Goal: Information Seeking & Learning: Learn about a topic

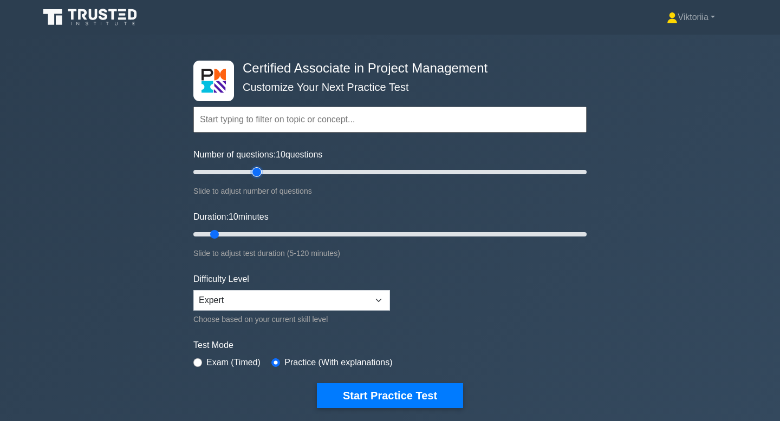
click at [261, 173] on input "Number of questions: 10 questions" at bounding box center [389, 172] width 393 height 13
type input "40"
click at [266, 173] on input "Number of questions: 40 questions" at bounding box center [389, 172] width 393 height 13
click at [259, 232] on input "Duration: 10 minutes" at bounding box center [389, 234] width 393 height 13
type input "30"
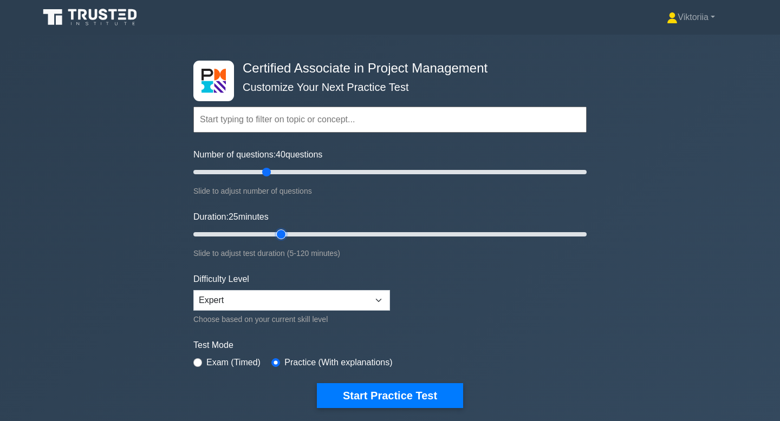
click at [275, 233] on input "Duration: 25 minutes" at bounding box center [389, 234] width 393 height 13
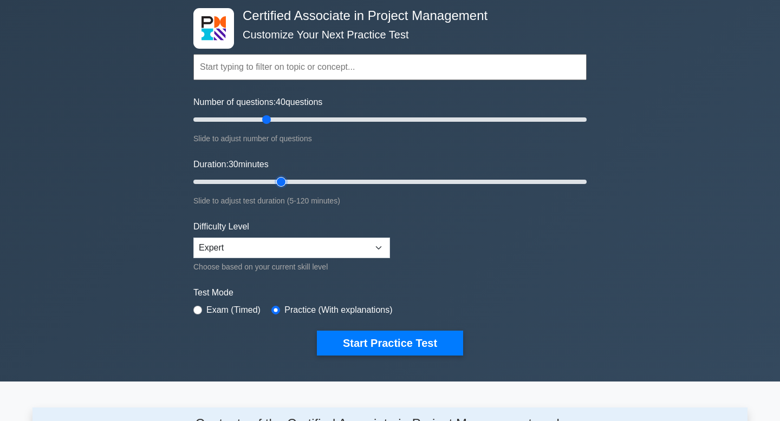
scroll to position [55, 0]
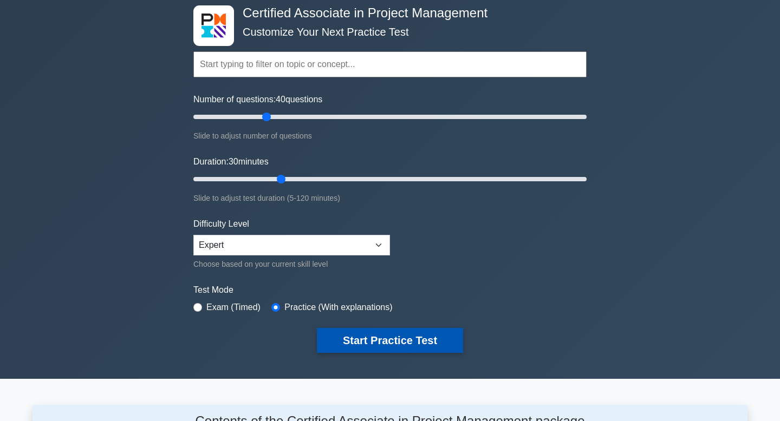
click at [363, 336] on button "Start Practice Test" at bounding box center [390, 340] width 146 height 25
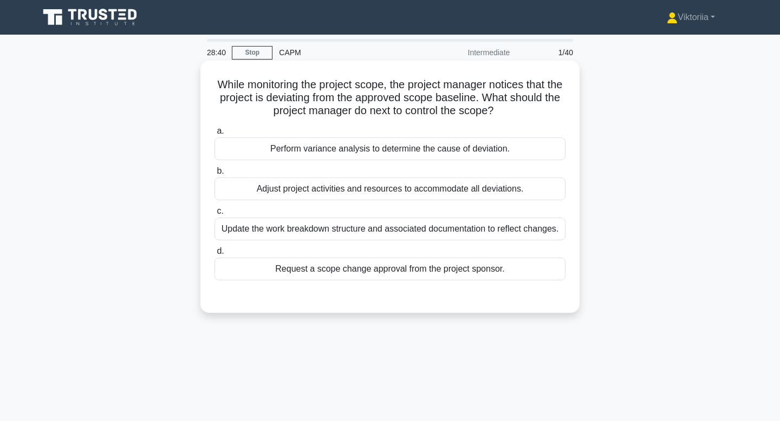
click at [468, 148] on div "Perform variance analysis to determine the cause of deviation." at bounding box center [389, 149] width 351 height 23
click at [214, 135] on input "a. Perform variance analysis to determine the cause of deviation." at bounding box center [214, 131] width 0 height 7
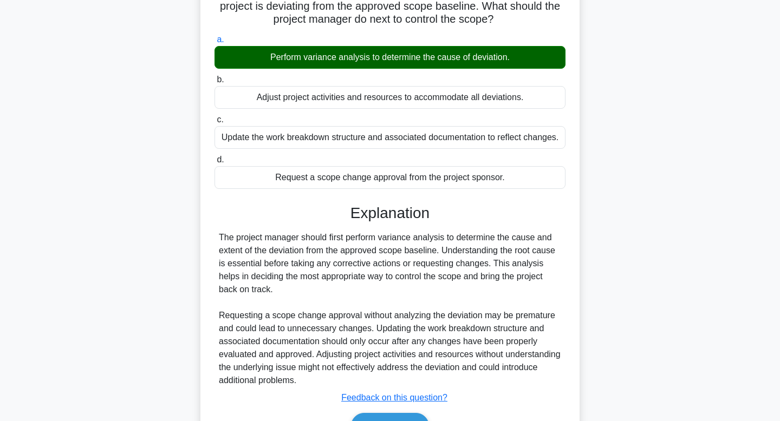
scroll to position [164, 0]
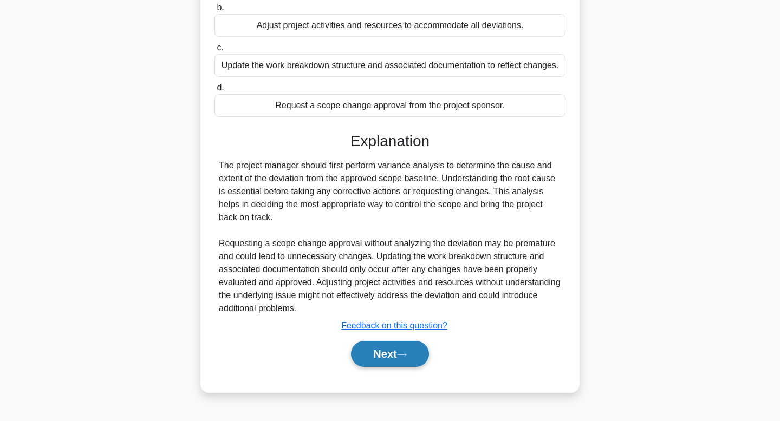
click at [395, 354] on button "Next" at bounding box center [389, 354] width 77 height 26
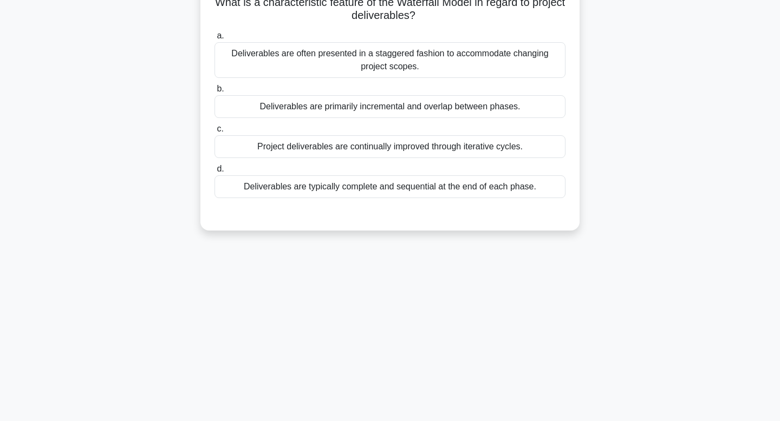
scroll to position [0, 0]
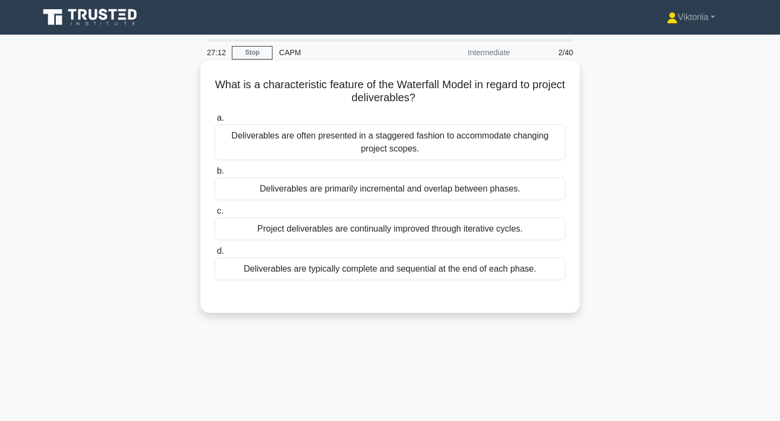
click at [444, 266] on div "Deliverables are typically complete and sequential at the end of each phase." at bounding box center [389, 269] width 351 height 23
click at [214, 255] on input "d. Deliverables are typically complete and sequential at the end of each phase." at bounding box center [214, 251] width 0 height 7
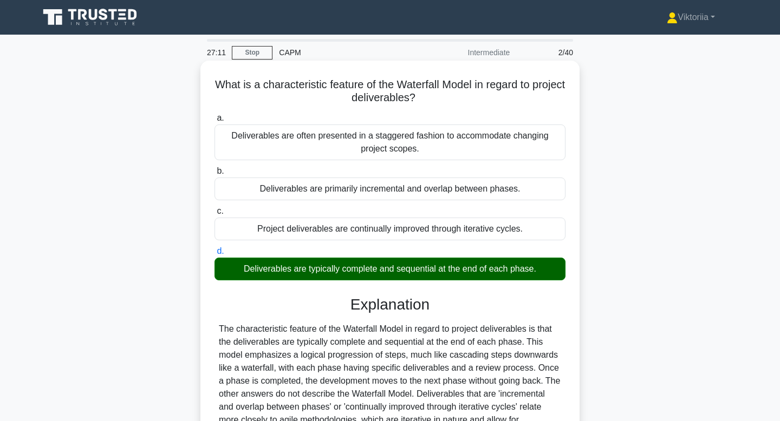
scroll to position [164, 0]
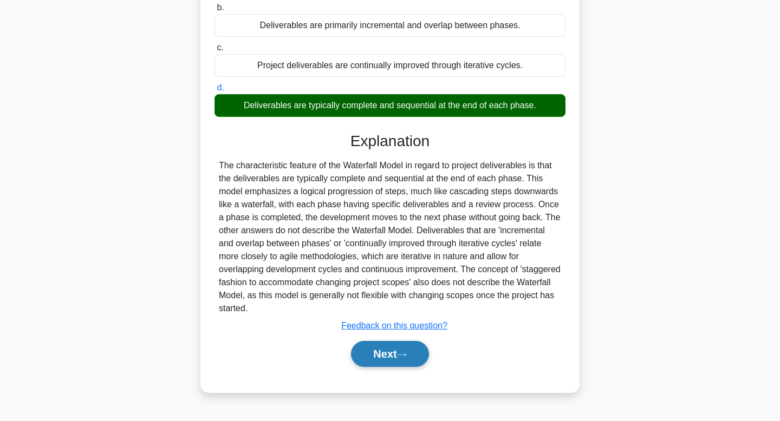
click at [395, 363] on button "Next" at bounding box center [389, 354] width 77 height 26
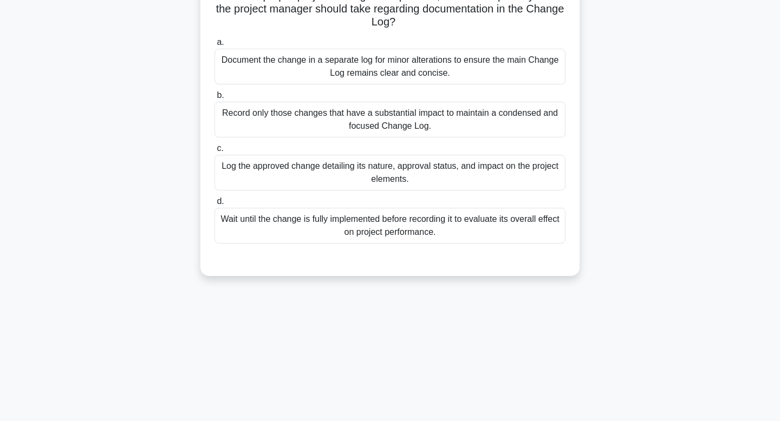
scroll to position [0, 0]
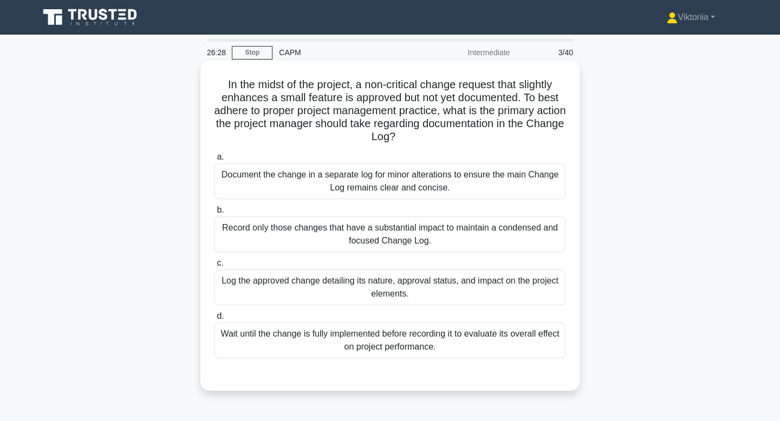
click at [409, 298] on div "Log the approved change detailing its nature, approval status, and impact on th…" at bounding box center [389, 288] width 351 height 36
click at [214, 267] on input "c. Log the approved change detailing its nature, approval status, and impact on…" at bounding box center [214, 263] width 0 height 7
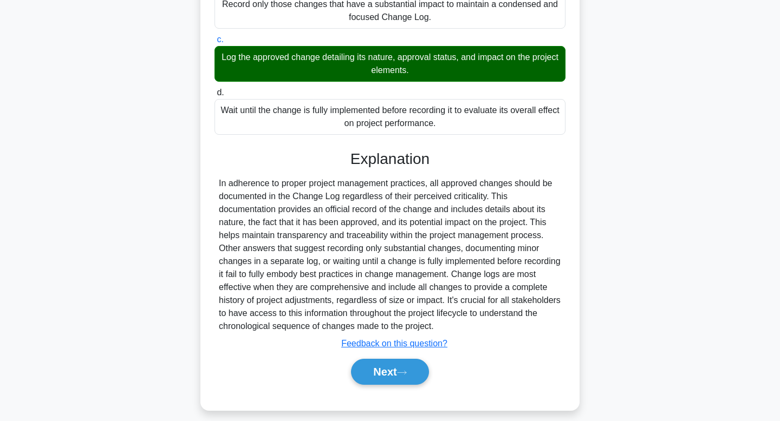
scroll to position [233, 0]
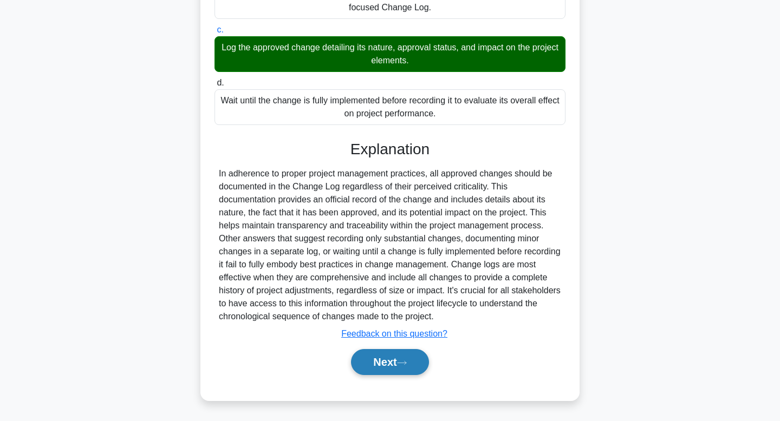
click at [394, 371] on button "Next" at bounding box center [389, 362] width 77 height 26
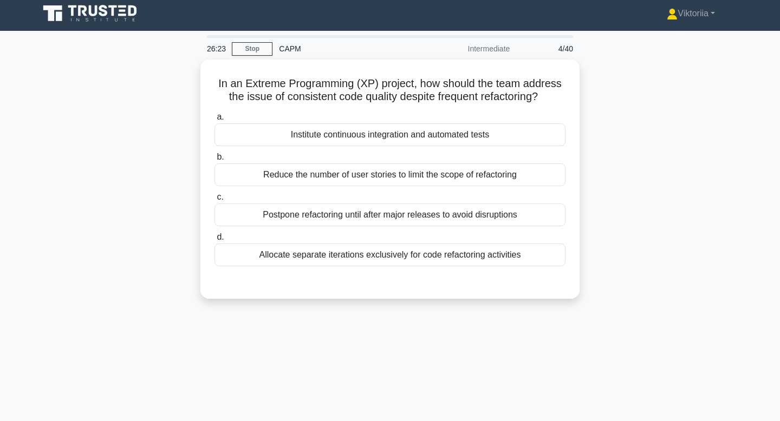
scroll to position [1, 0]
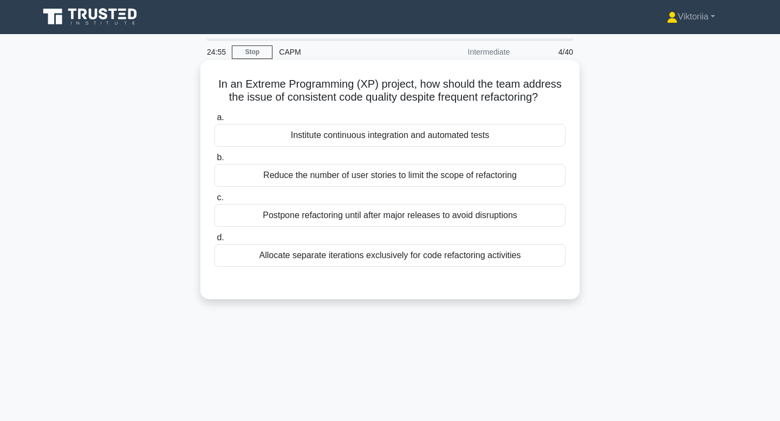
click at [510, 136] on div "Institute continuous integration and automated tests" at bounding box center [389, 135] width 351 height 23
click at [214, 121] on input "a. Institute continuous integration and automated tests" at bounding box center [214, 117] width 0 height 7
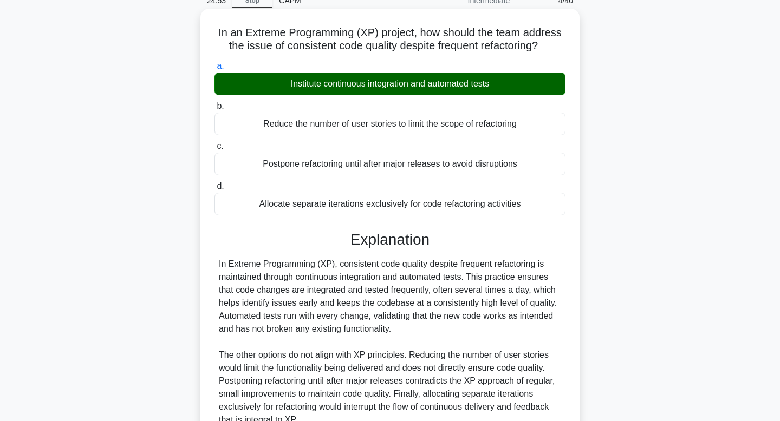
scroll to position [164, 0]
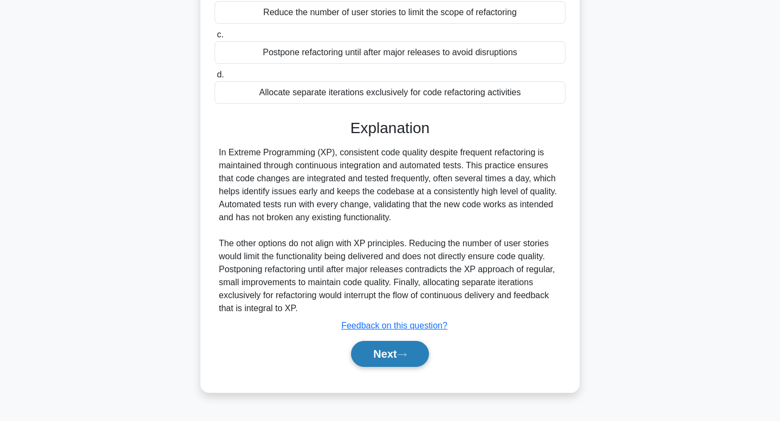
click at [375, 358] on button "Next" at bounding box center [389, 354] width 77 height 26
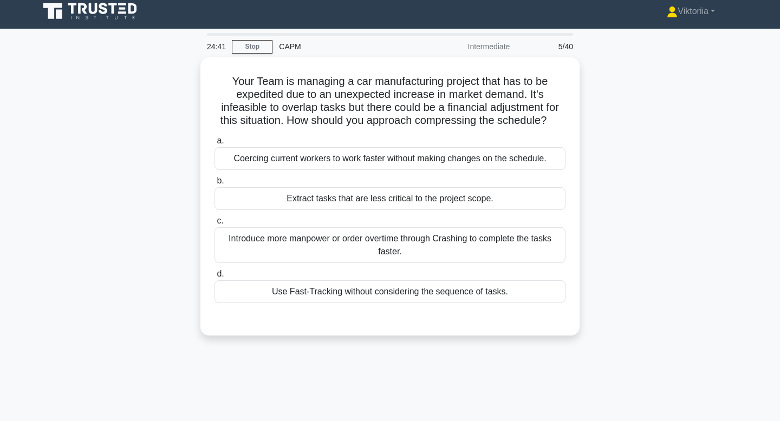
scroll to position [0, 0]
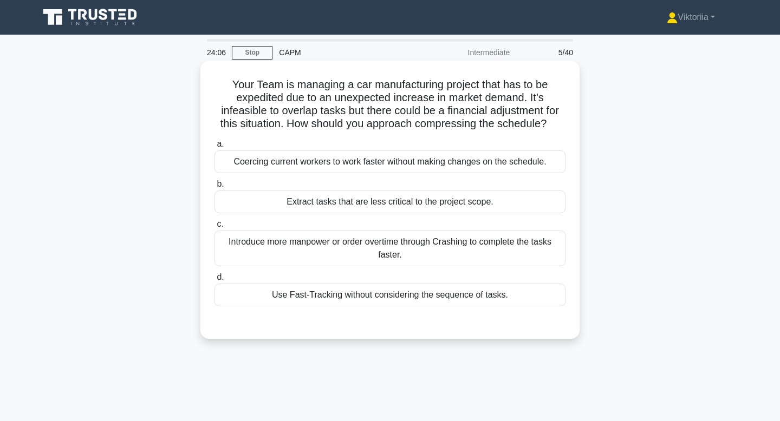
click at [404, 238] on div "Introduce more manpower or order overtime through Crashing to complete the task…" at bounding box center [389, 249] width 351 height 36
click at [214, 228] on input "c. Introduce more manpower or order overtime through Crashing to complete the t…" at bounding box center [214, 224] width 0 height 7
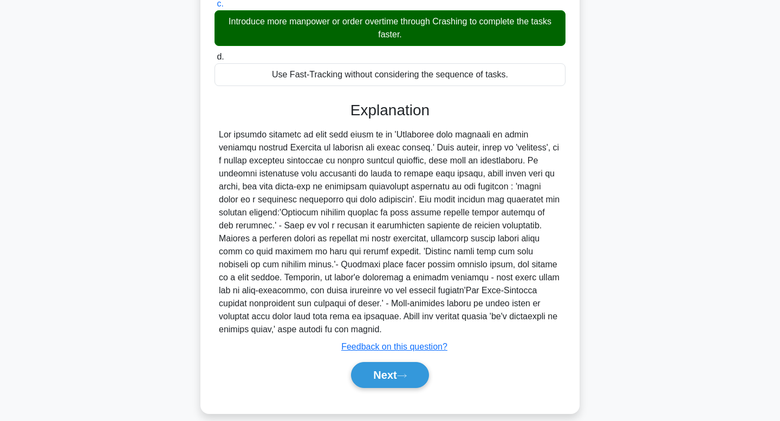
scroll to position [233, 0]
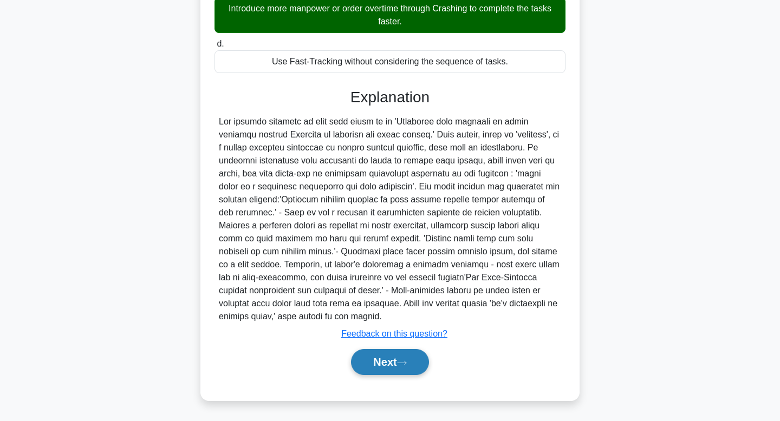
click at [396, 367] on button "Next" at bounding box center [389, 362] width 77 height 26
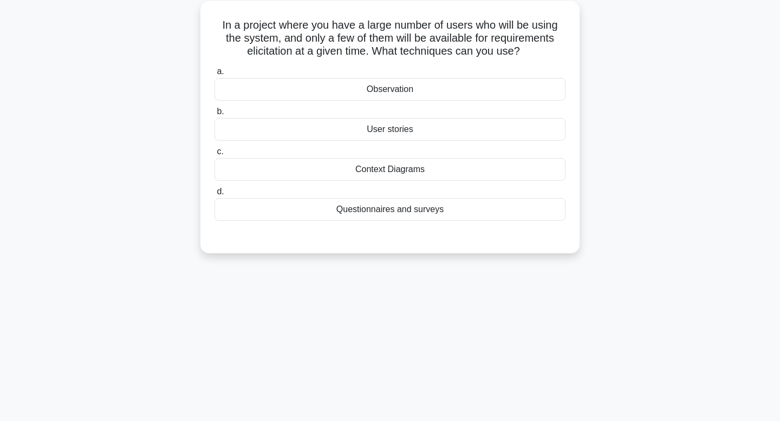
scroll to position [0, 0]
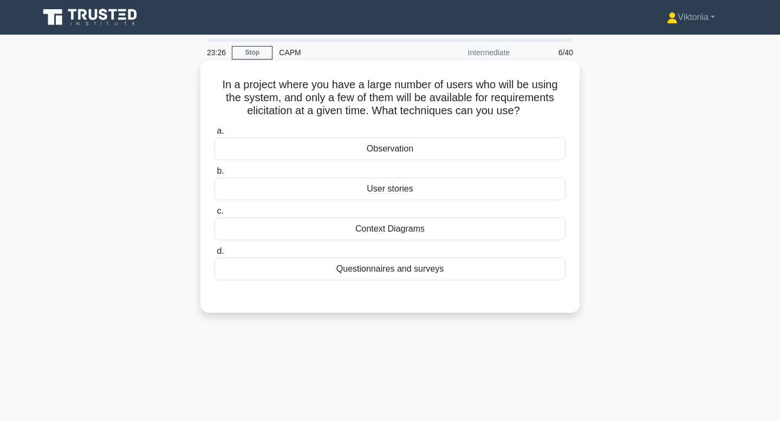
click at [426, 194] on div "User stories" at bounding box center [389, 189] width 351 height 23
click at [214, 175] on input "b. User stories" at bounding box center [214, 171] width 0 height 7
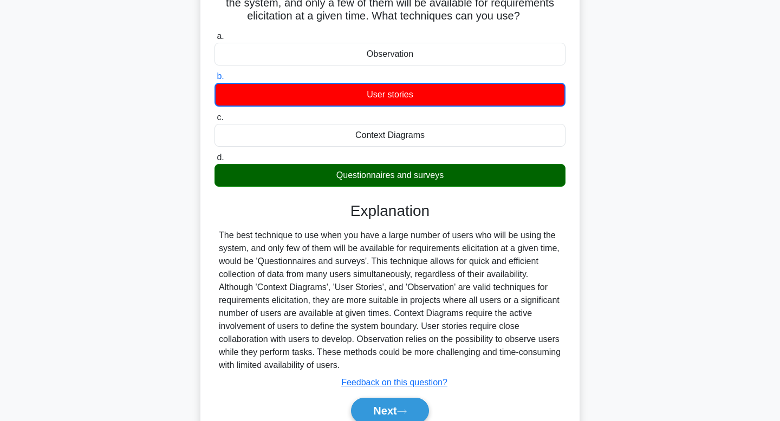
scroll to position [100, 0]
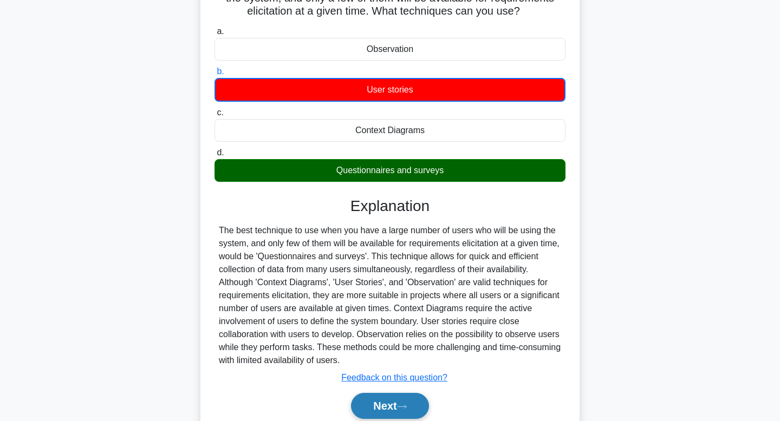
click at [383, 402] on button "Next" at bounding box center [389, 406] width 77 height 26
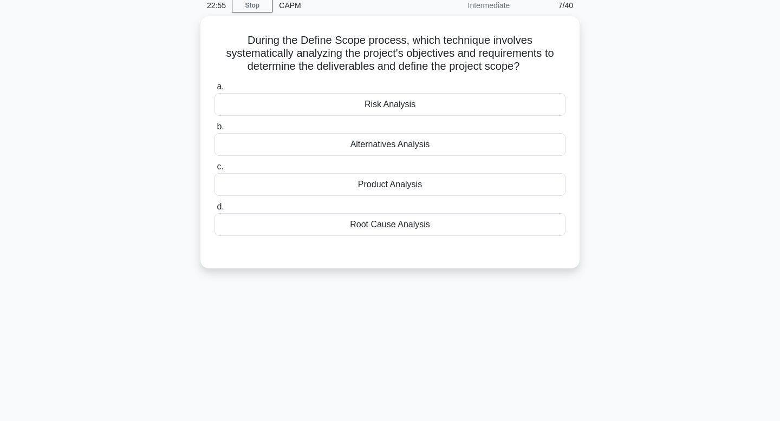
scroll to position [47, 0]
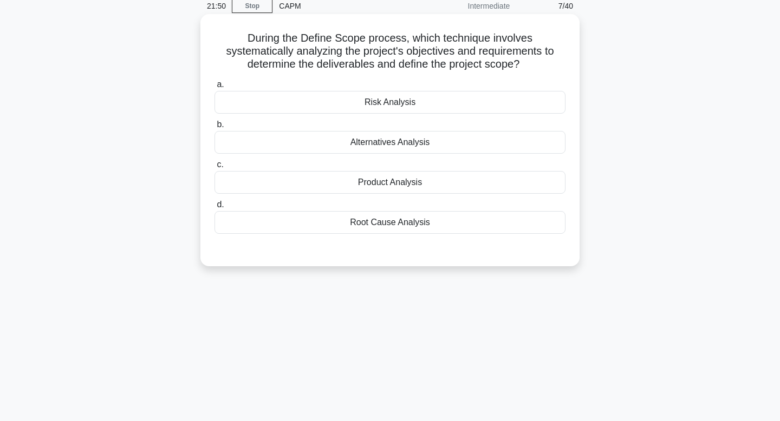
click at [445, 186] on div "Product Analysis" at bounding box center [389, 182] width 351 height 23
click at [214, 168] on input "c. Product Analysis" at bounding box center [214, 164] width 0 height 7
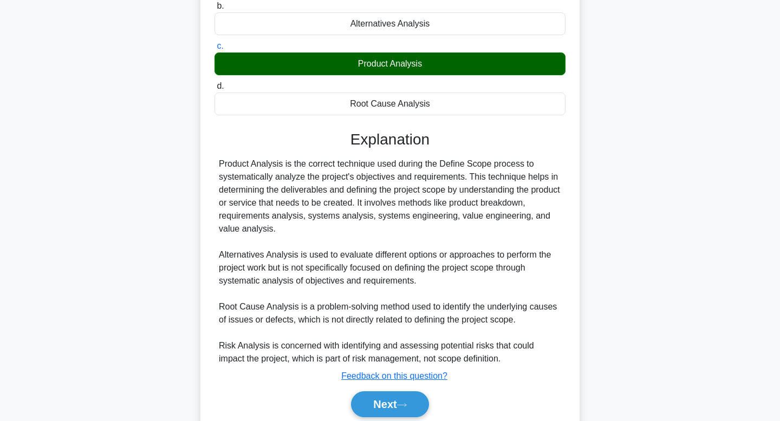
scroll to position [196, 0]
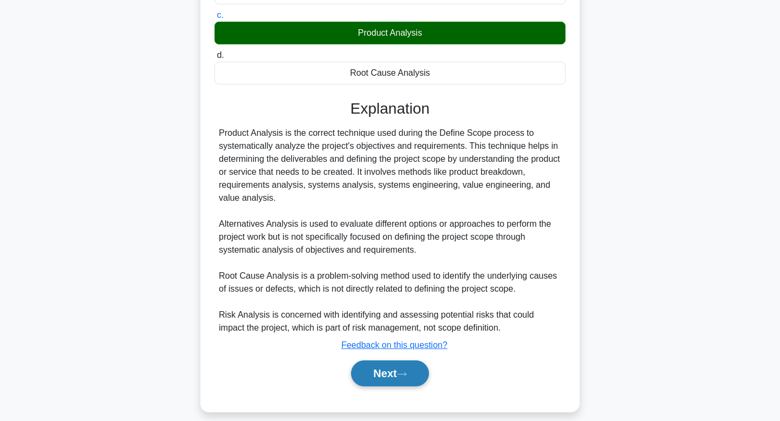
click at [381, 381] on button "Next" at bounding box center [389, 374] width 77 height 26
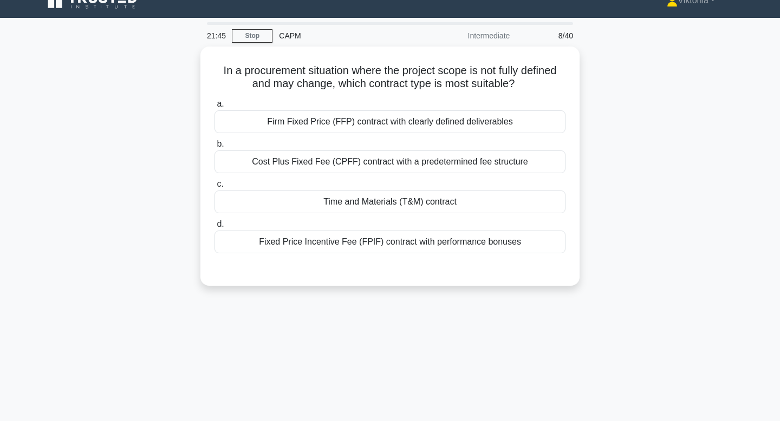
scroll to position [0, 0]
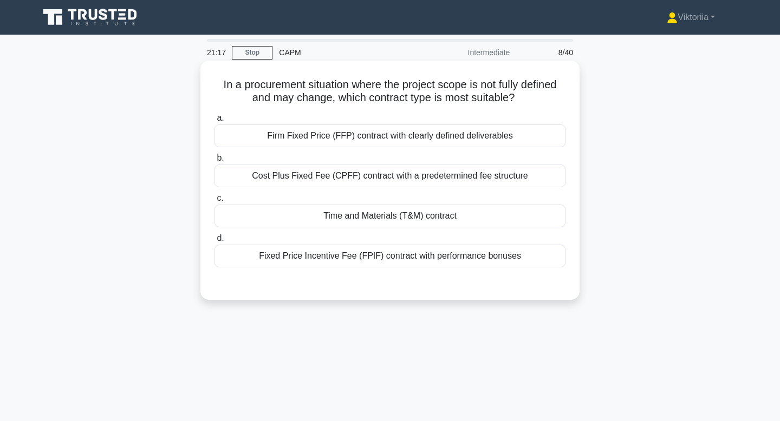
click at [480, 214] on div "Time and Materials (T&M) contract" at bounding box center [389, 216] width 351 height 23
click at [214, 202] on input "c. Time and Materials (T&M) contract" at bounding box center [214, 198] width 0 height 7
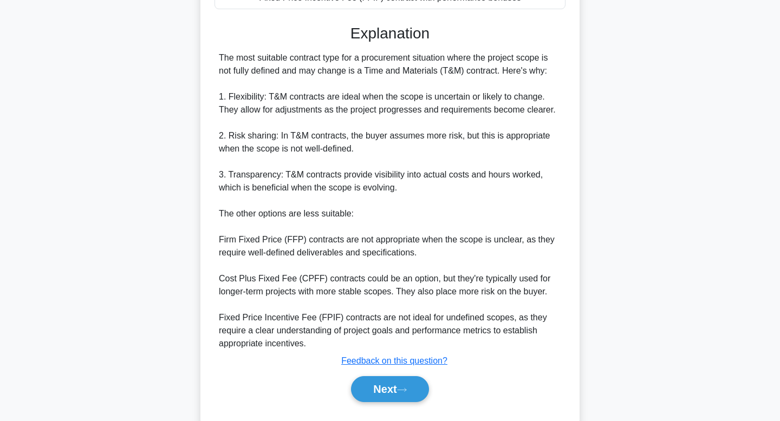
scroll to position [259, 0]
click at [386, 391] on button "Next" at bounding box center [389, 389] width 77 height 26
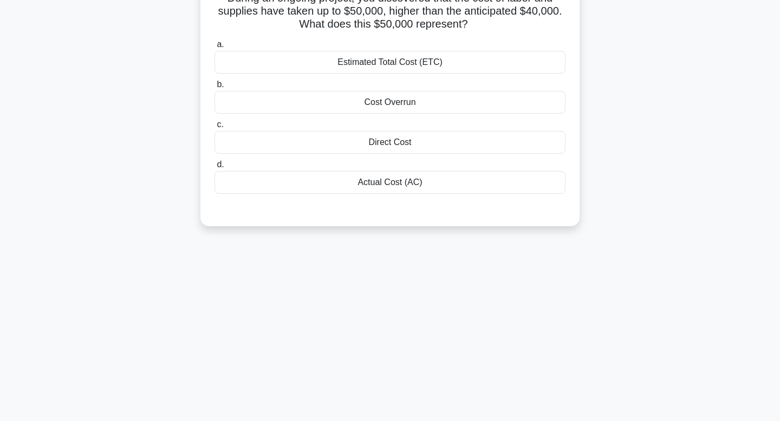
scroll to position [0, 0]
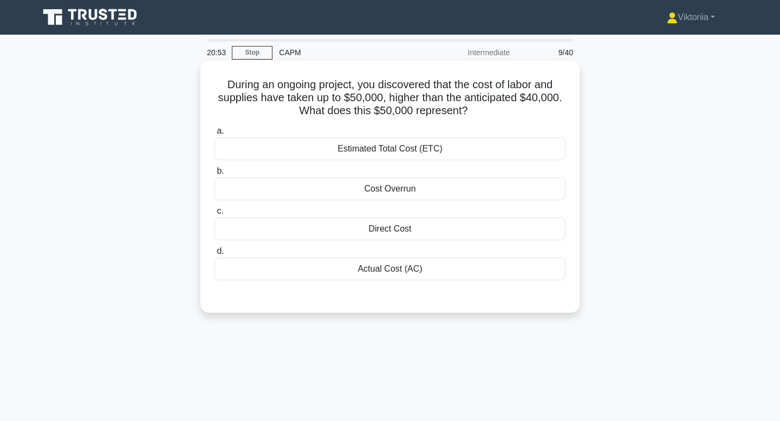
click at [421, 277] on div "Actual Cost (AC)" at bounding box center [389, 269] width 351 height 23
click at [214, 255] on input "d. Actual Cost (AC)" at bounding box center [214, 251] width 0 height 7
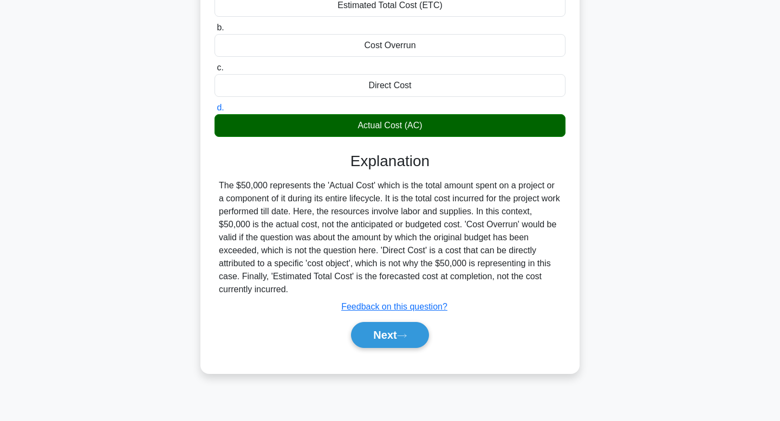
scroll to position [146, 0]
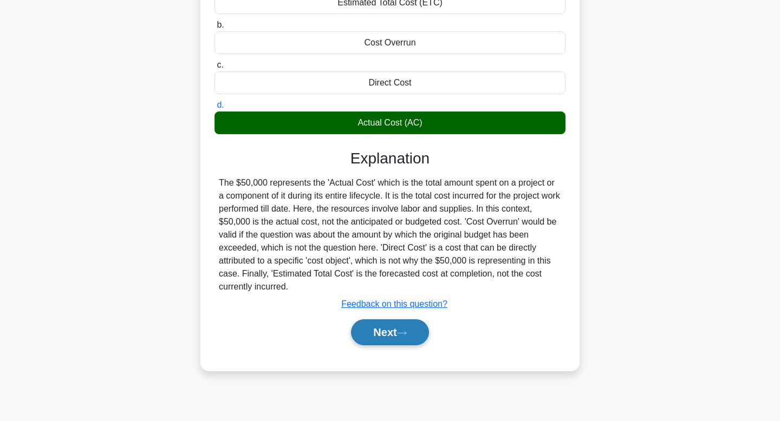
click at [395, 332] on button "Next" at bounding box center [389, 332] width 77 height 26
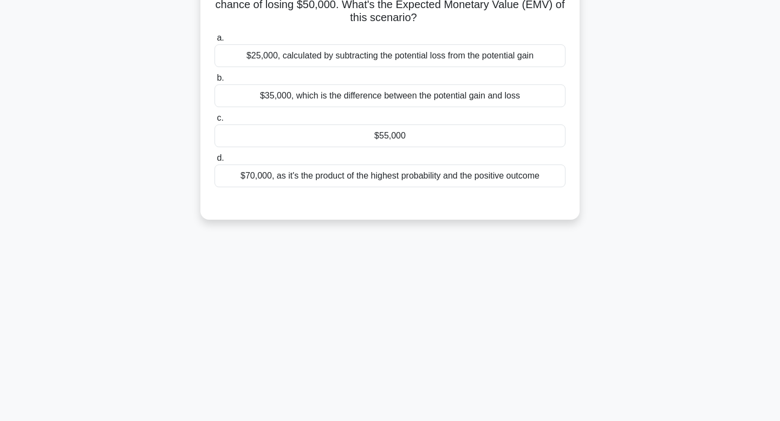
scroll to position [0, 0]
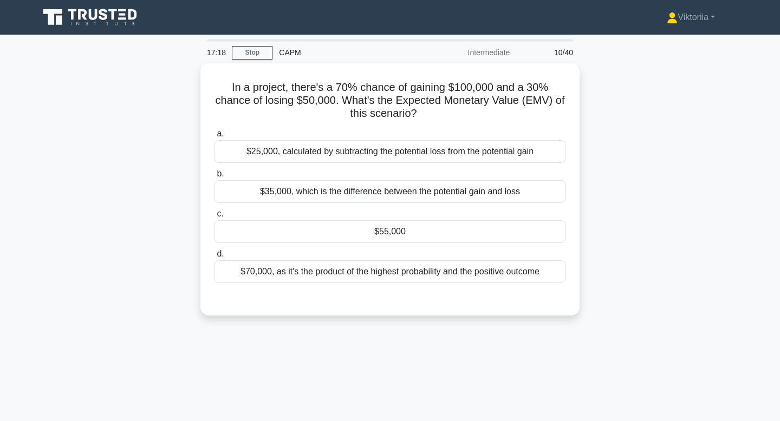
click at [396, 330] on div "17:18 Stop CAPM Intermediate 10/40 In a project, there's a 70% chance of gainin…" at bounding box center [389, 309] width 715 height 541
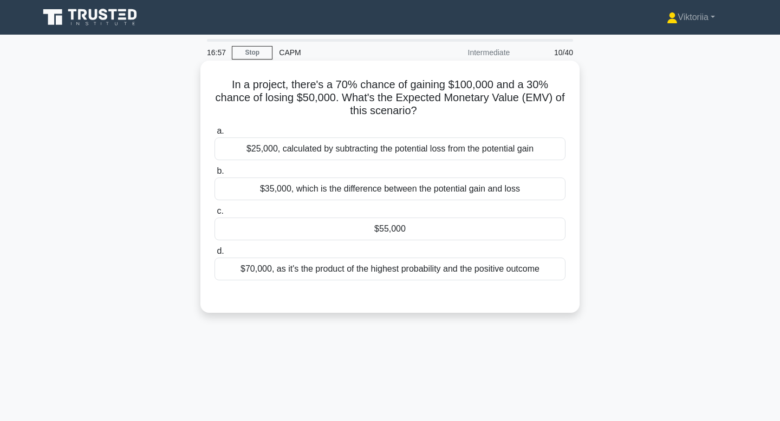
click at [396, 235] on div "$55,000" at bounding box center [389, 229] width 351 height 23
click at [214, 215] on input "c. $55,000" at bounding box center [214, 211] width 0 height 7
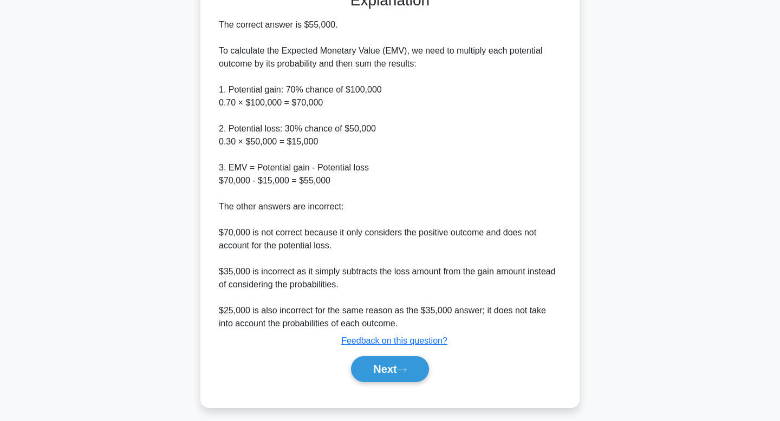
scroll to position [311, 0]
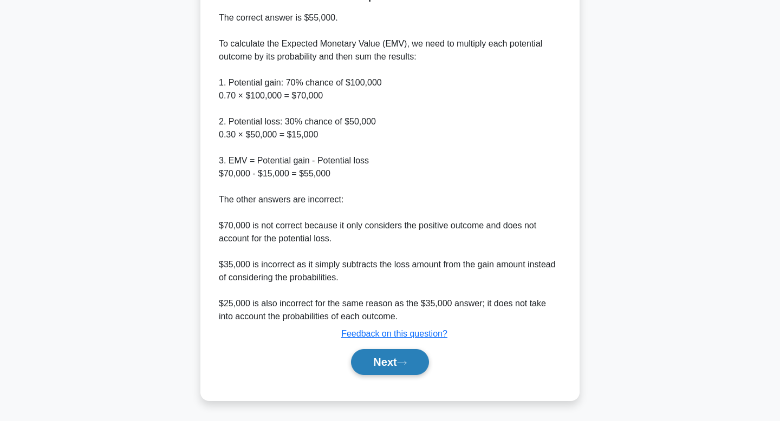
click at [387, 366] on button "Next" at bounding box center [389, 362] width 77 height 26
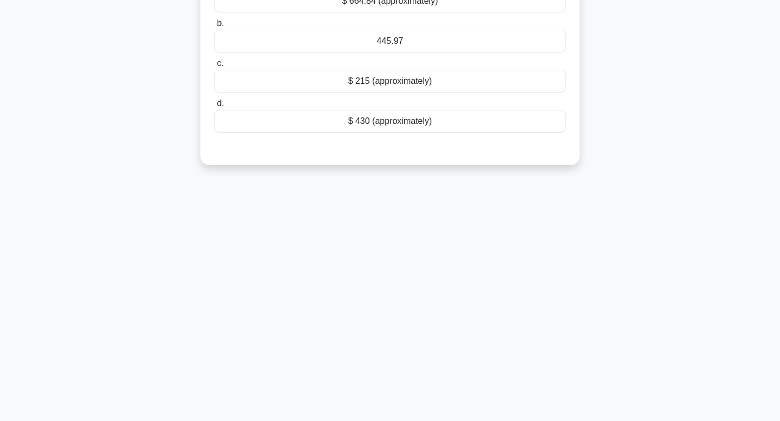
scroll to position [0, 0]
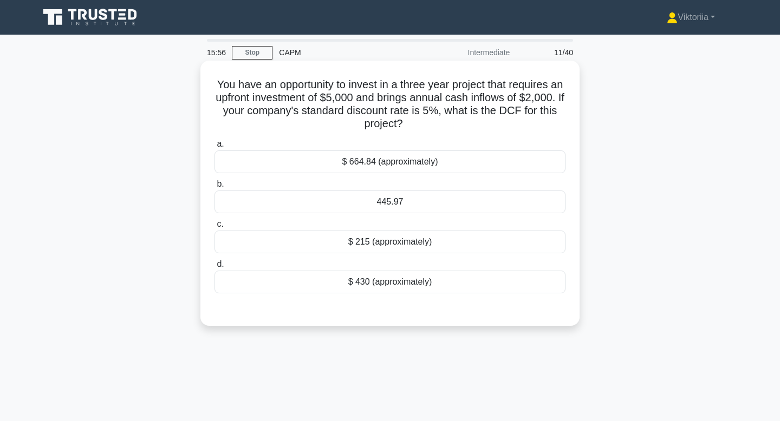
click at [411, 202] on div "445.97" at bounding box center [389, 202] width 351 height 23
click at [214, 188] on input "b. 445.97" at bounding box center [214, 184] width 0 height 7
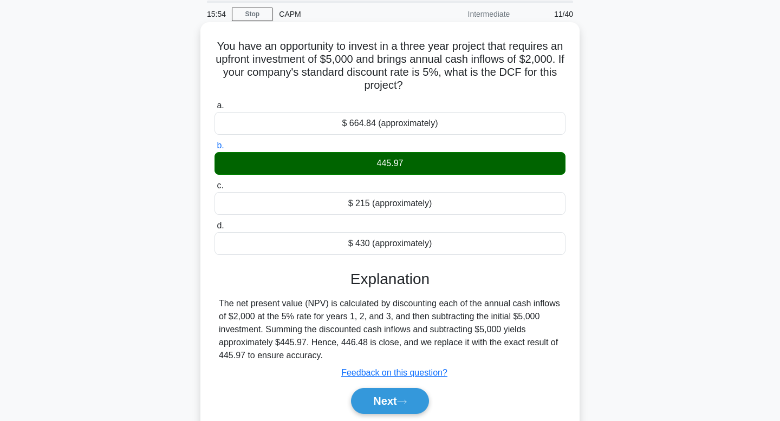
scroll to position [39, 0]
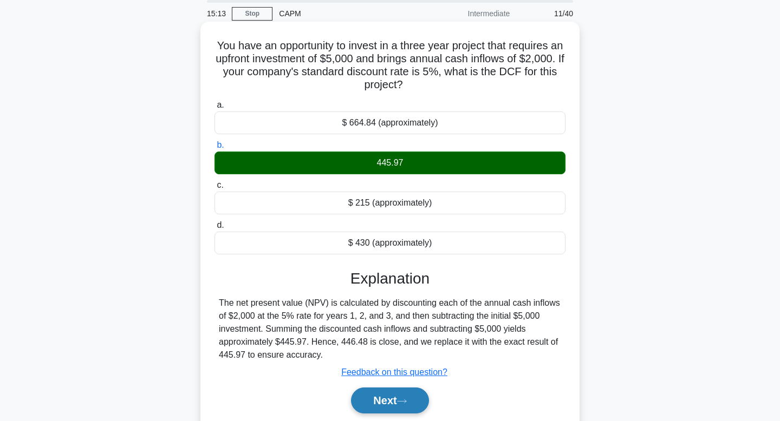
click at [387, 398] on button "Next" at bounding box center [389, 401] width 77 height 26
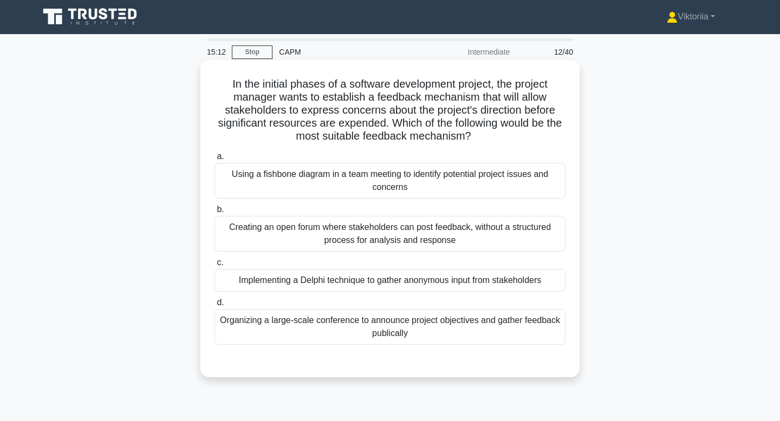
scroll to position [0, 0]
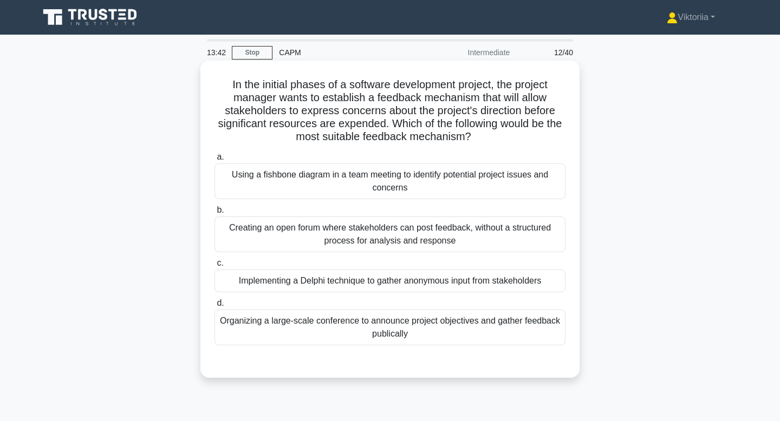
click at [428, 195] on div "Using a fishbone diagram in a team meeting to identify potential project issues…" at bounding box center [389, 182] width 351 height 36
click at [214, 161] on input "a. Using a fishbone diagram in a team meeting to identify potential project iss…" at bounding box center [214, 157] width 0 height 7
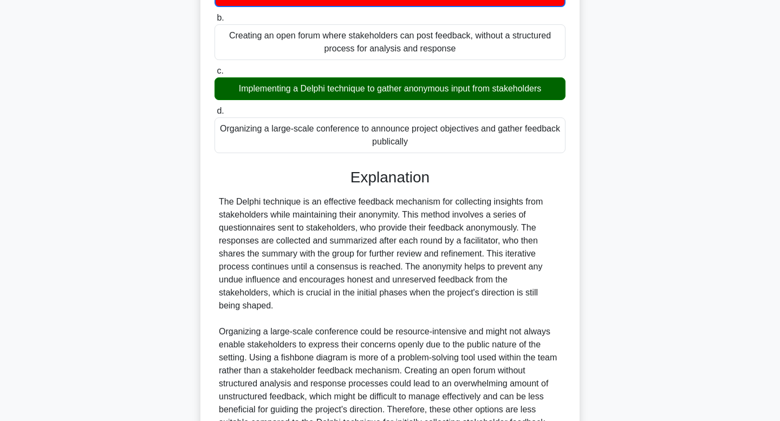
scroll to position [286, 0]
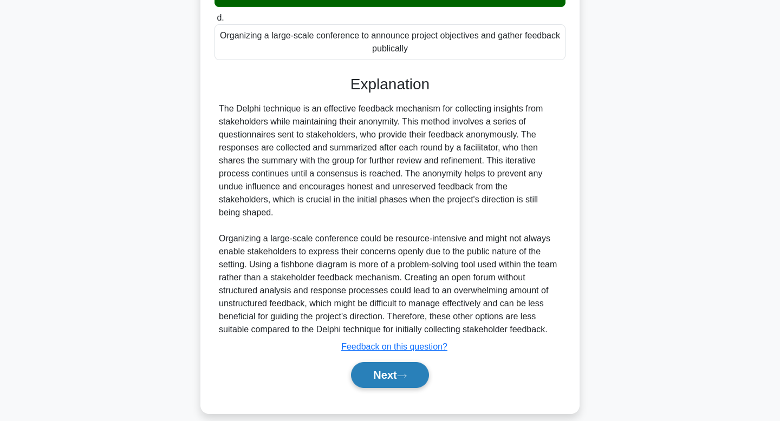
click at [376, 367] on button "Next" at bounding box center [389, 375] width 77 height 26
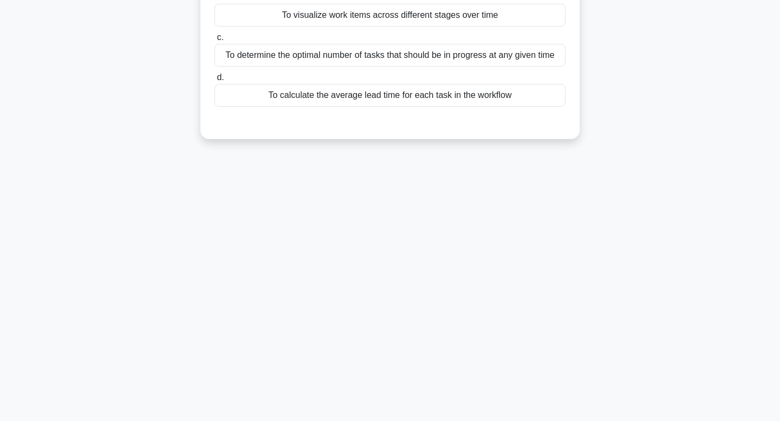
scroll to position [0, 0]
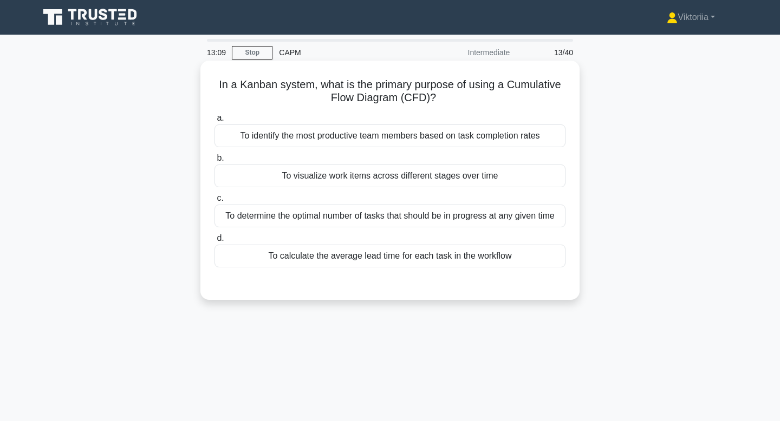
click at [393, 179] on div "To visualize work items across different stages over time" at bounding box center [389, 176] width 351 height 23
click at [214, 162] on input "b. To visualize work items across different stages over time" at bounding box center [214, 158] width 0 height 7
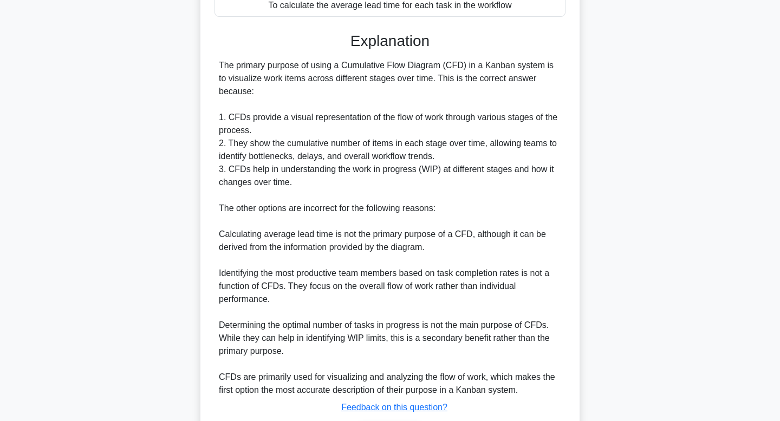
scroll to position [324, 0]
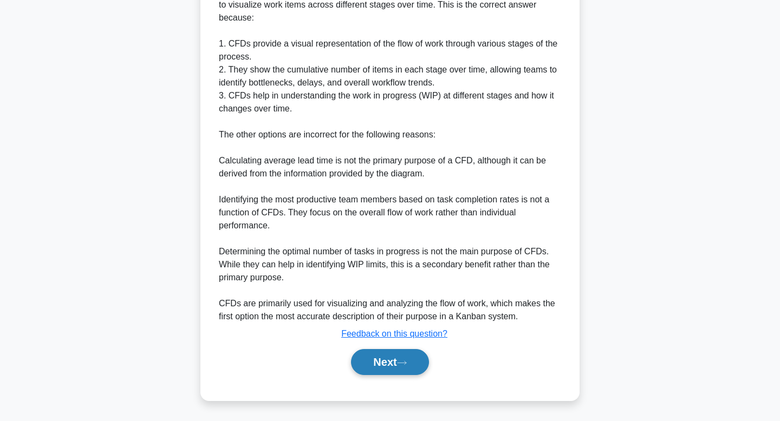
click at [381, 367] on button "Next" at bounding box center [389, 362] width 77 height 26
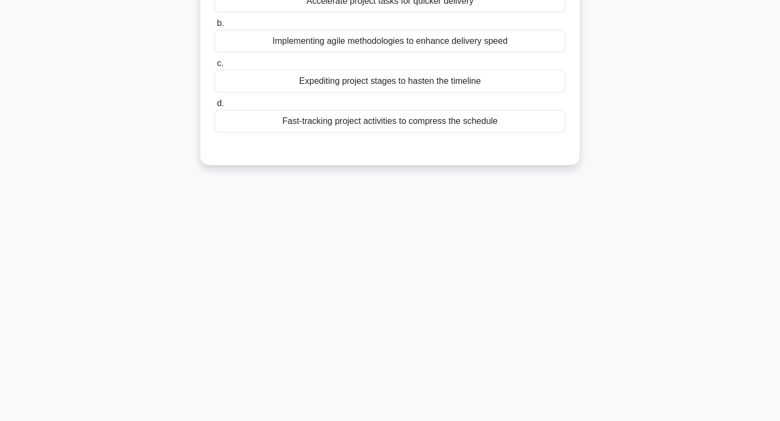
scroll to position [0, 0]
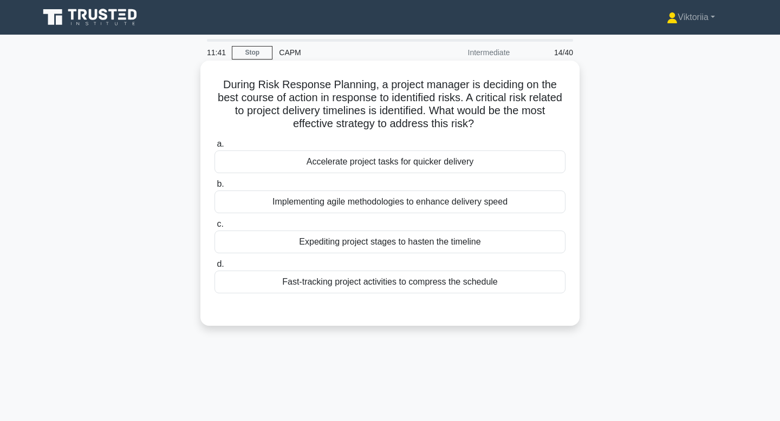
click at [365, 285] on div "Fast-tracking project activities to compress the schedule" at bounding box center [389, 282] width 351 height 23
click at [214, 268] on input "d. Fast-tracking project activities to compress the schedule" at bounding box center [214, 264] width 0 height 7
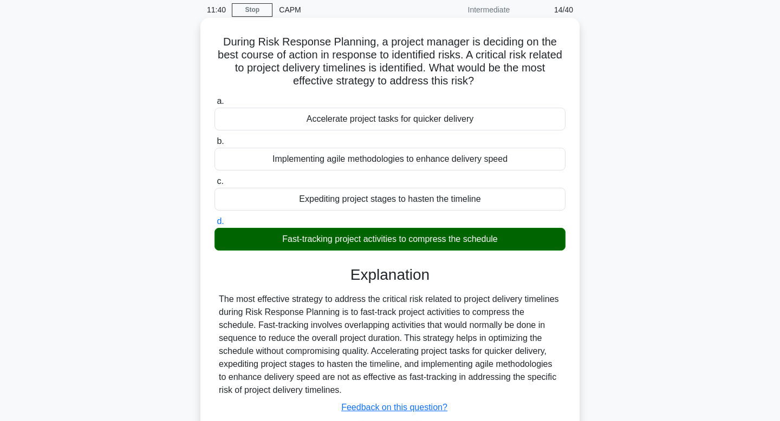
scroll to position [164, 0]
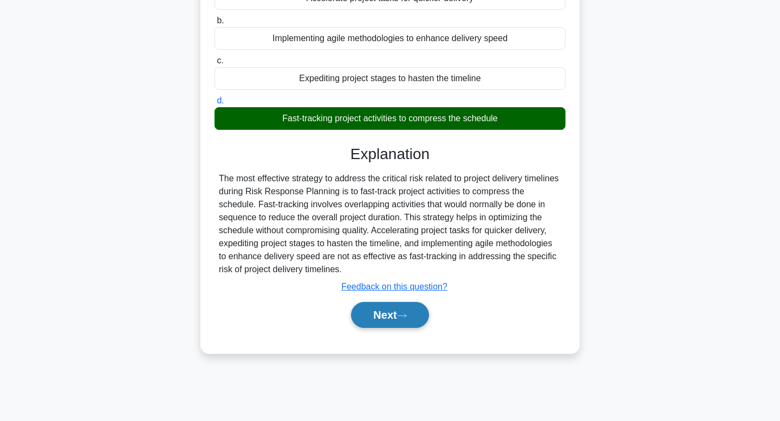
click at [395, 317] on button "Next" at bounding box center [389, 315] width 77 height 26
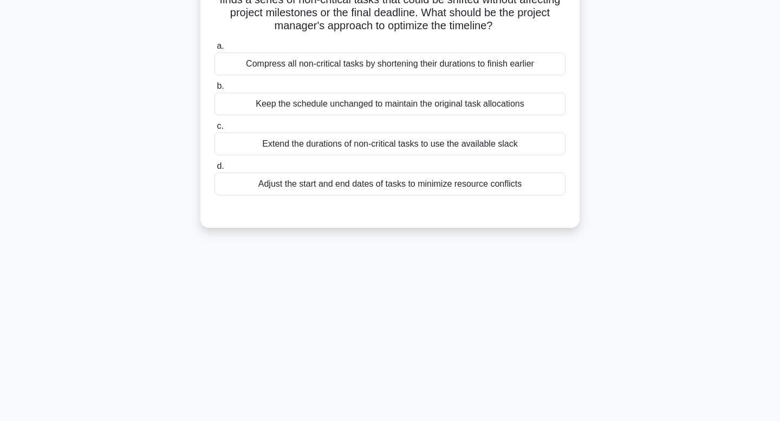
scroll to position [0, 0]
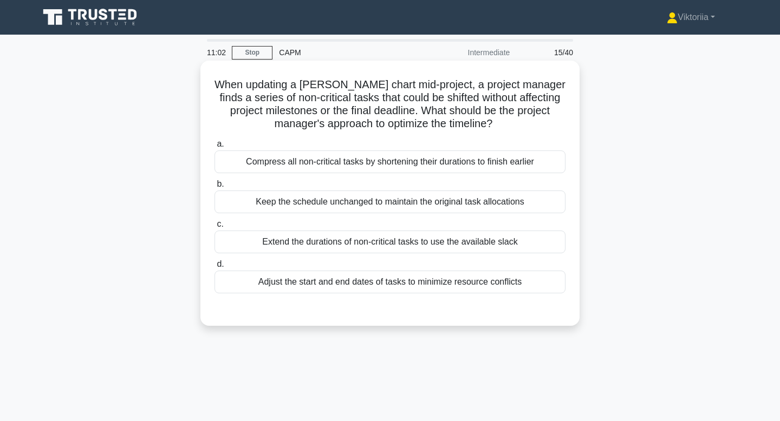
click at [338, 284] on div "Adjust the start and end dates of tasks to minimize resource conflicts" at bounding box center [389, 282] width 351 height 23
click at [214, 268] on input "d. Adjust the start and end dates of tasks to minimize resource conflicts" at bounding box center [214, 264] width 0 height 7
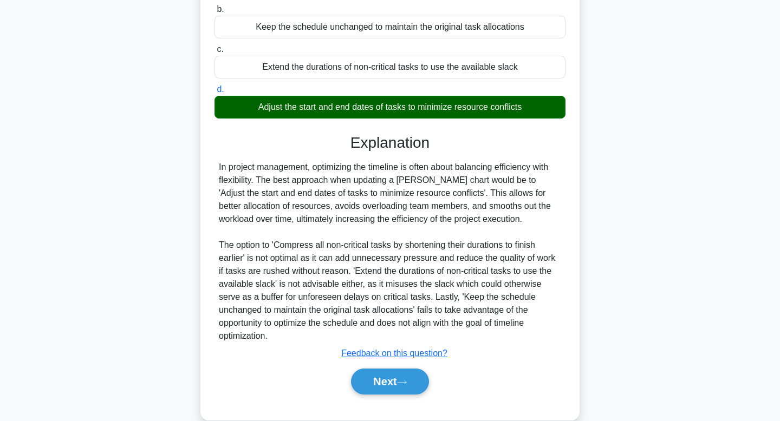
scroll to position [176, 0]
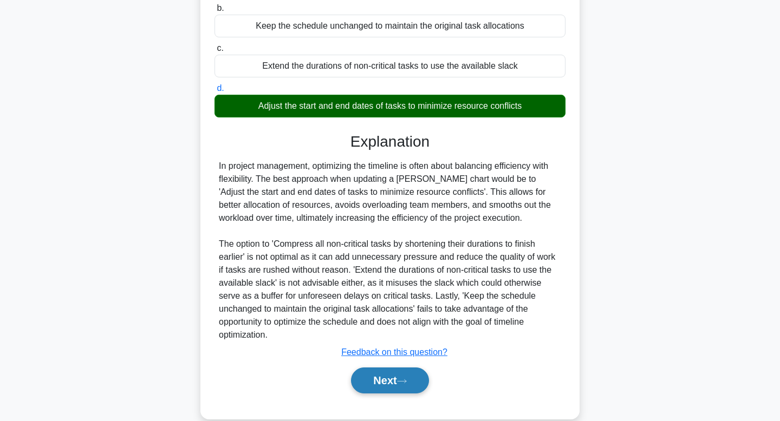
click at [383, 391] on button "Next" at bounding box center [389, 381] width 77 height 26
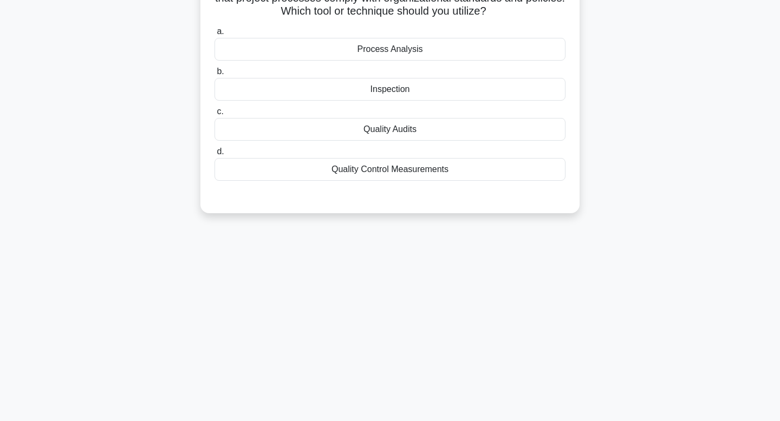
scroll to position [0, 0]
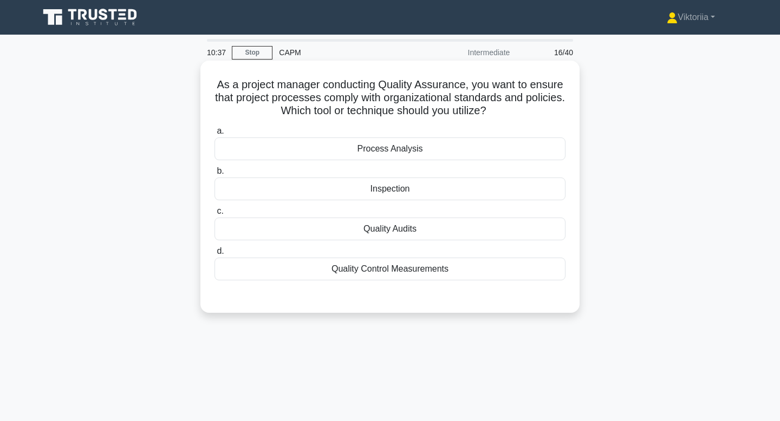
click at [417, 227] on div "Quality Audits" at bounding box center [389, 229] width 351 height 23
click at [214, 215] on input "c. Quality Audits" at bounding box center [214, 211] width 0 height 7
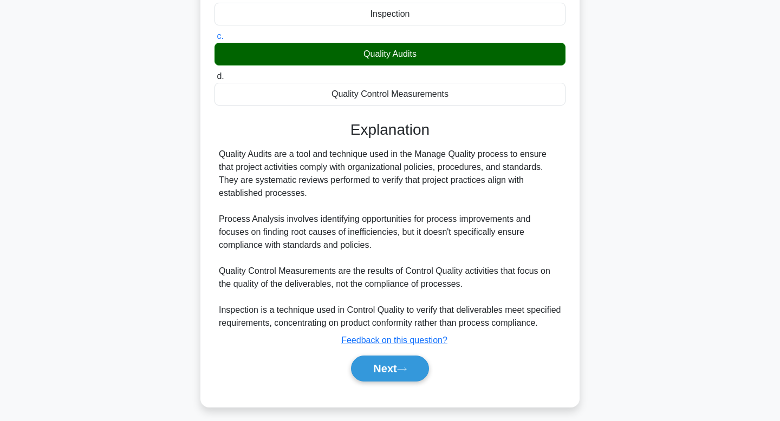
scroll to position [194, 0]
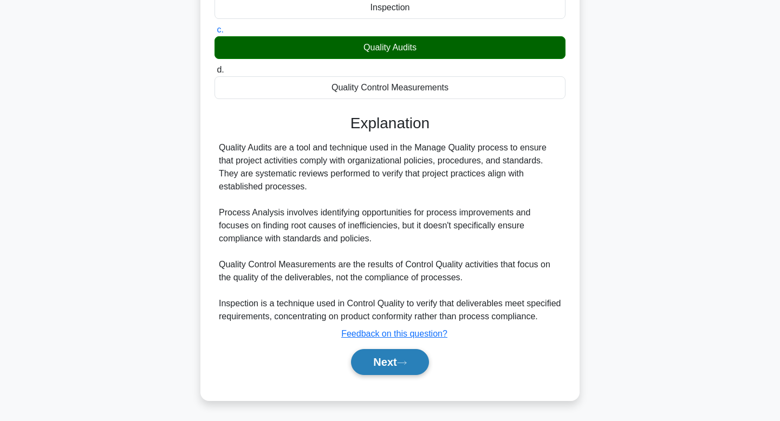
click at [393, 363] on button "Next" at bounding box center [389, 362] width 77 height 26
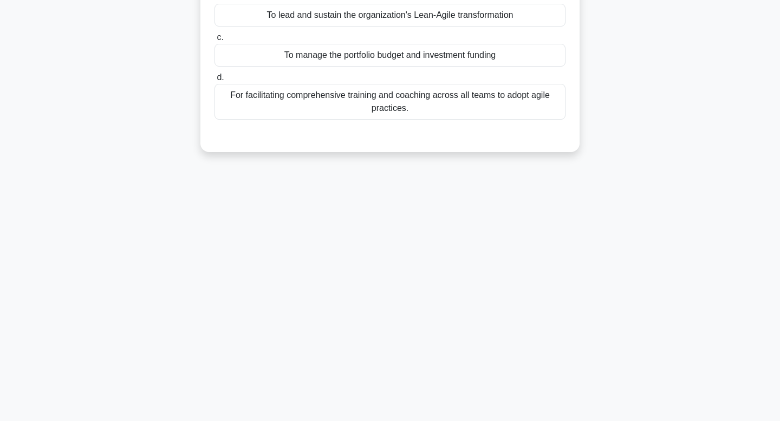
scroll to position [0, 0]
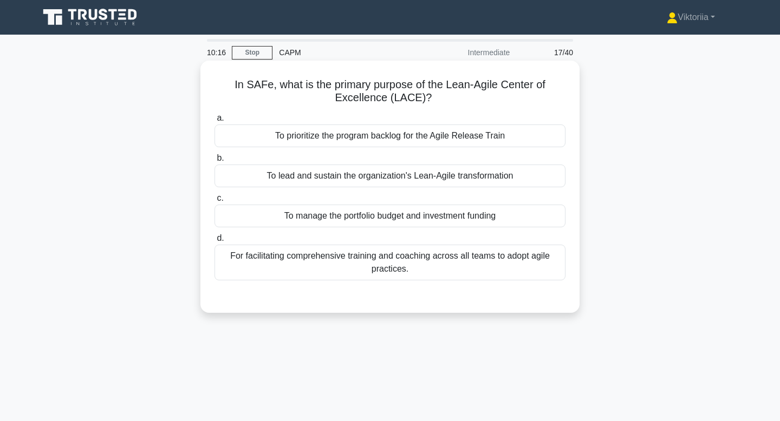
click at [398, 177] on div "To lead and sustain the organization's Lean-Agile transformation" at bounding box center [389, 176] width 351 height 23
click at [214, 162] on input "b. To lead and sustain the organization's Lean-Agile transformation" at bounding box center [214, 158] width 0 height 7
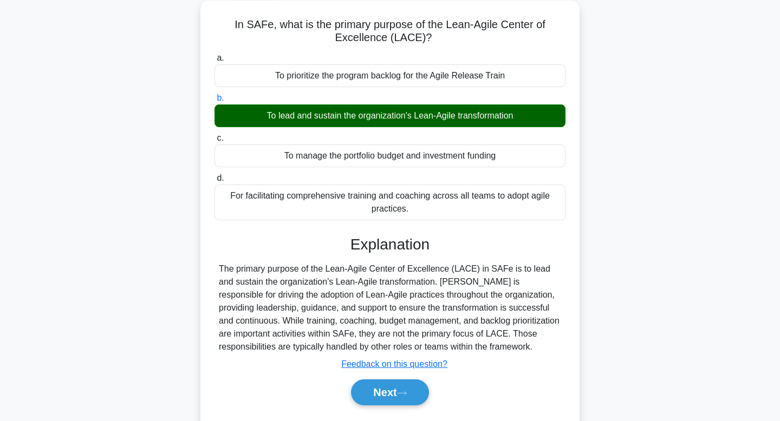
scroll to position [164, 0]
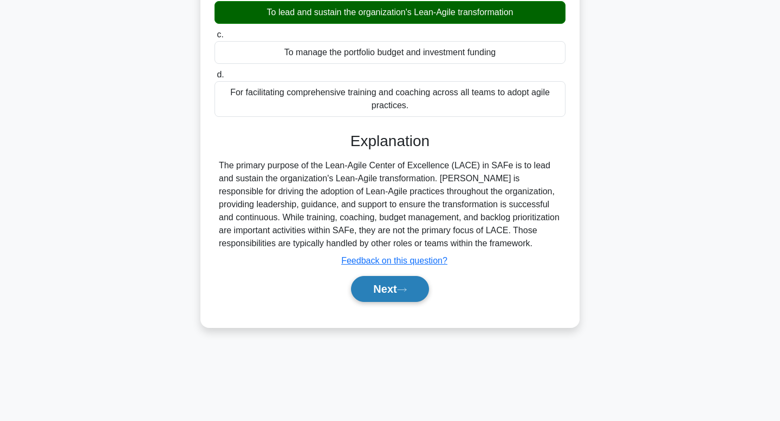
click at [400, 300] on button "Next" at bounding box center [389, 289] width 77 height 26
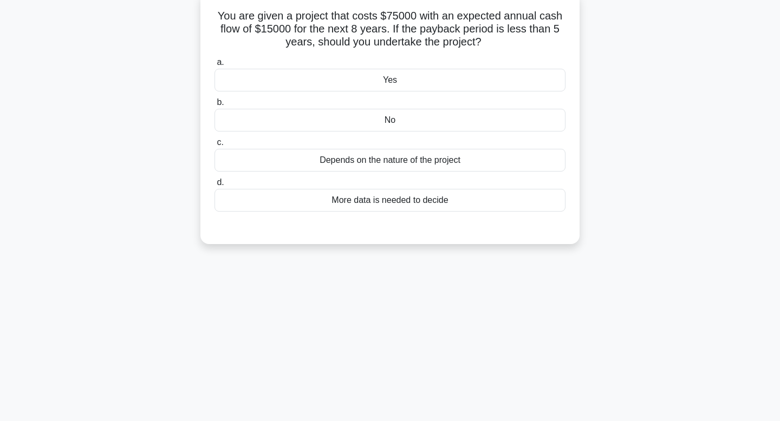
scroll to position [0, 0]
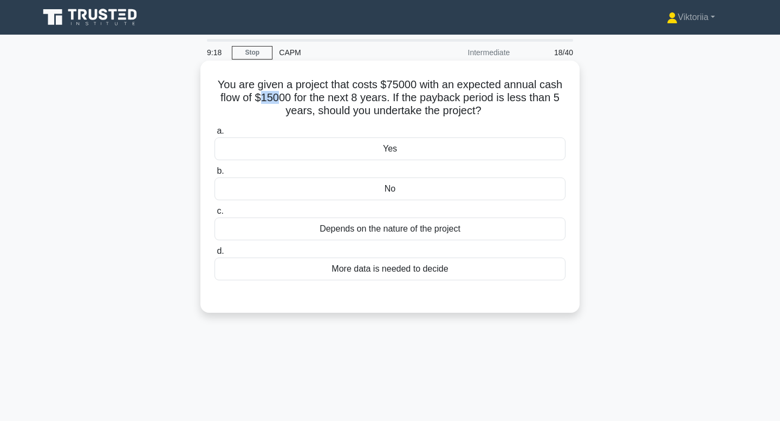
drag, startPoint x: 263, startPoint y: 99, endPoint x: 276, endPoint y: 99, distance: 13.5
click at [276, 99] on h5 "You are given a project that costs $75000 with an expected annual cash flow of …" at bounding box center [389, 98] width 353 height 40
click at [321, 102] on h5 "You are given a project that costs $75000 with an expected annual cash flow of …" at bounding box center [389, 98] width 353 height 40
click at [403, 190] on div "No" at bounding box center [389, 189] width 351 height 23
click at [214, 175] on input "b. No" at bounding box center [214, 171] width 0 height 7
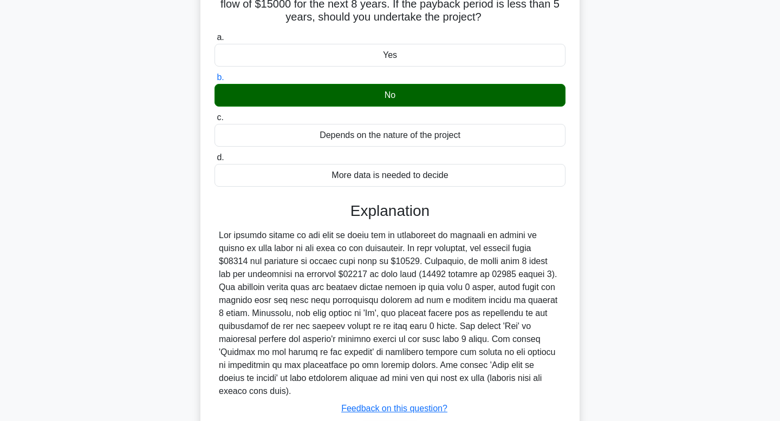
scroll to position [168, 0]
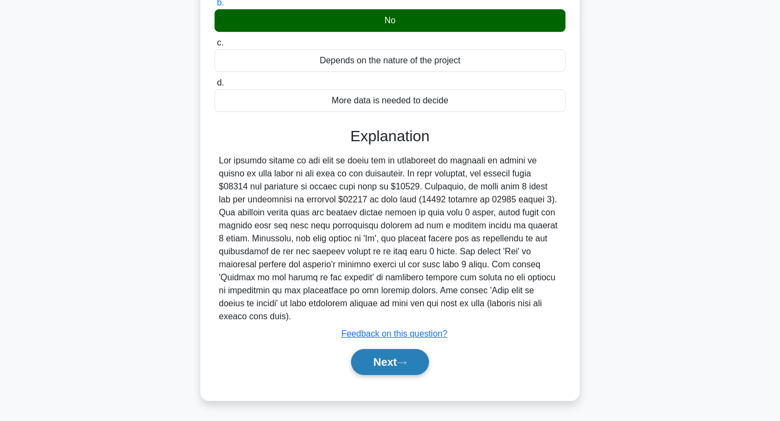
click at [397, 360] on button "Next" at bounding box center [389, 362] width 77 height 26
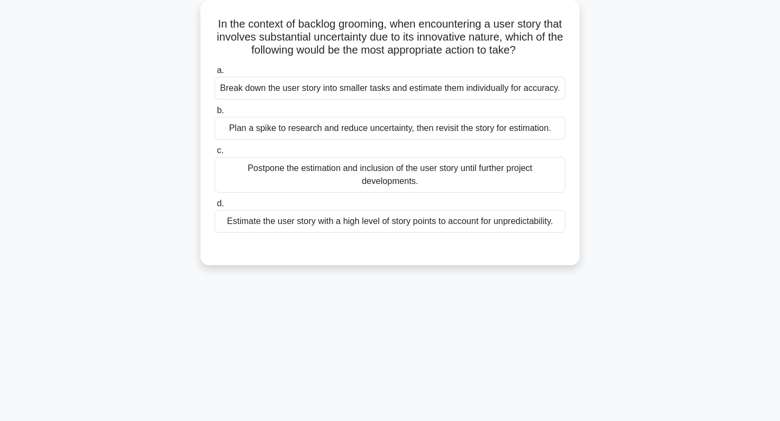
scroll to position [0, 0]
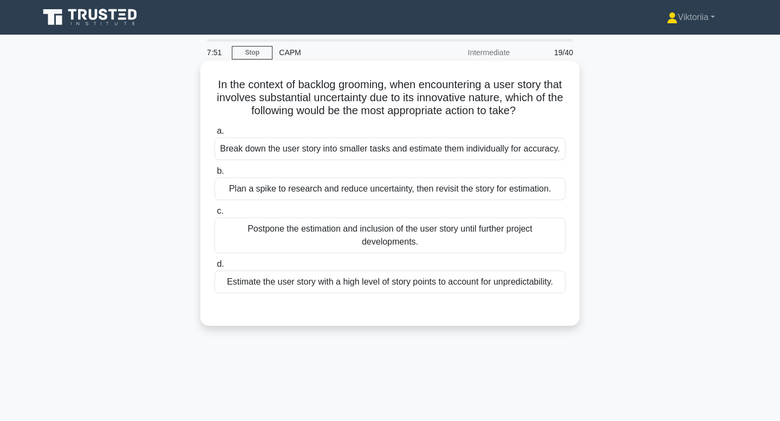
click at [405, 148] on div "Break down the user story into smaller tasks and estimate them individually for…" at bounding box center [389, 149] width 351 height 23
click at [214, 135] on input "a. Break down the user story into smaller tasks and estimate them individually …" at bounding box center [214, 131] width 0 height 7
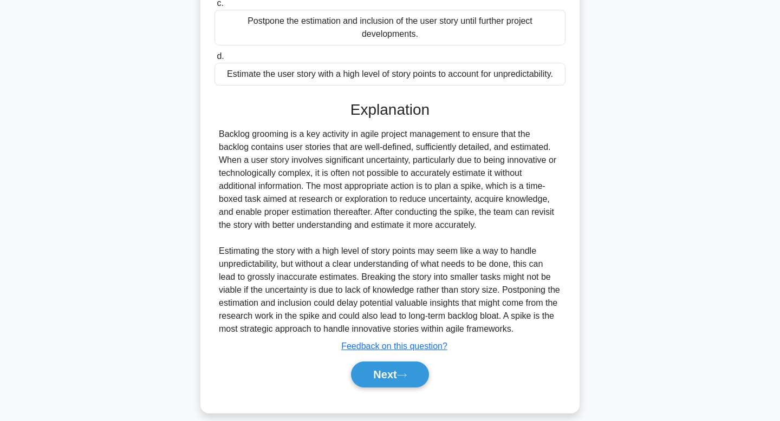
scroll to position [210, 0]
click at [378, 385] on button "Next" at bounding box center [389, 374] width 77 height 26
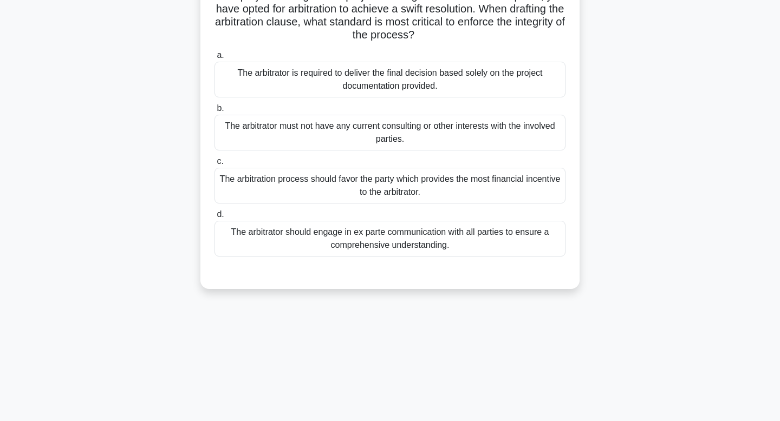
scroll to position [0, 0]
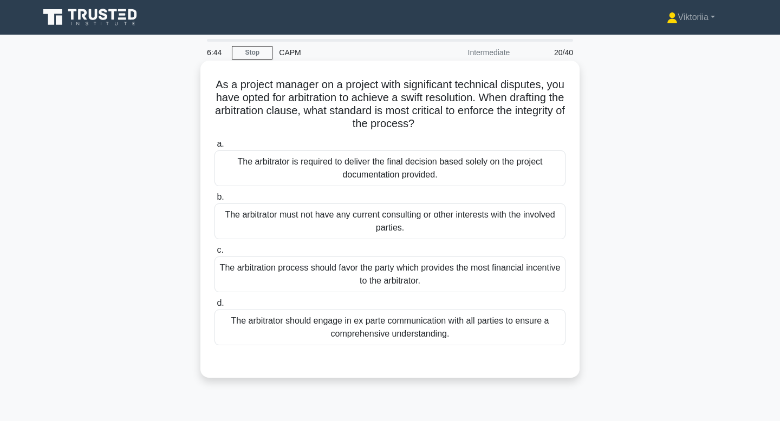
click at [370, 331] on div "The arbitrator should engage in ex parte communication with all parties to ensu…" at bounding box center [389, 328] width 351 height 36
click at [214, 307] on input "d. The arbitrator should engage in ex parte communication with all parties to e…" at bounding box center [214, 303] width 0 height 7
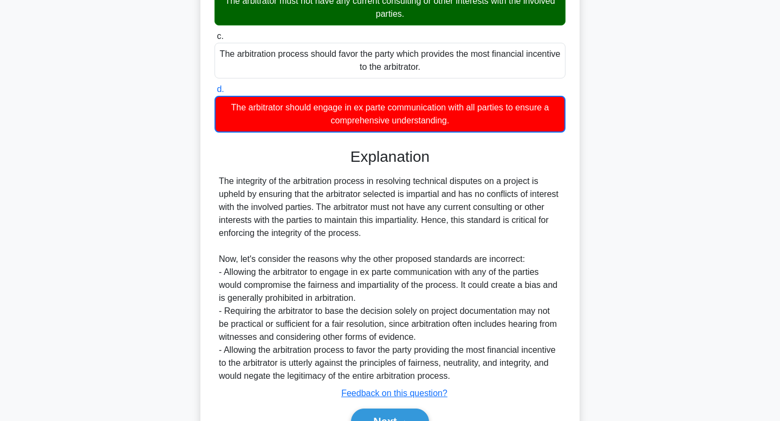
scroll to position [273, 0]
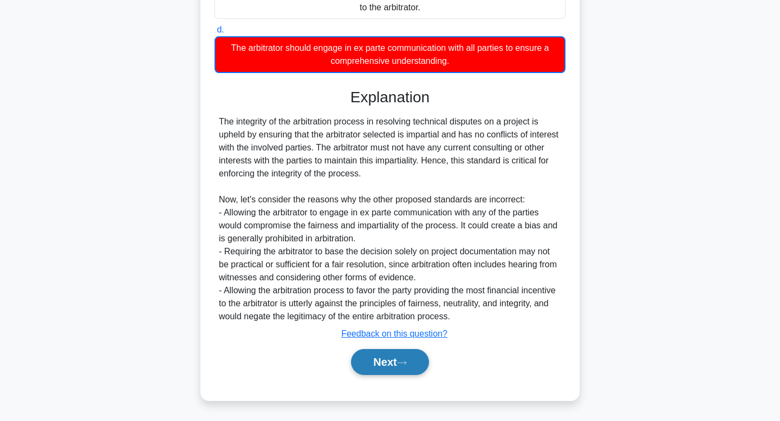
click at [384, 369] on button "Next" at bounding box center [389, 362] width 77 height 26
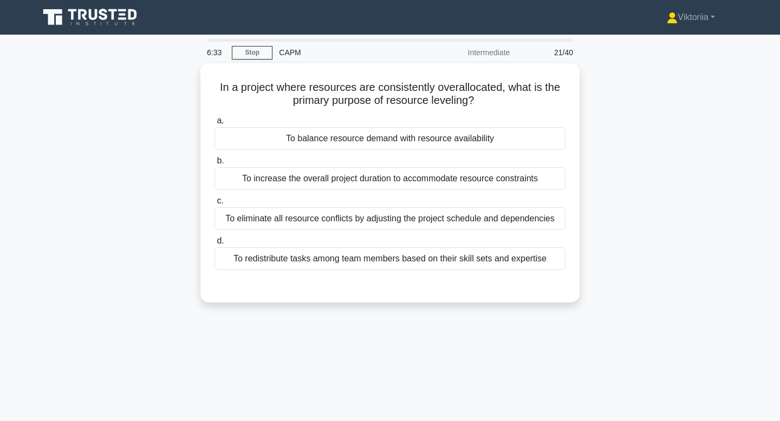
scroll to position [14, 0]
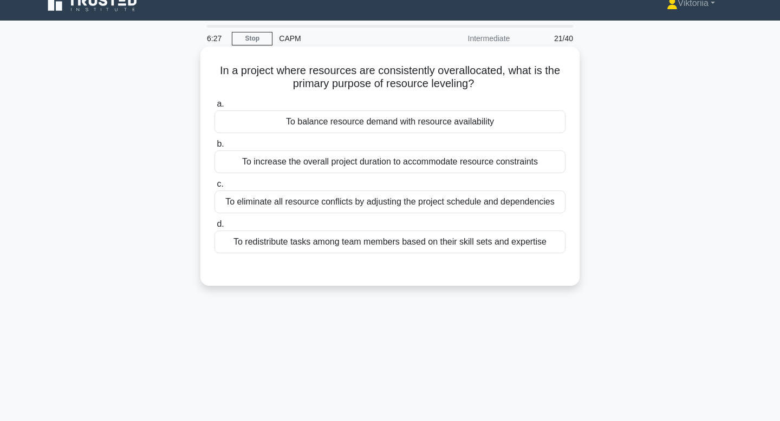
click at [500, 121] on div "To balance resource demand with resource availability" at bounding box center [389, 121] width 351 height 23
click at [214, 108] on input "a. To balance resource demand with resource availability" at bounding box center [214, 104] width 0 height 7
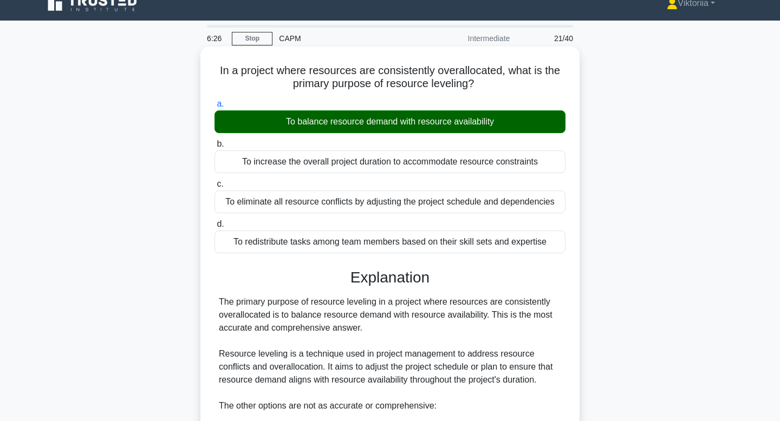
scroll to position [285, 0]
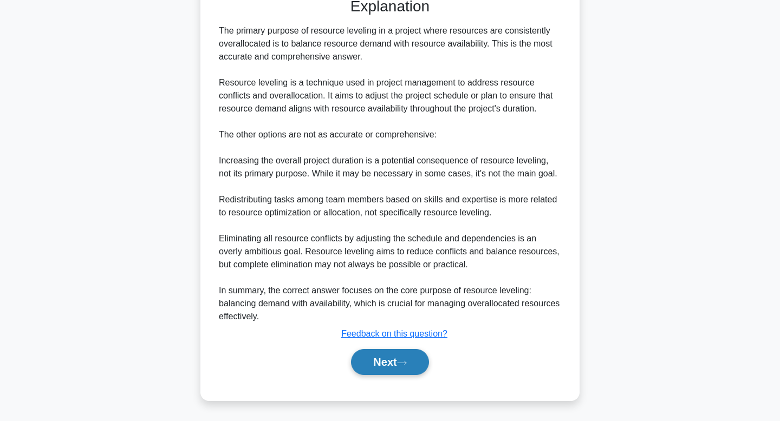
click at [380, 367] on button "Next" at bounding box center [389, 362] width 77 height 26
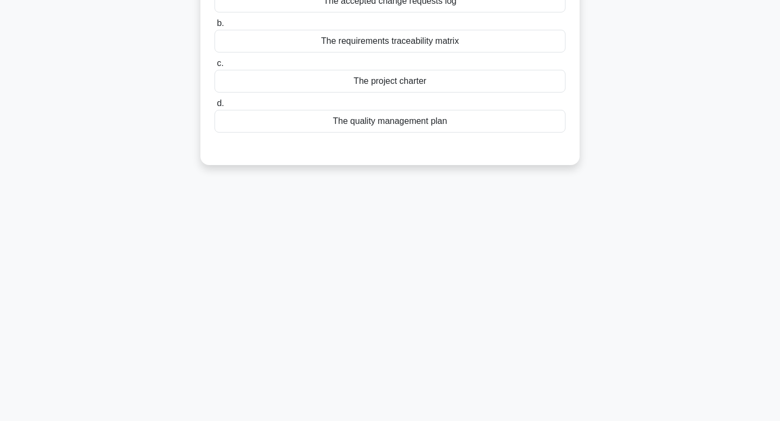
scroll to position [0, 0]
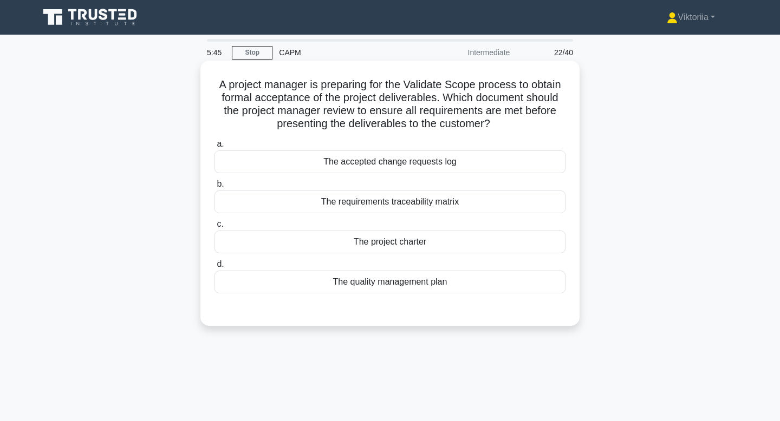
click at [423, 246] on div "The project charter" at bounding box center [389, 242] width 351 height 23
click at [214, 228] on input "c. The project charter" at bounding box center [214, 224] width 0 height 7
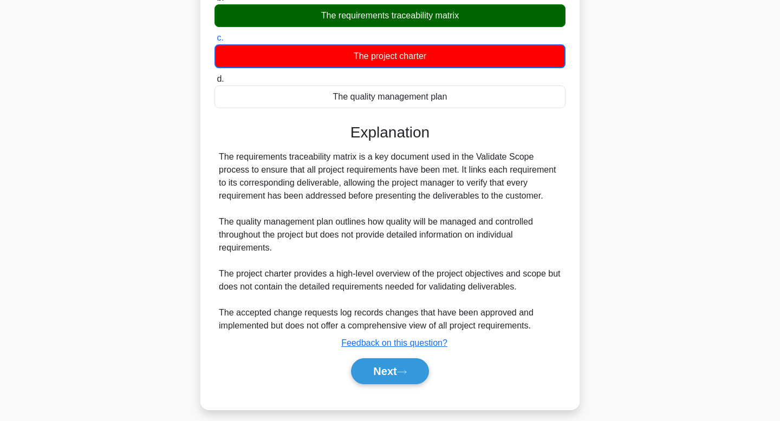
scroll to position [195, 0]
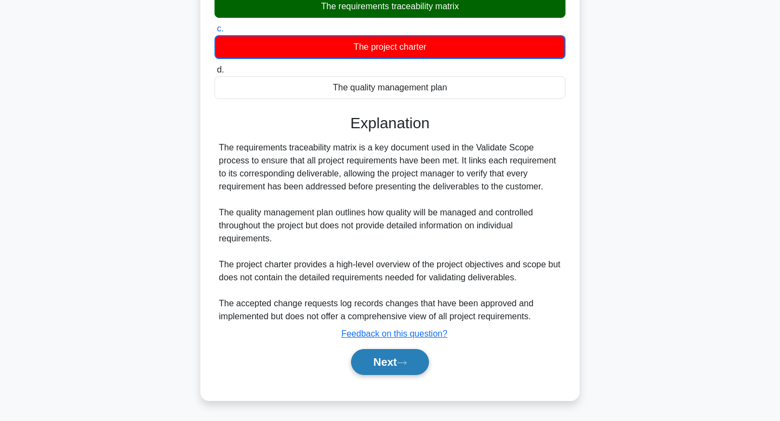
click at [398, 364] on button "Next" at bounding box center [389, 362] width 77 height 26
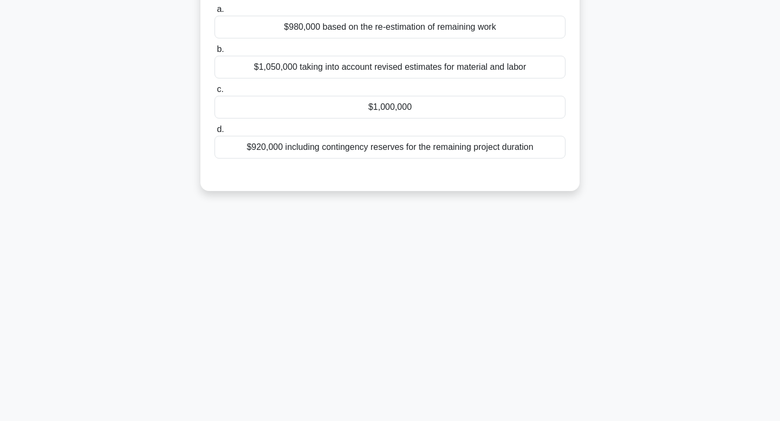
scroll to position [0, 0]
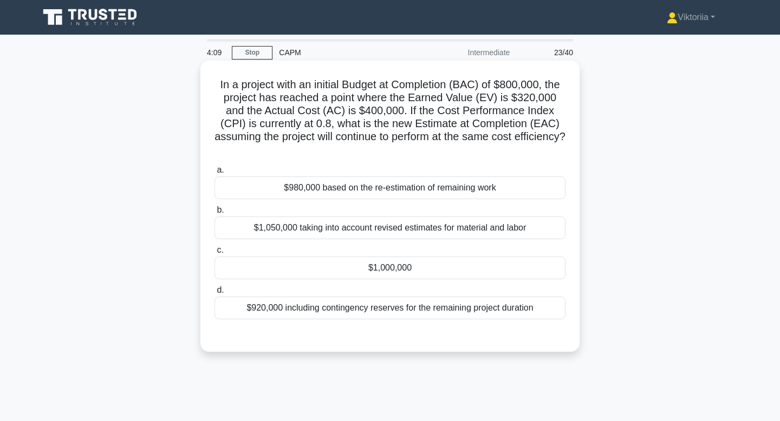
click at [310, 257] on div "$1,000,000" at bounding box center [389, 268] width 351 height 23
click at [214, 251] on input "c. $1,000,000" at bounding box center [214, 250] width 0 height 7
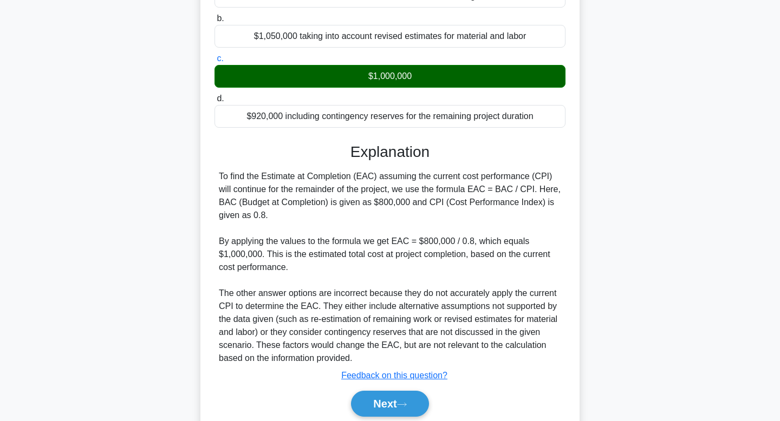
scroll to position [198, 0]
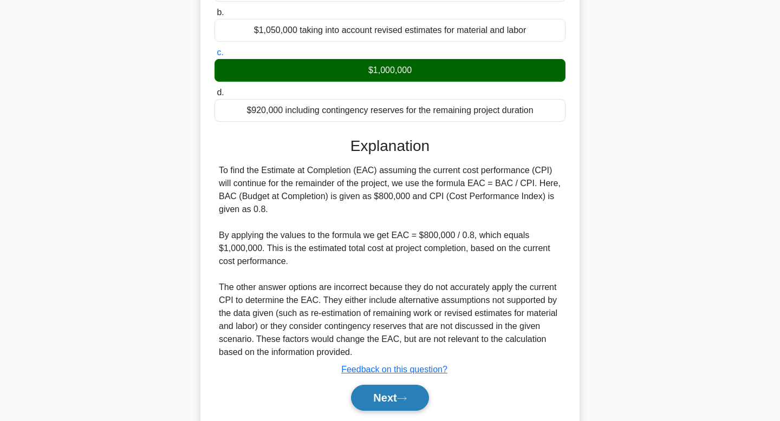
click at [375, 385] on button "Next" at bounding box center [389, 398] width 77 height 26
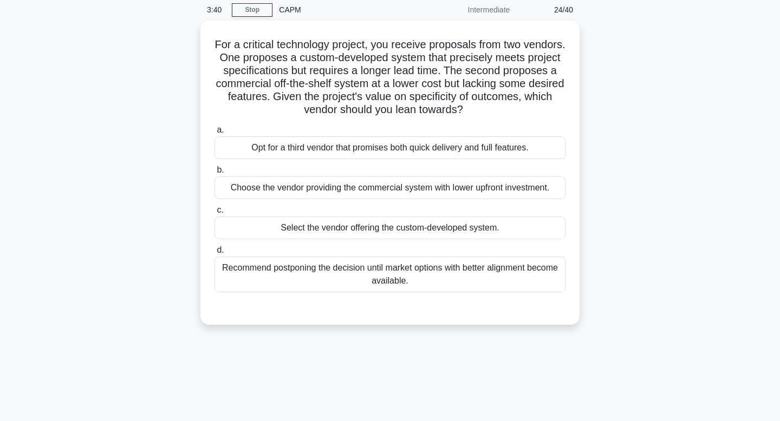
scroll to position [0, 0]
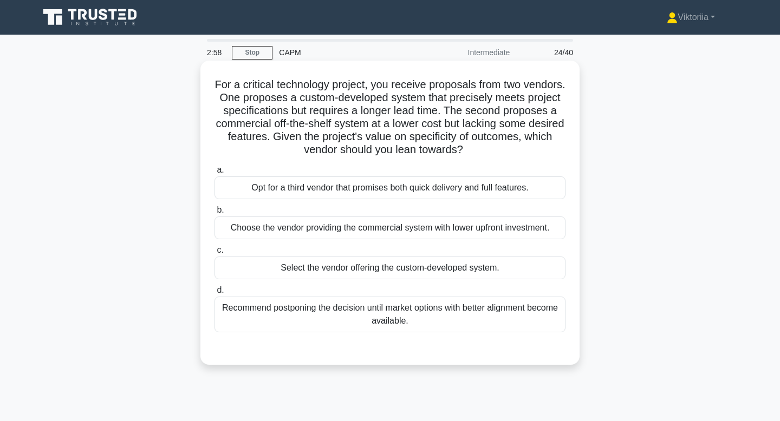
click at [442, 191] on div "Opt for a third vendor that promises both quick delivery and full features." at bounding box center [389, 188] width 351 height 23
click at [214, 174] on input "a. Opt for a third vendor that promises both quick delivery and full features." at bounding box center [214, 170] width 0 height 7
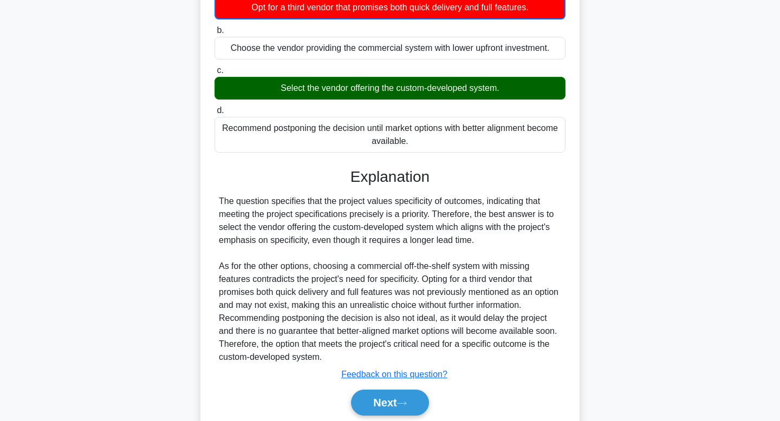
scroll to position [185, 0]
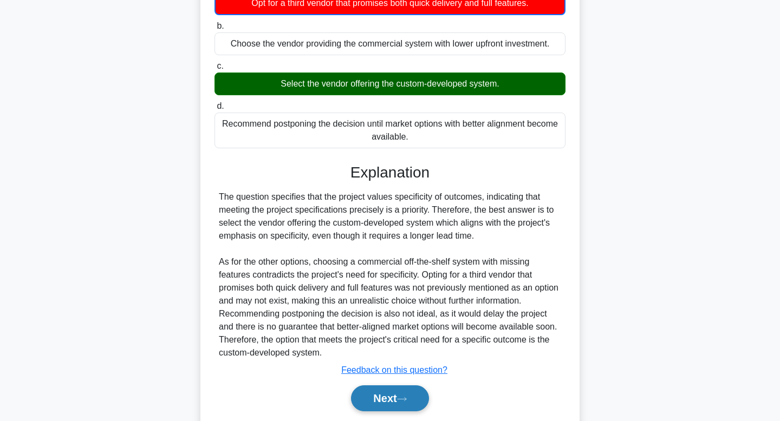
click at [416, 397] on button "Next" at bounding box center [389, 398] width 77 height 26
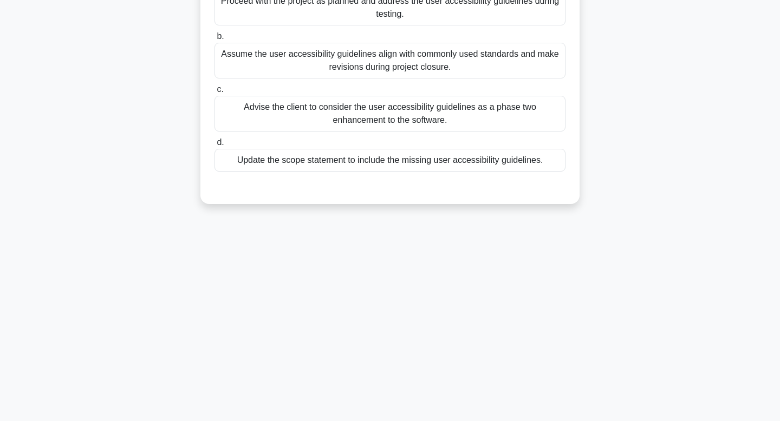
scroll to position [0, 0]
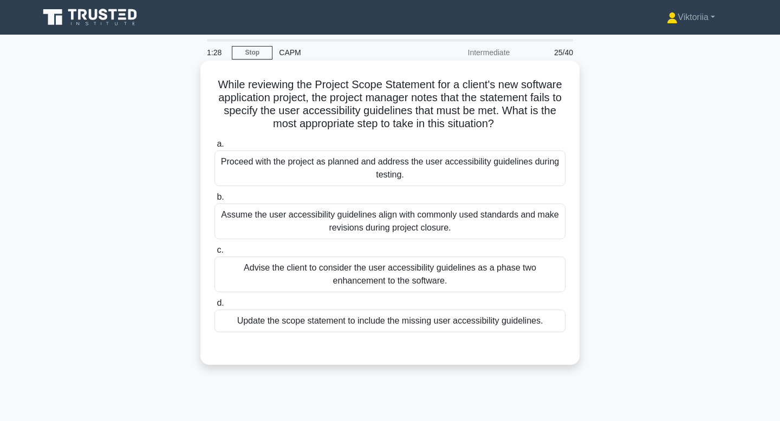
click at [267, 268] on div "Advise the client to consider the user accessibility guidelines as a phase two …" at bounding box center [389, 275] width 351 height 36
click at [214, 254] on input "c. Advise the client to consider the user accessibility guidelines as a phase t…" at bounding box center [214, 250] width 0 height 7
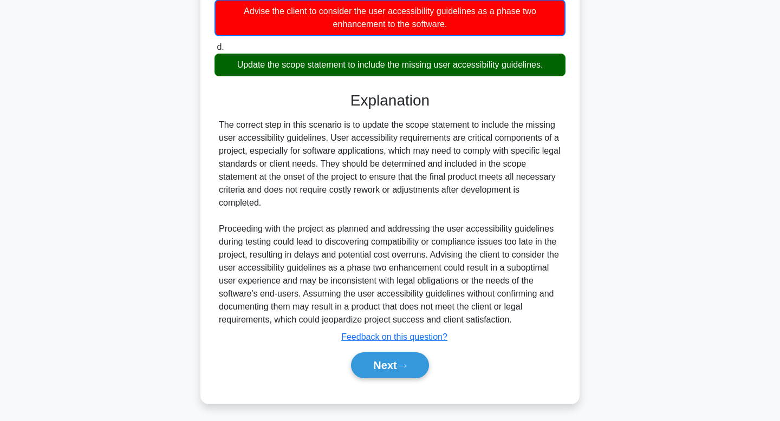
scroll to position [259, 0]
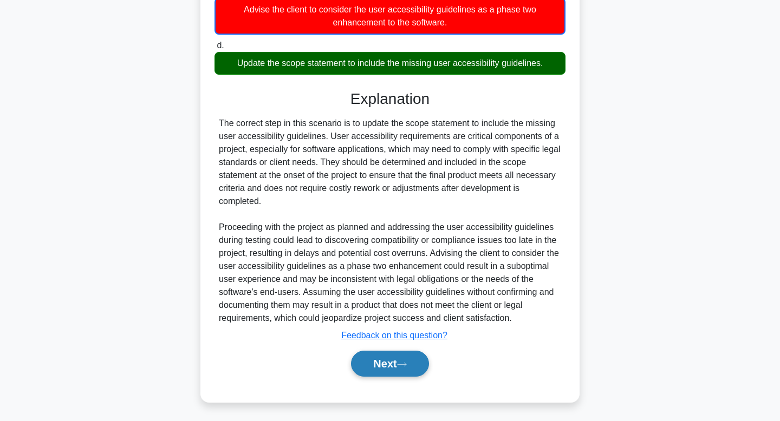
click at [382, 359] on button "Next" at bounding box center [389, 364] width 77 height 26
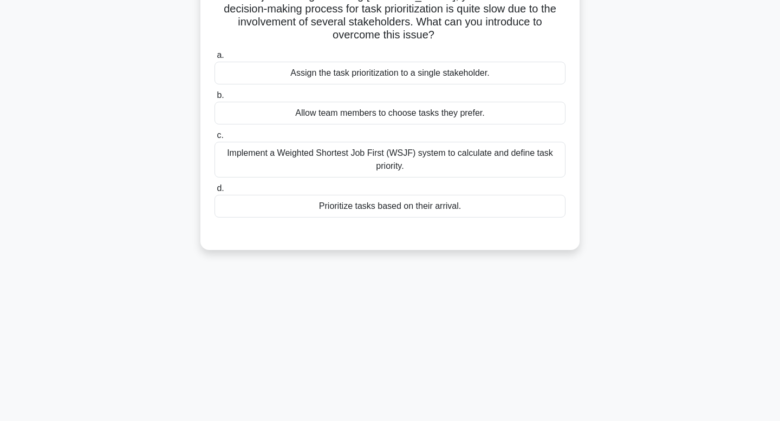
scroll to position [0, 0]
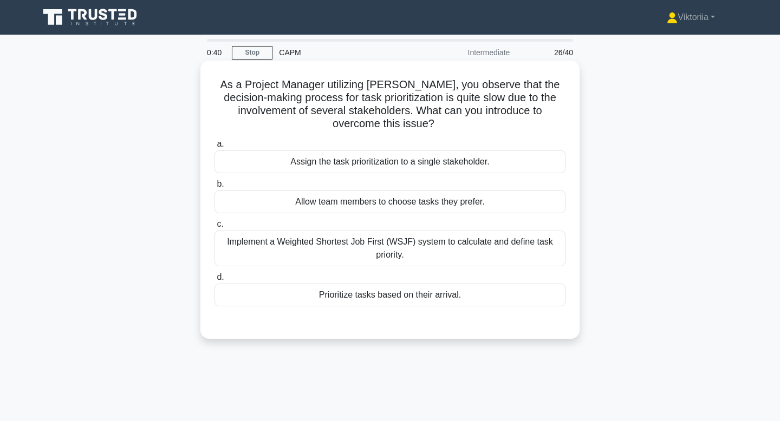
click at [430, 252] on div "Implement a Weighted Shortest Job First (WSJF) system to calculate and define t…" at bounding box center [389, 249] width 351 height 36
click at [214, 228] on input "c. Implement a Weighted Shortest Job First (WSJF) system to calculate and defin…" at bounding box center [214, 224] width 0 height 7
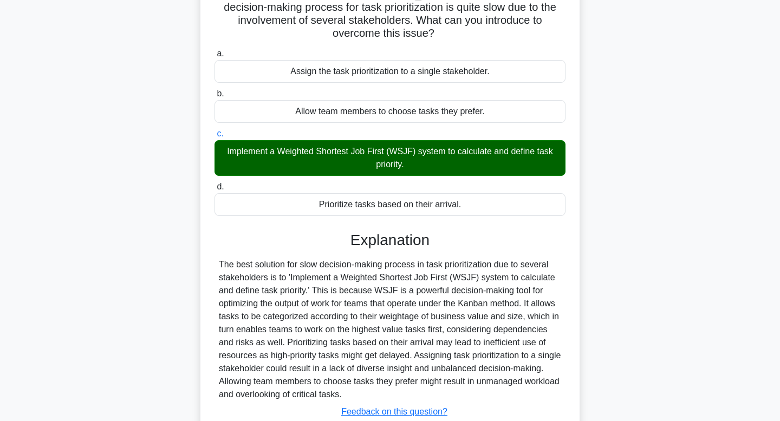
scroll to position [168, 0]
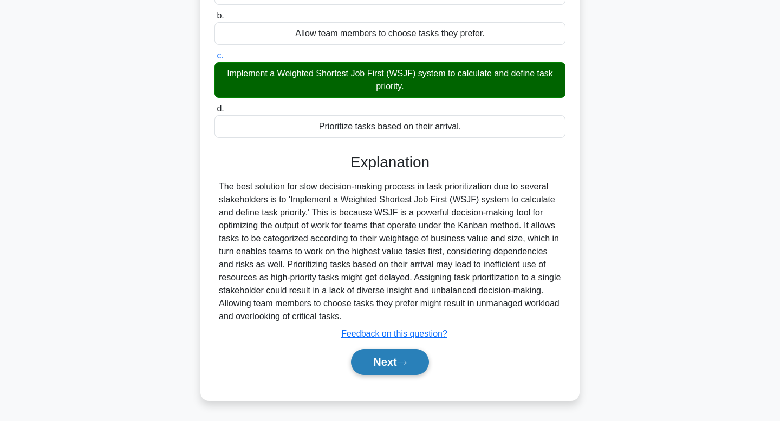
click at [374, 367] on button "Next" at bounding box center [389, 362] width 77 height 26
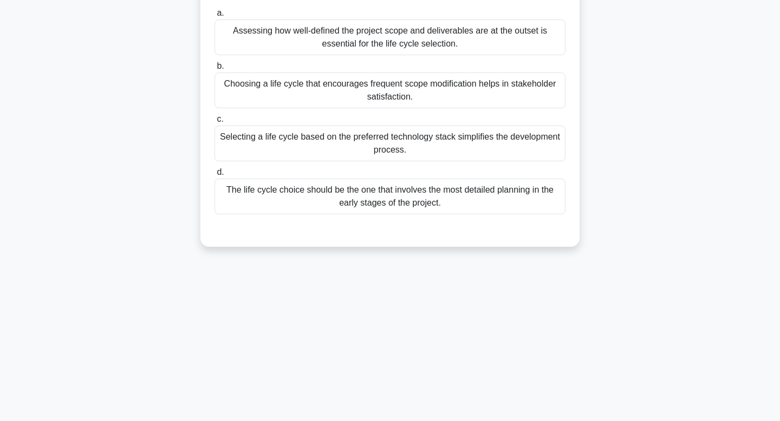
scroll to position [0, 0]
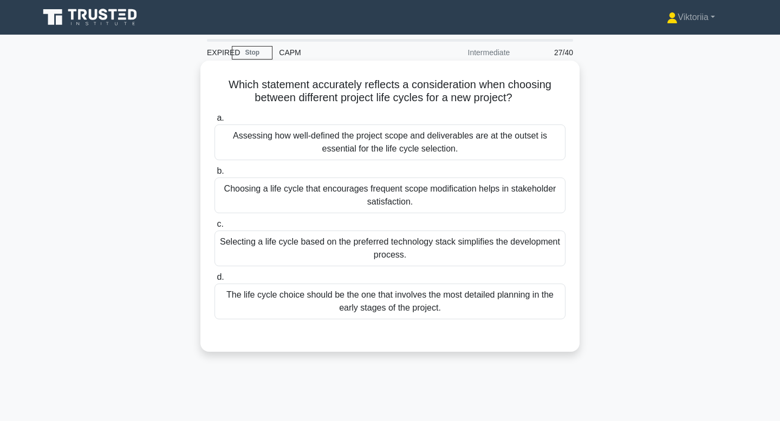
click at [385, 145] on div "Assessing how well-defined the project scope and deliverables are at the outset…" at bounding box center [389, 143] width 351 height 36
click at [214, 122] on input "a. Assessing how well-defined the project scope and deliverables are at the out…" at bounding box center [214, 118] width 0 height 7
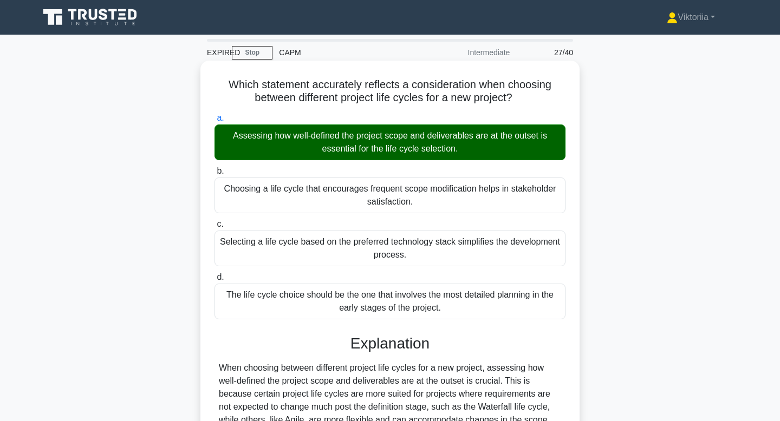
scroll to position [259, 0]
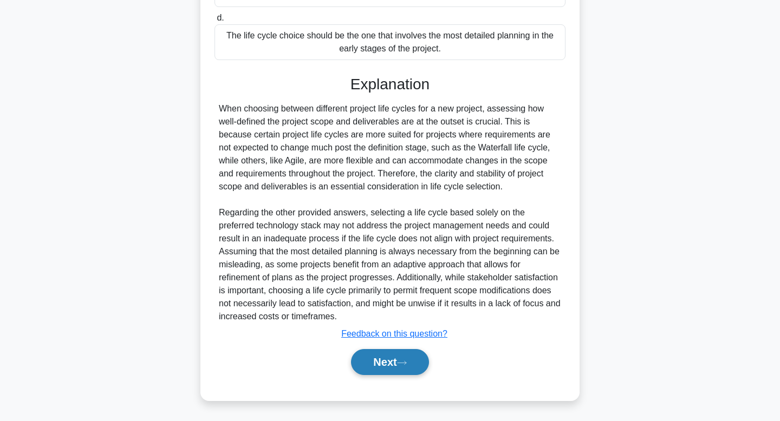
click at [377, 371] on button "Next" at bounding box center [389, 362] width 77 height 26
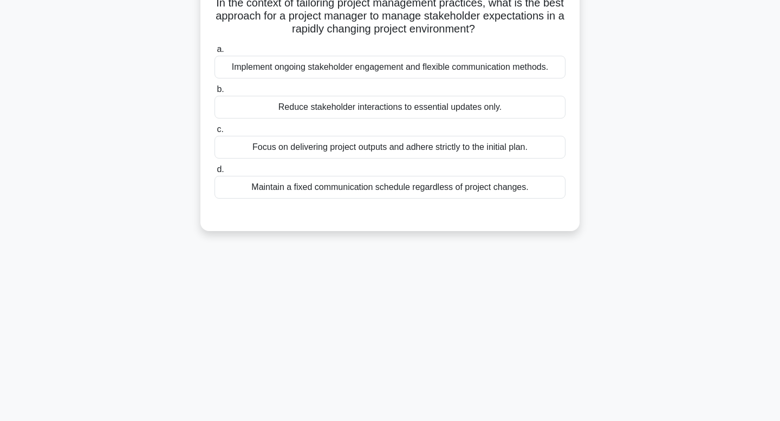
scroll to position [0, 0]
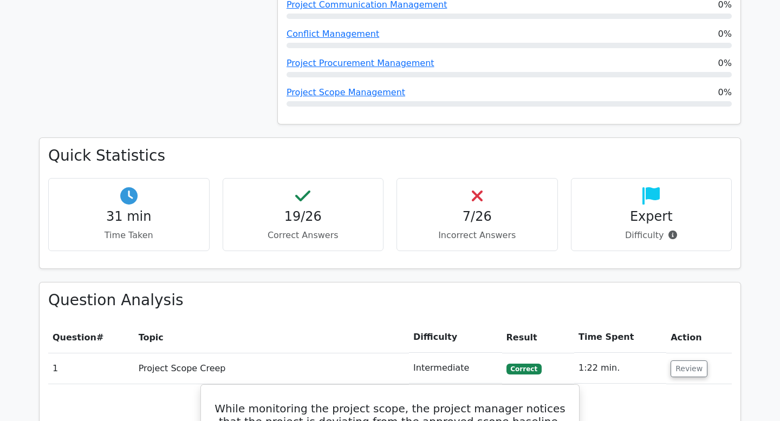
scroll to position [604, 0]
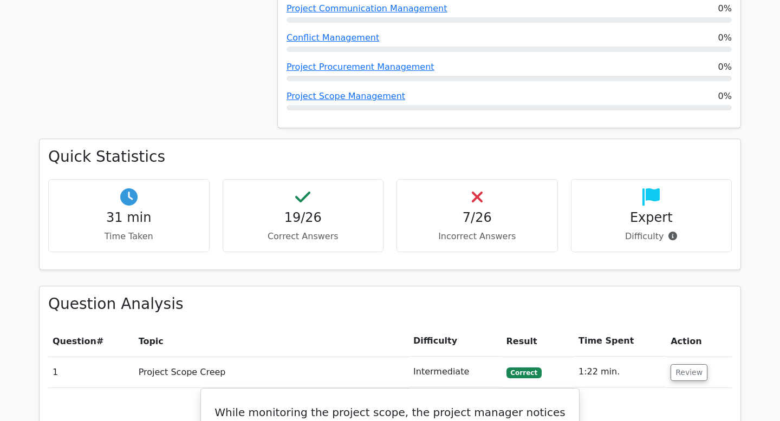
click at [482, 225] on h4 "7/26" at bounding box center [477, 218] width 143 height 16
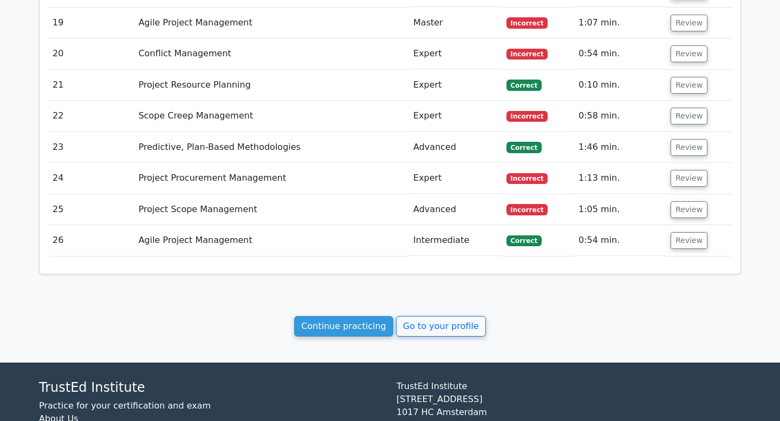
scroll to position [2068, 0]
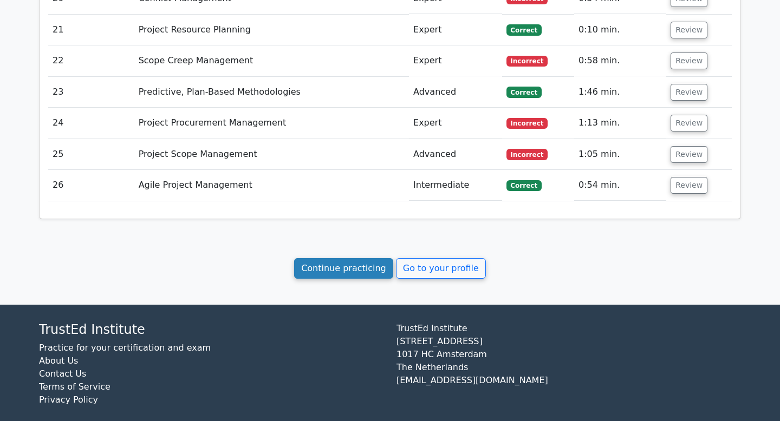
click at [367, 258] on link "Continue practicing" at bounding box center [343, 268] width 99 height 21
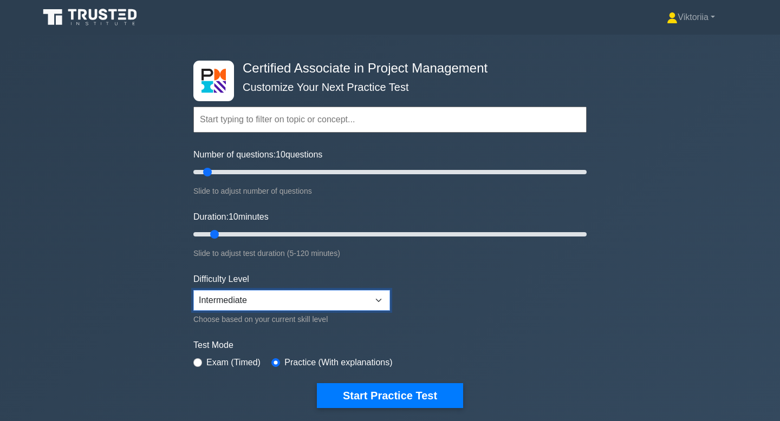
click at [272, 298] on select "Beginner Intermediate Expert" at bounding box center [291, 300] width 197 height 21
select select "expert"
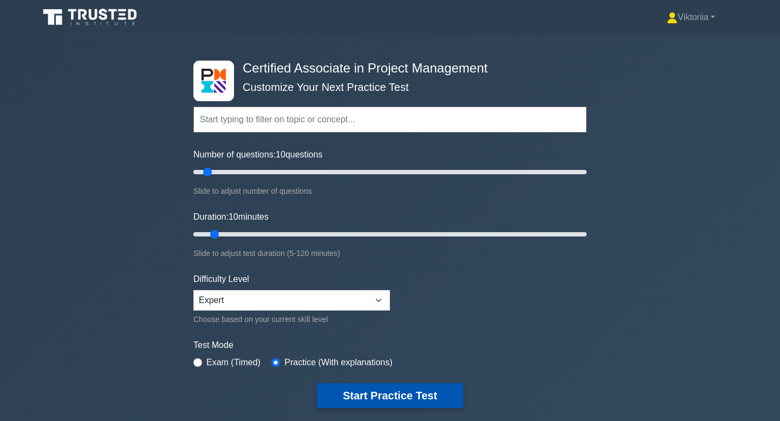
click at [345, 400] on button "Start Practice Test" at bounding box center [390, 395] width 146 height 25
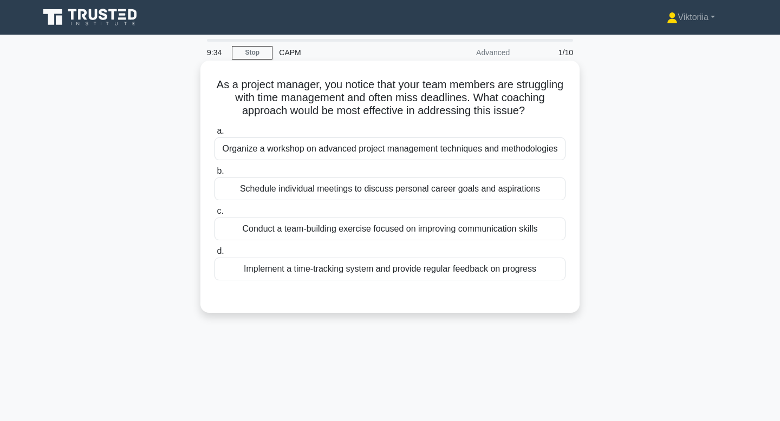
click at [448, 233] on div "Conduct a team-building exercise focused on improving communication skills" at bounding box center [389, 229] width 351 height 23
click at [214, 215] on input "c. Conduct a team-building exercise focused on improving communication skills" at bounding box center [214, 211] width 0 height 7
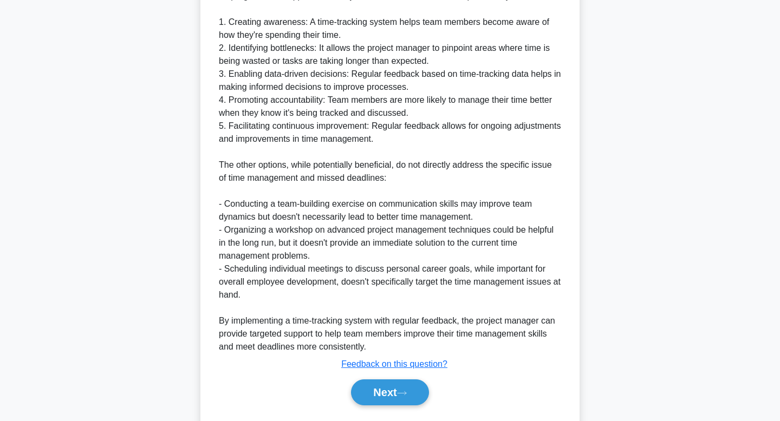
scroll to position [361, 0]
click at [393, 394] on button "Next" at bounding box center [389, 392] width 77 height 26
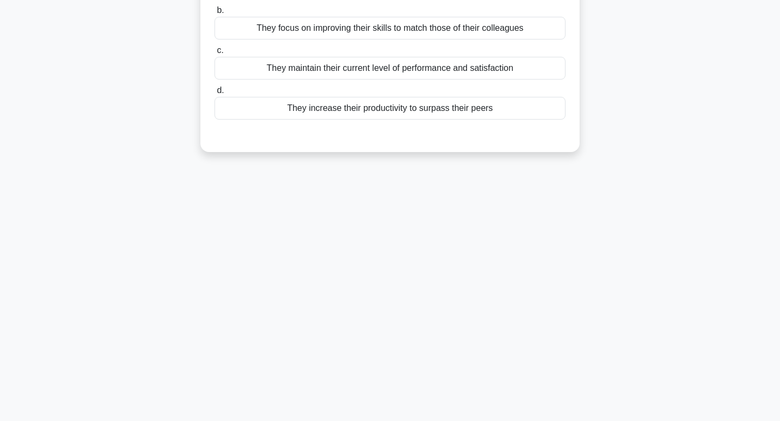
scroll to position [0, 0]
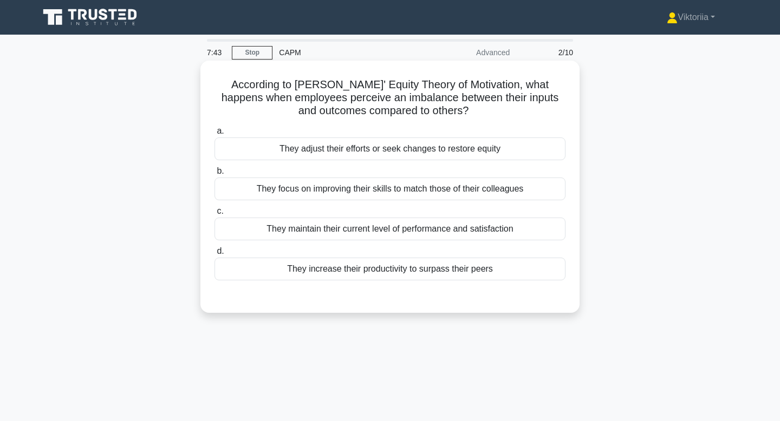
click at [433, 147] on div "They adjust their efforts or seek changes to restore equity" at bounding box center [389, 149] width 351 height 23
click at [214, 135] on input "a. They adjust their efforts or seek changes to restore equity" at bounding box center [214, 131] width 0 height 7
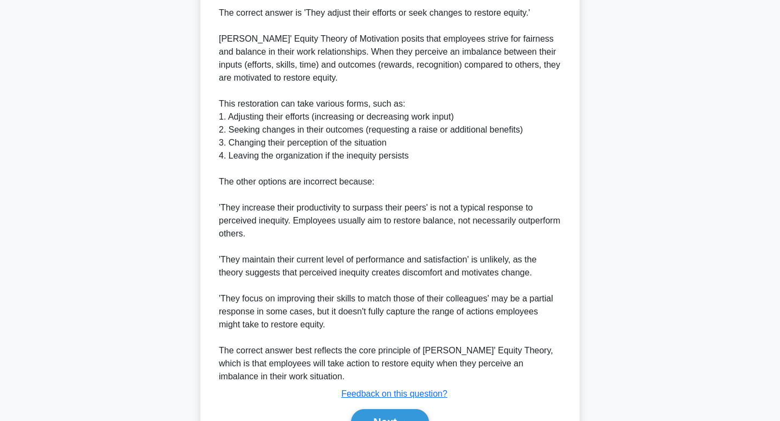
scroll to position [376, 0]
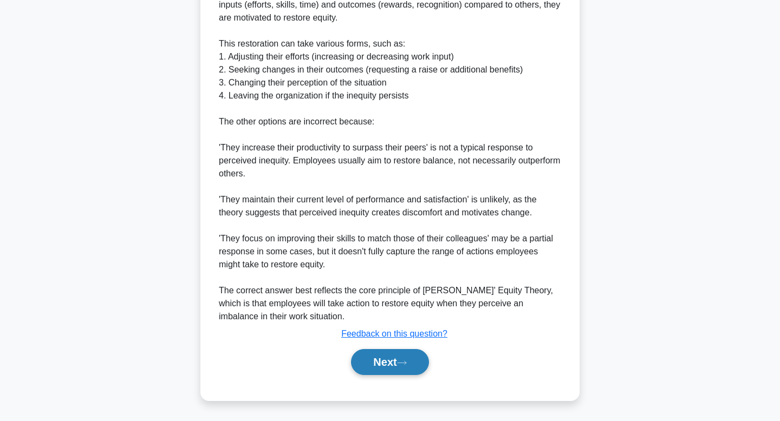
click at [387, 370] on button "Next" at bounding box center [389, 362] width 77 height 26
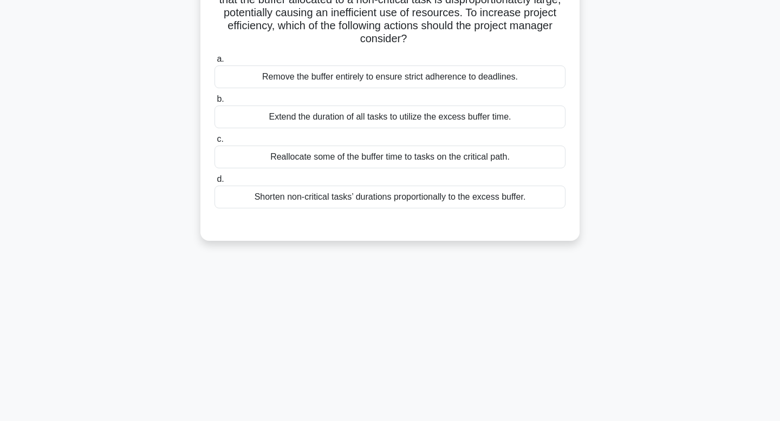
scroll to position [0, 0]
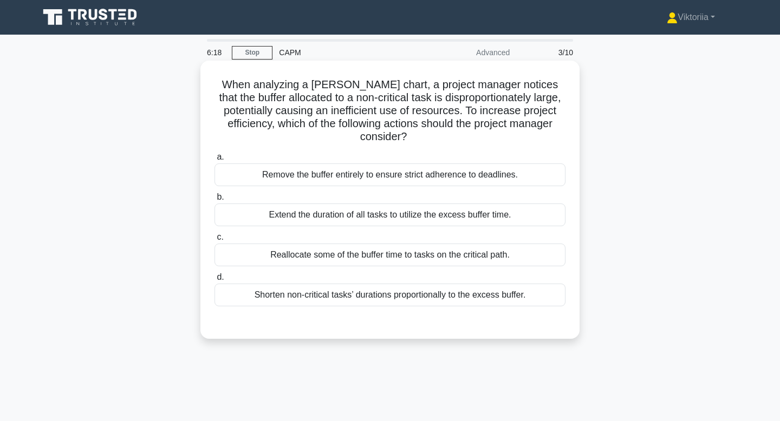
click at [452, 244] on div "Reallocate some of the buffer time to tasks on the critical path." at bounding box center [389, 255] width 351 height 23
click at [214, 241] on input "c. Reallocate some of the buffer time to tasks on the critical path." at bounding box center [214, 237] width 0 height 7
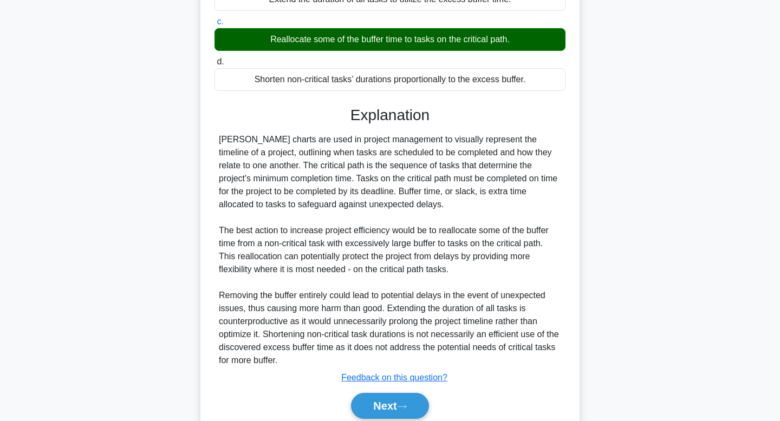
scroll to position [217, 0]
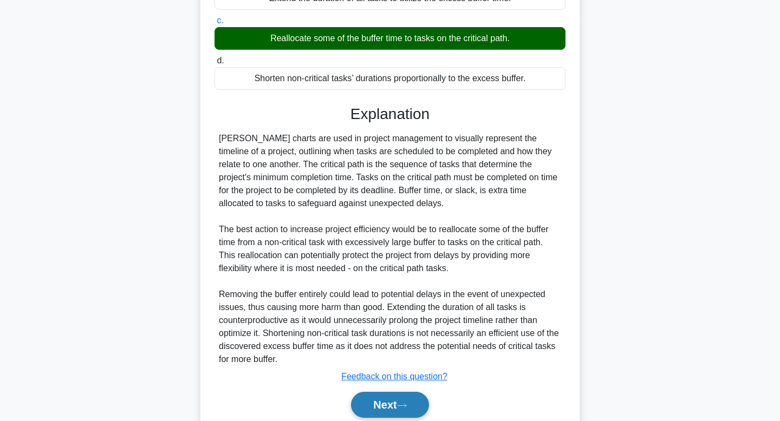
click at [395, 396] on button "Next" at bounding box center [389, 405] width 77 height 26
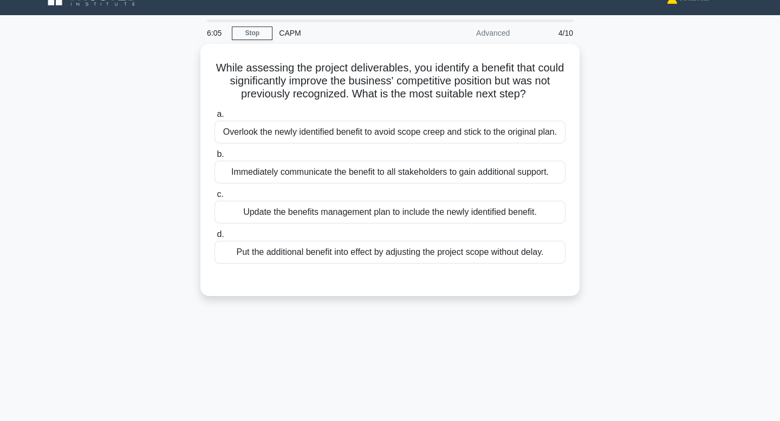
scroll to position [0, 0]
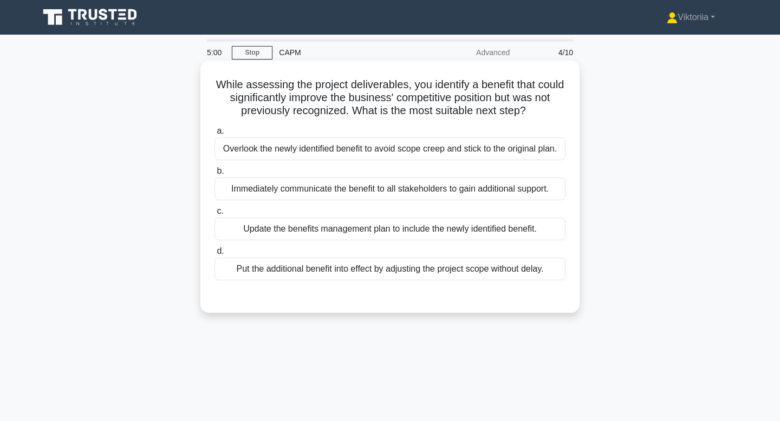
click at [445, 230] on div "Update the benefits management plan to include the newly identified benefit." at bounding box center [389, 229] width 351 height 23
click at [214, 215] on input "c. Update the benefits management plan to include the newly identified benefit." at bounding box center [214, 211] width 0 height 7
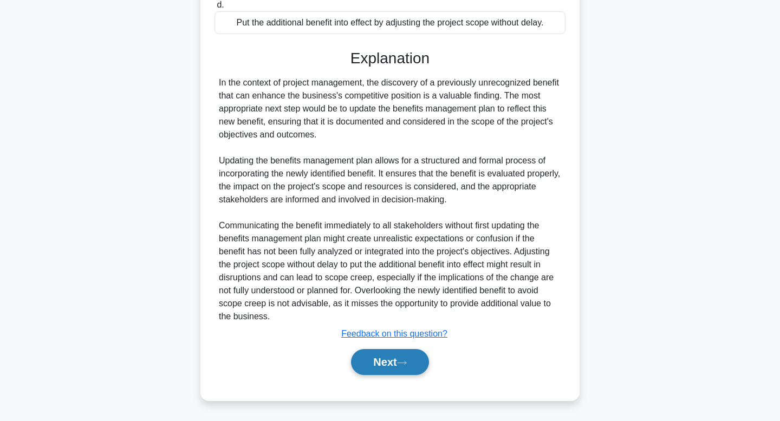
click at [388, 368] on button "Next" at bounding box center [389, 362] width 77 height 26
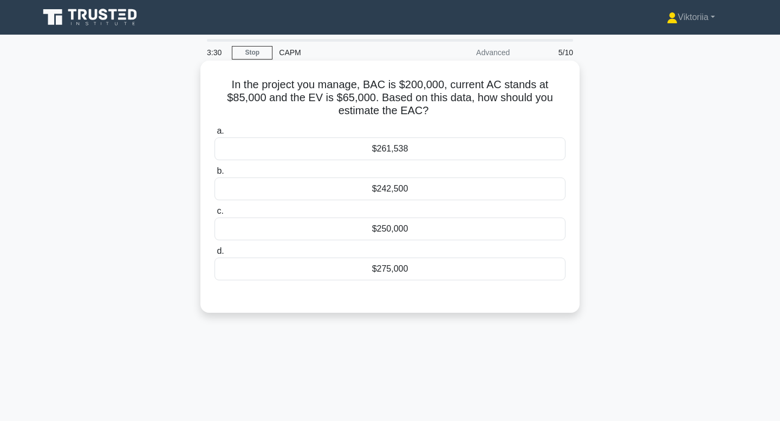
click at [458, 149] on div "$261,538" at bounding box center [389, 149] width 351 height 23
click at [214, 135] on input "a. $261,538" at bounding box center [214, 131] width 0 height 7
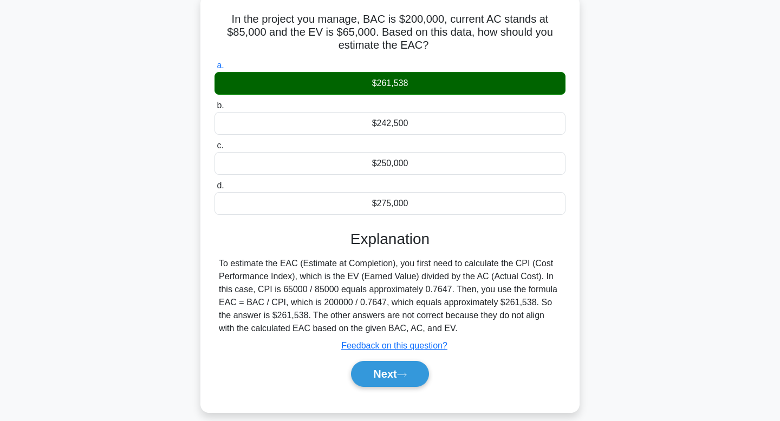
scroll to position [164, 0]
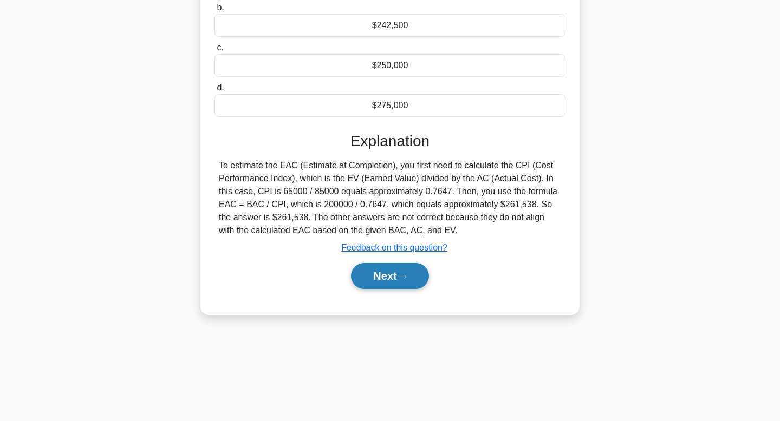
click at [378, 278] on button "Next" at bounding box center [389, 276] width 77 height 26
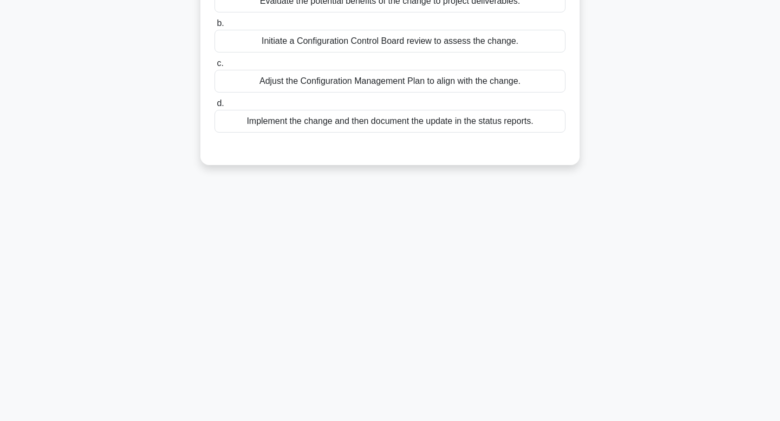
scroll to position [0, 0]
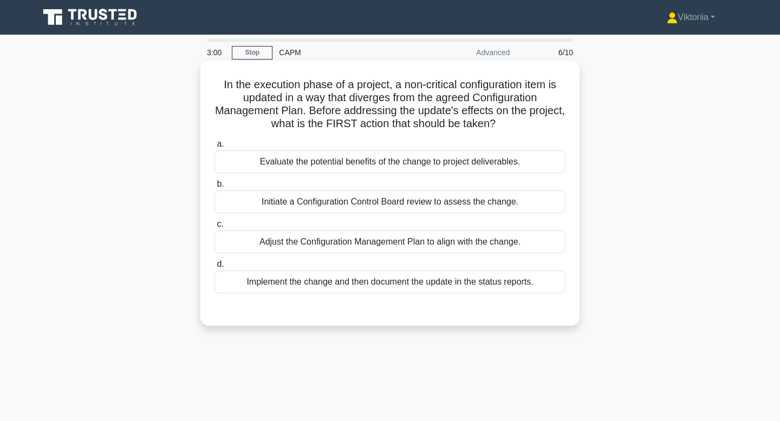
click at [344, 165] on div "Evaluate the potential benefits of the change to project deliverables." at bounding box center [389, 162] width 351 height 23
click at [214, 148] on input "a. Evaluate the potential benefits of the change to project deliverables." at bounding box center [214, 144] width 0 height 7
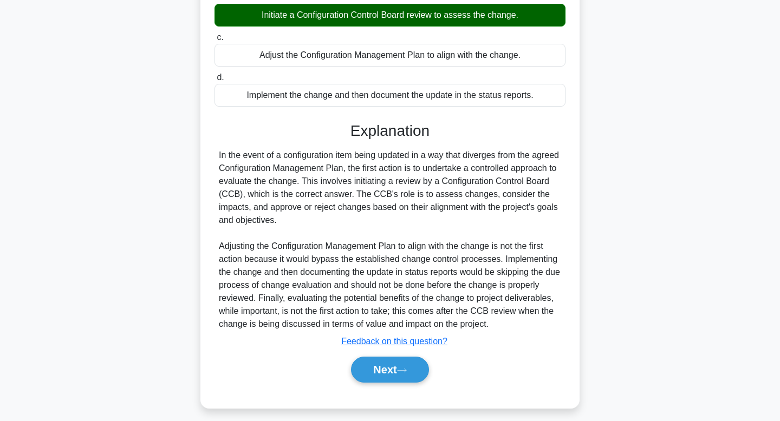
scroll to position [195, 0]
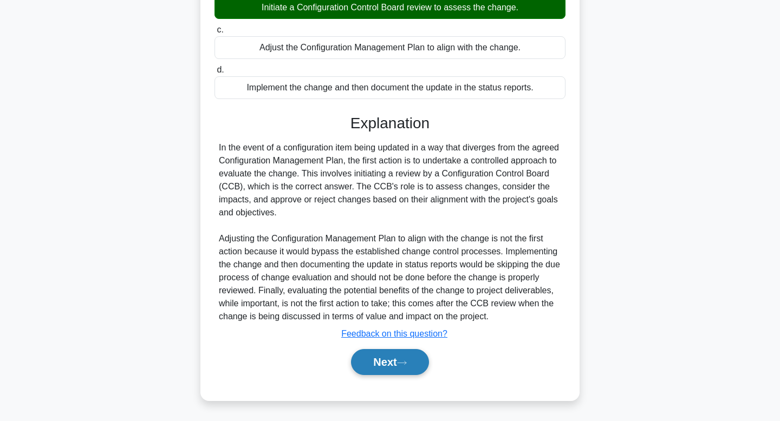
click at [384, 365] on button "Next" at bounding box center [389, 362] width 77 height 26
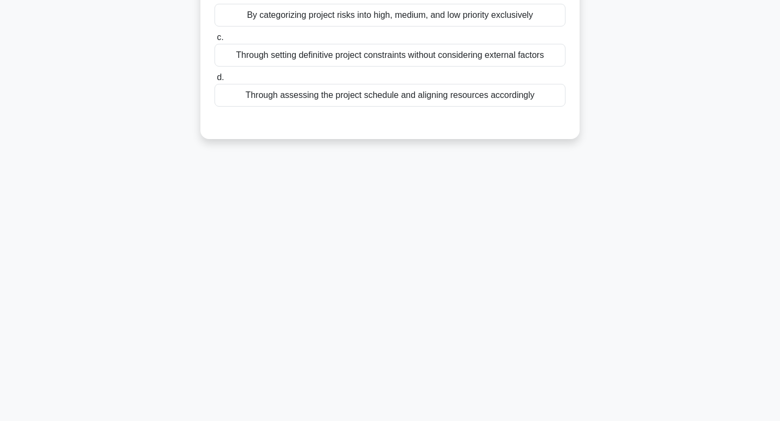
scroll to position [0, 0]
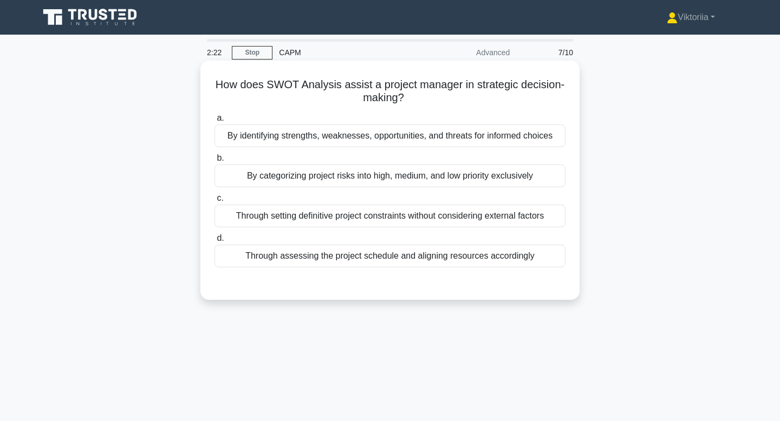
click at [487, 137] on div "By identifying strengths, weaknesses, opportunities, and threats for informed c…" at bounding box center [389, 136] width 351 height 23
click at [214, 122] on input "a. By identifying strengths, weaknesses, opportunities, and threats for informe…" at bounding box center [214, 118] width 0 height 7
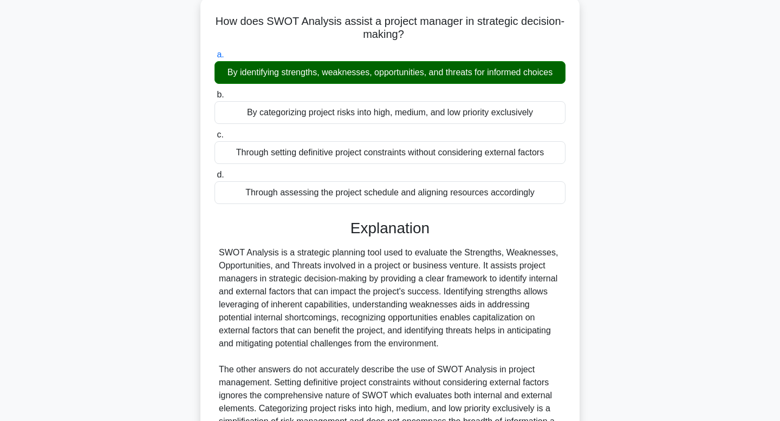
scroll to position [207, 0]
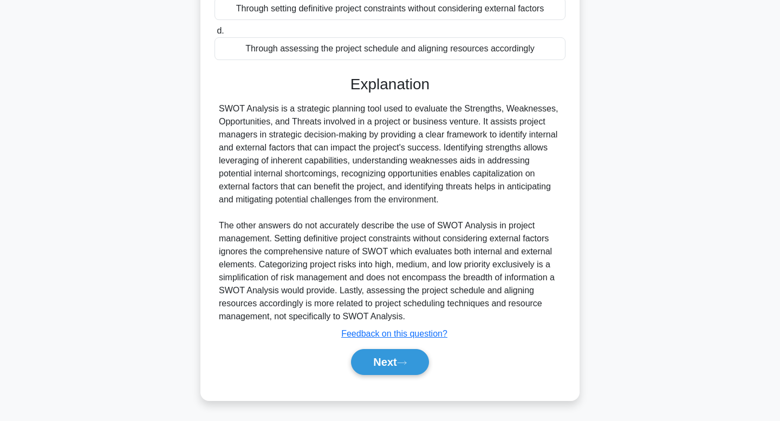
click at [378, 375] on button "Next" at bounding box center [389, 362] width 77 height 26
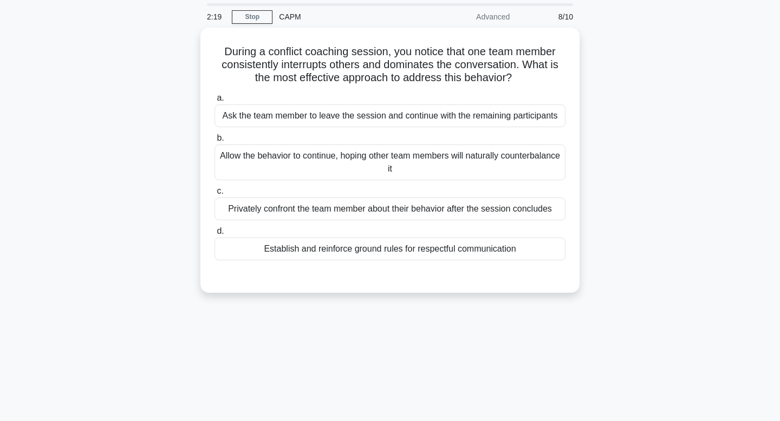
scroll to position [0, 0]
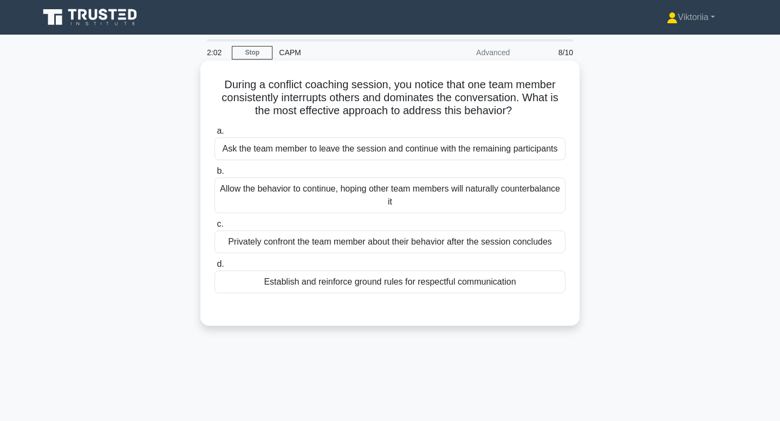
click at [447, 280] on div "Establish and reinforce ground rules for respectful communication" at bounding box center [389, 282] width 351 height 23
click at [214, 268] on input "d. Establish and reinforce ground rules for respectful communication" at bounding box center [214, 264] width 0 height 7
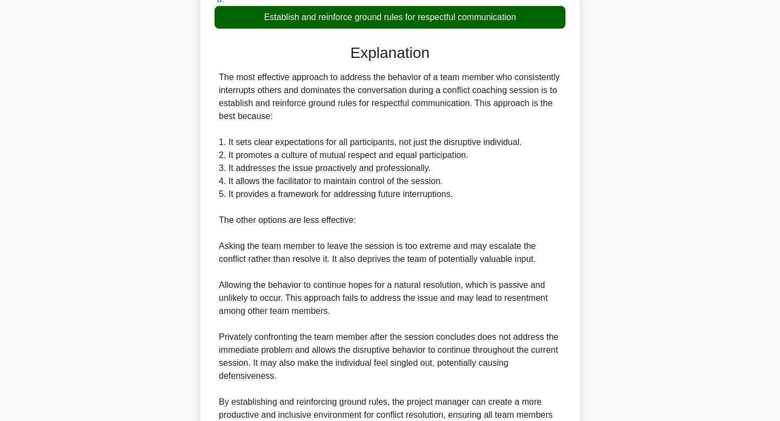
scroll to position [376, 0]
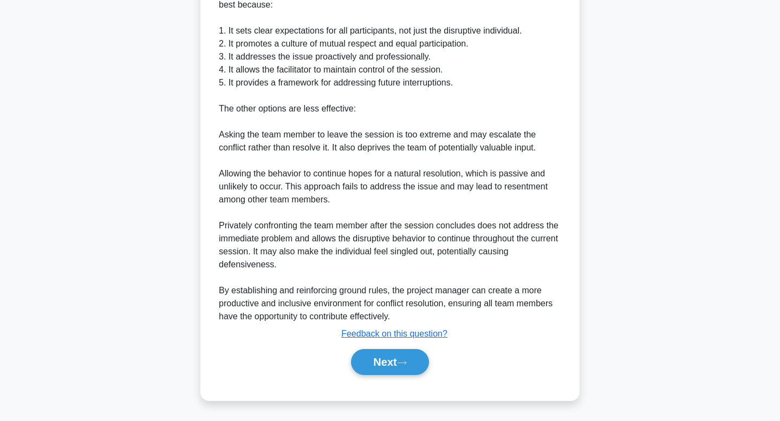
click at [398, 375] on div "Next" at bounding box center [389, 362] width 351 height 35
click at [377, 372] on button "Next" at bounding box center [389, 362] width 77 height 26
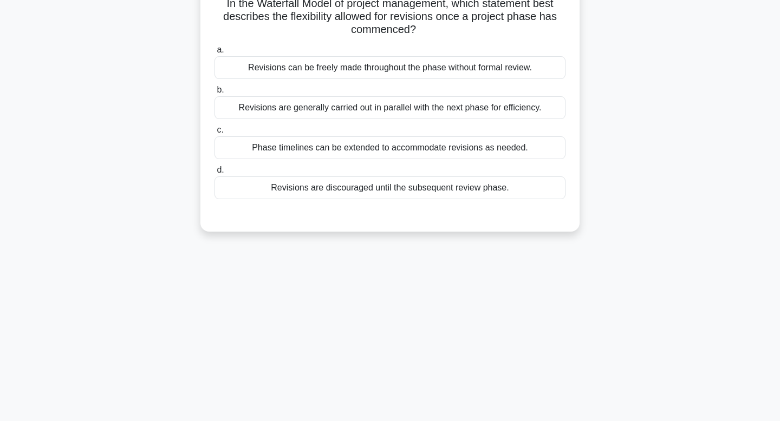
scroll to position [0, 0]
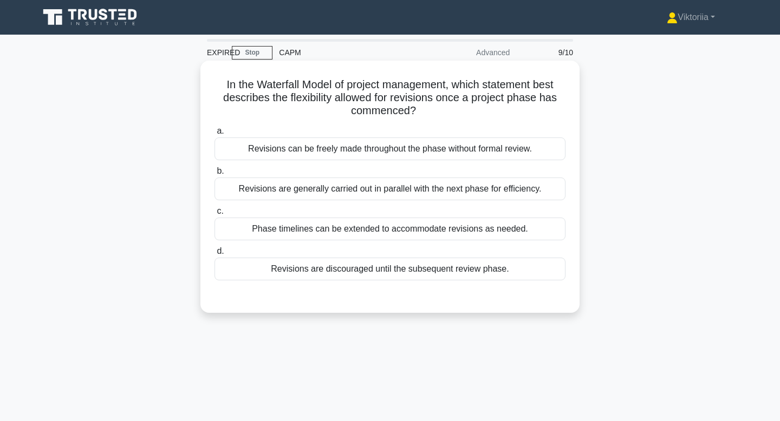
click at [336, 231] on div "Phase timelines can be extended to accommodate revisions as needed." at bounding box center [389, 229] width 351 height 23
click at [214, 215] on input "c. Phase timelines can be extended to accommodate revisions as needed." at bounding box center [214, 211] width 0 height 7
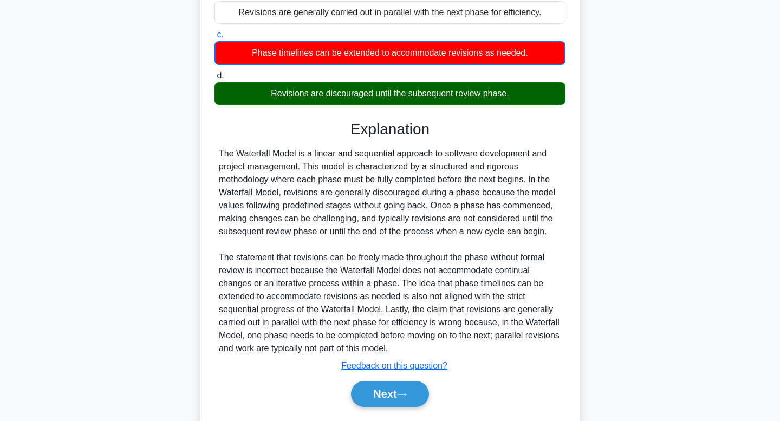
scroll to position [208, 0]
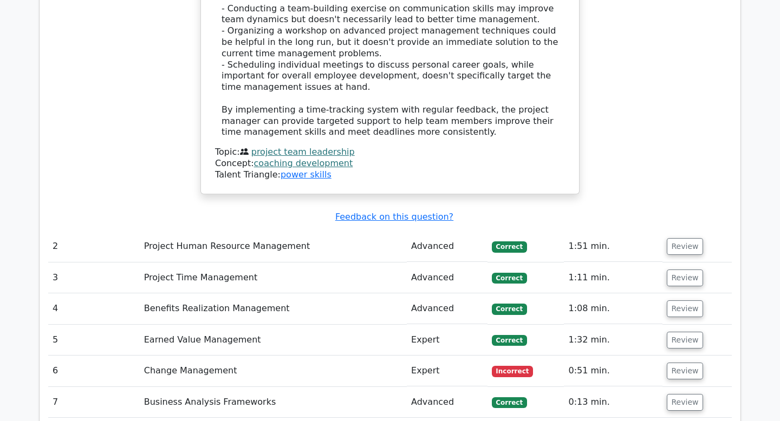
scroll to position [1429, 0]
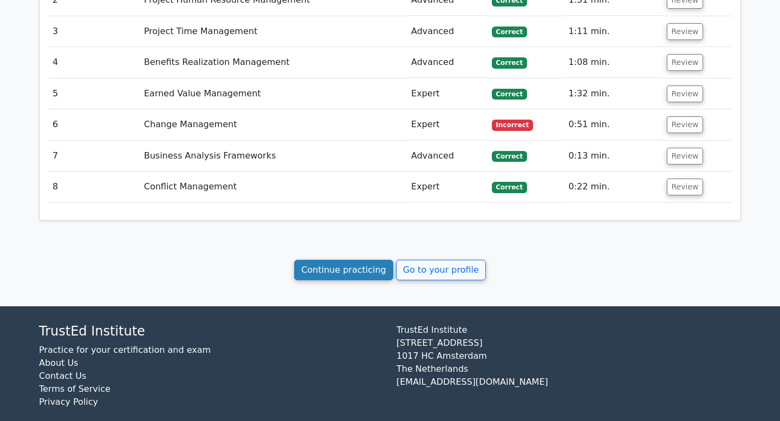
click at [337, 260] on link "Continue practicing" at bounding box center [343, 270] width 99 height 21
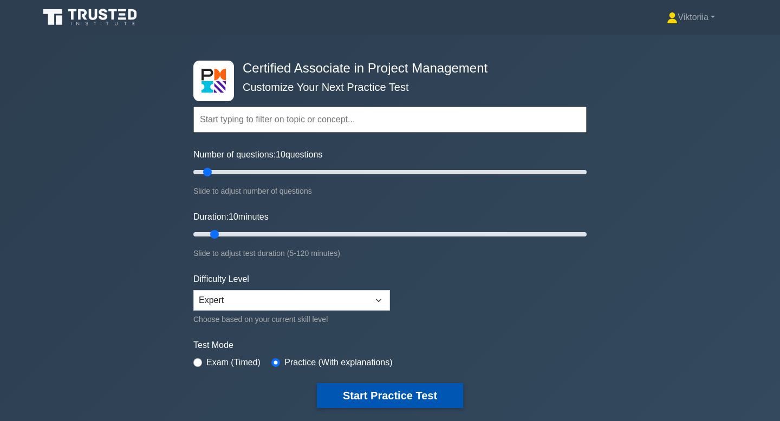
click at [360, 395] on button "Start Practice Test" at bounding box center [390, 395] width 146 height 25
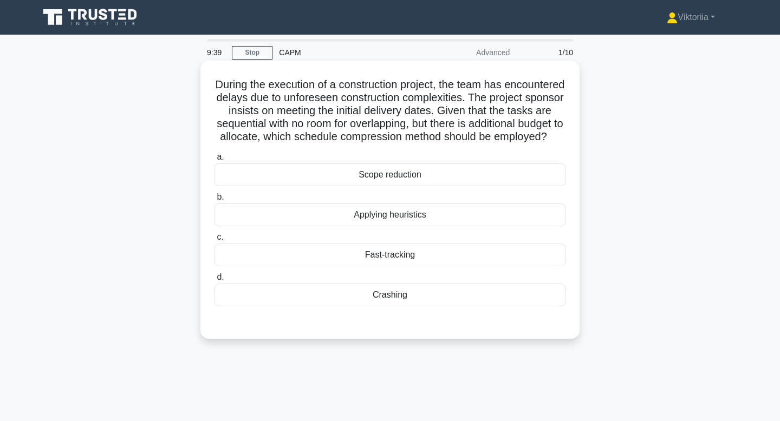
click at [368, 296] on div "Crashing" at bounding box center [389, 295] width 351 height 23
click at [214, 281] on input "d. Crashing" at bounding box center [214, 277] width 0 height 7
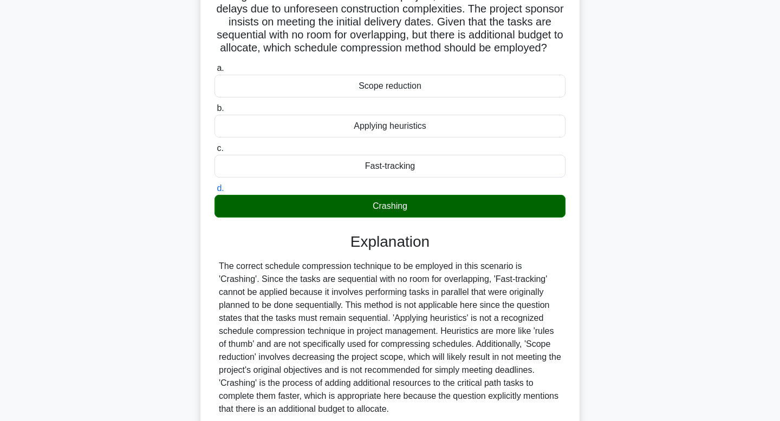
scroll to position [181, 0]
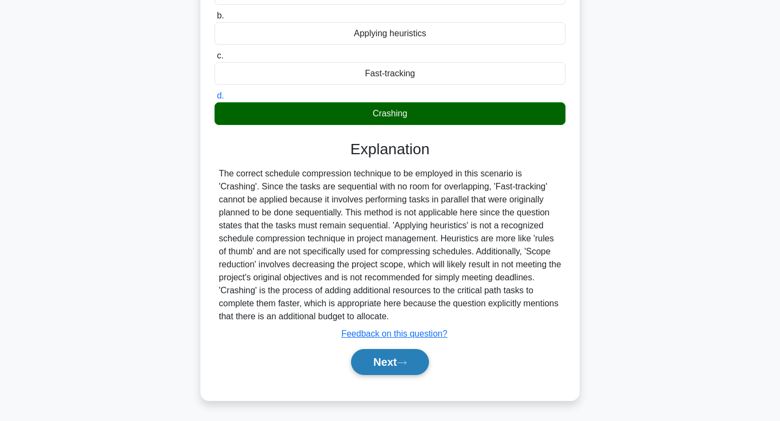
click at [375, 356] on button "Next" at bounding box center [389, 362] width 77 height 26
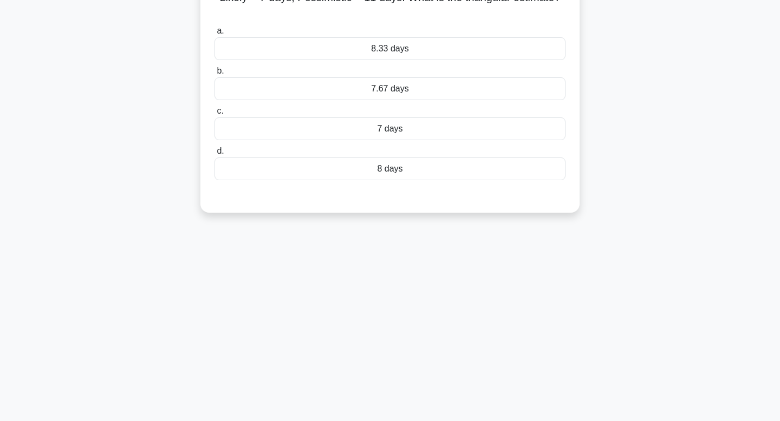
scroll to position [0, 0]
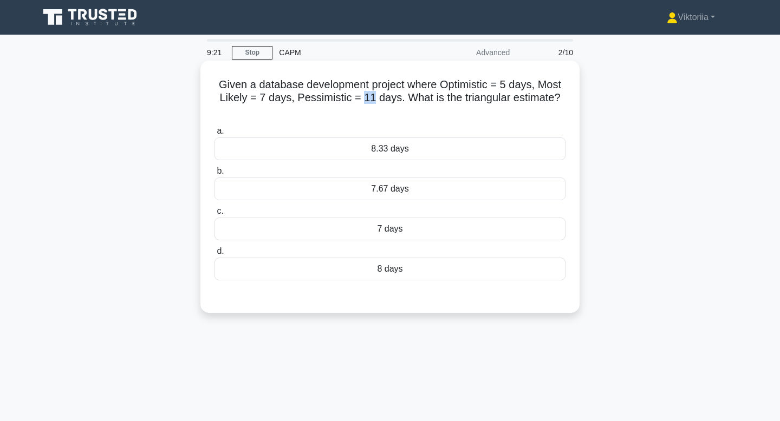
drag, startPoint x: 375, startPoint y: 100, endPoint x: 367, endPoint y: 100, distance: 8.7
click at [367, 100] on h5 "Given a database development project where Optimistic = 5 days, Most Likely = 7…" at bounding box center [389, 98] width 353 height 40
click at [328, 148] on div "8.33 days" at bounding box center [389, 149] width 351 height 23
click at [214, 135] on input "a. 8.33 days" at bounding box center [214, 131] width 0 height 7
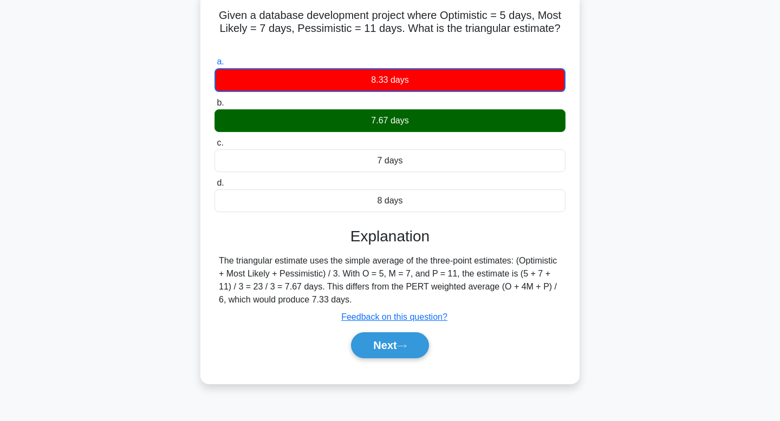
scroll to position [76, 0]
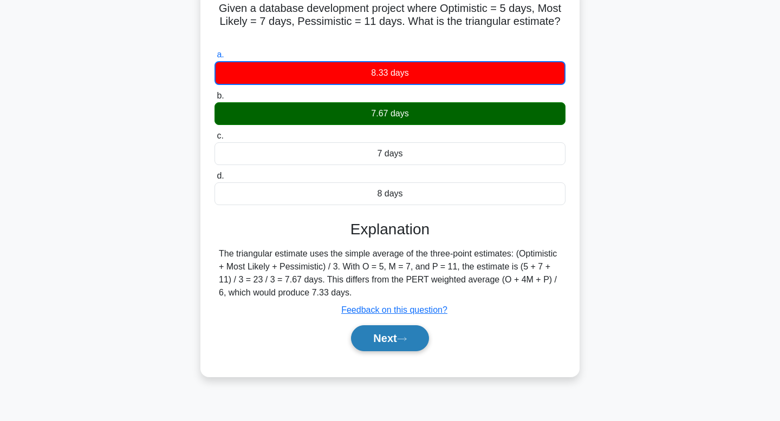
click at [366, 340] on button "Next" at bounding box center [389, 338] width 77 height 26
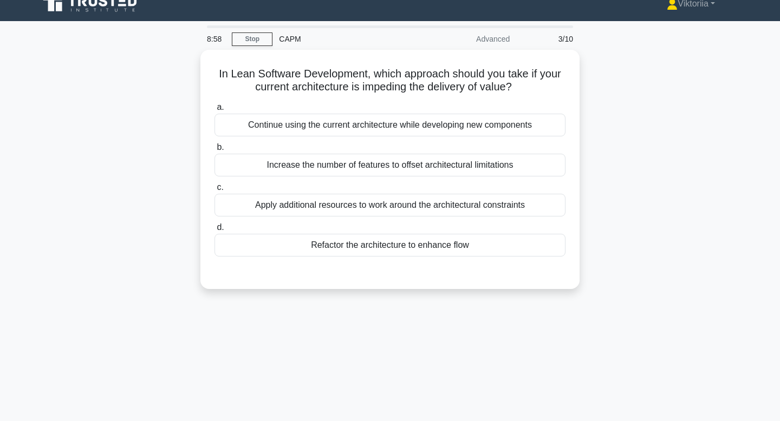
scroll to position [0, 0]
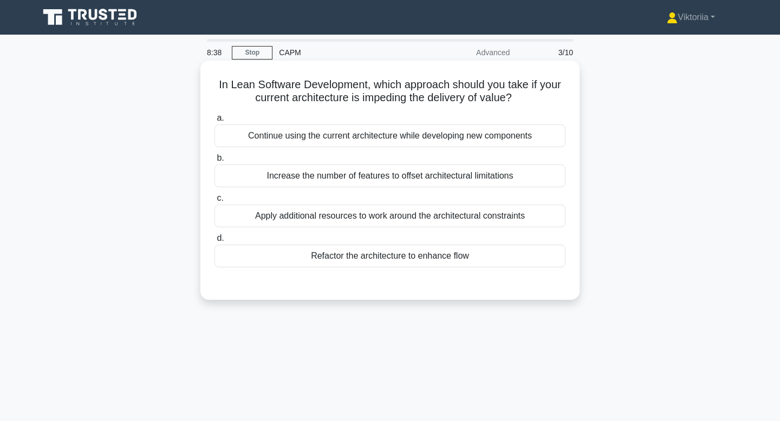
click at [369, 258] on div "Refactor the architecture to enhance flow" at bounding box center [389, 256] width 351 height 23
click at [214, 242] on input "d. Refactor the architecture to enhance flow" at bounding box center [214, 238] width 0 height 7
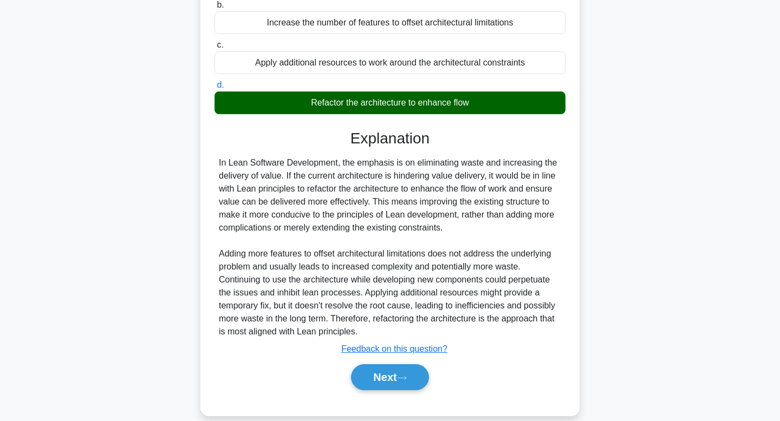
scroll to position [168, 0]
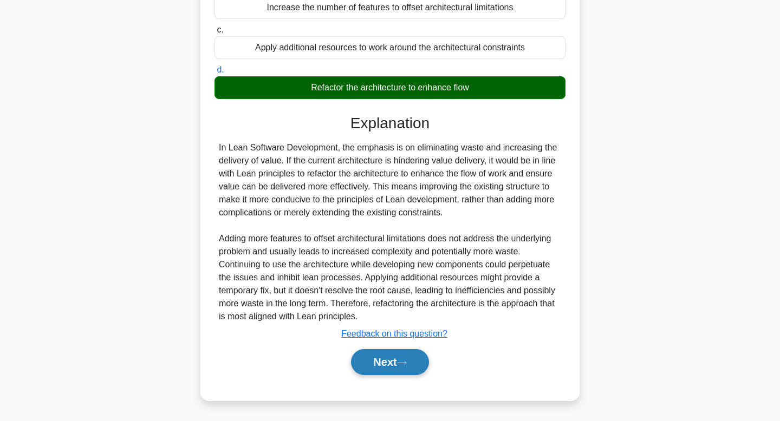
click at [380, 369] on button "Next" at bounding box center [389, 362] width 77 height 26
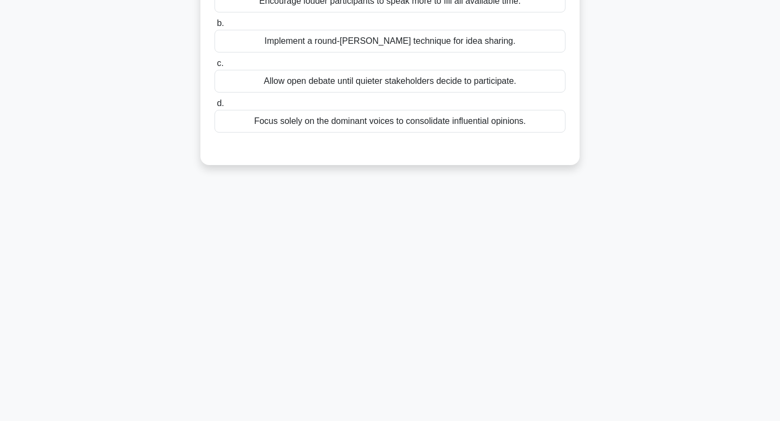
scroll to position [0, 0]
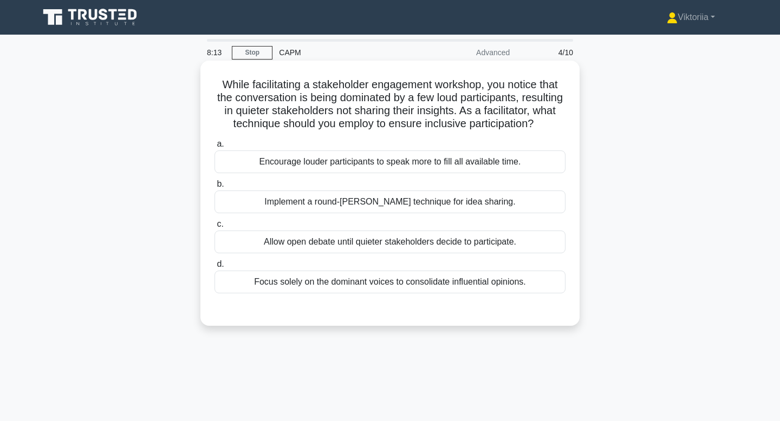
click at [420, 207] on div "Implement a round-robin technique for idea sharing." at bounding box center [389, 202] width 351 height 23
click at [214, 188] on input "b. Implement a round-robin technique for idea sharing." at bounding box center [214, 184] width 0 height 7
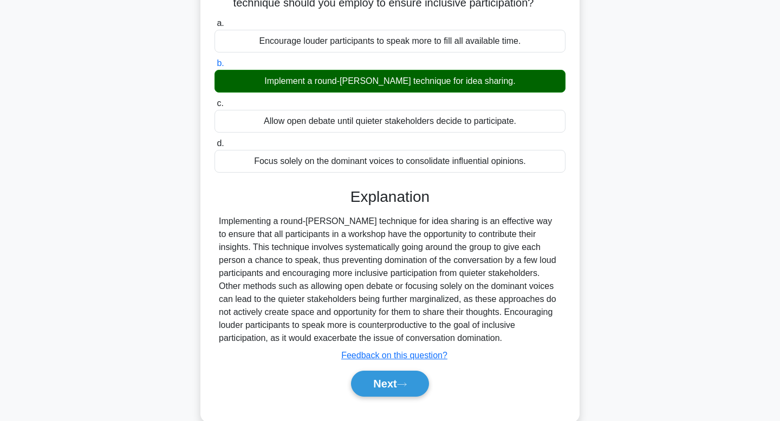
scroll to position [164, 0]
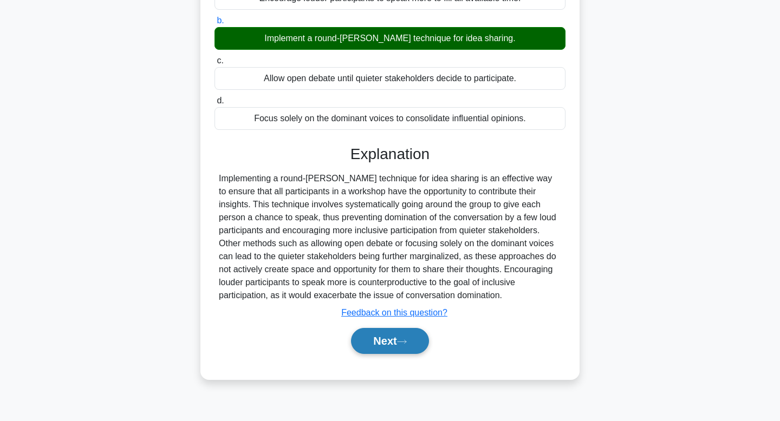
click at [376, 337] on button "Next" at bounding box center [389, 341] width 77 height 26
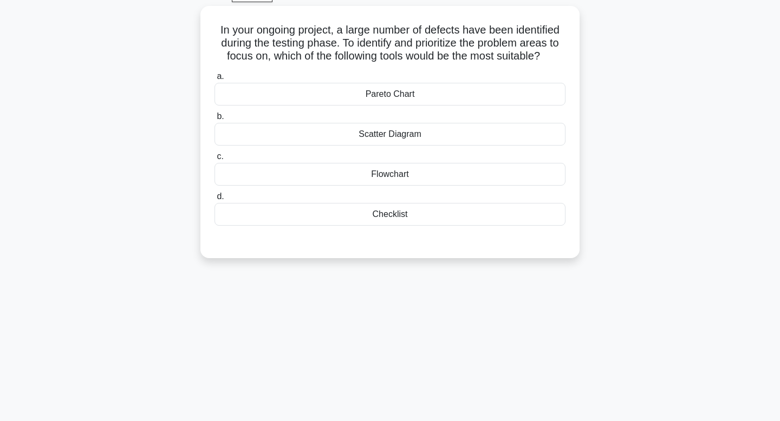
scroll to position [0, 0]
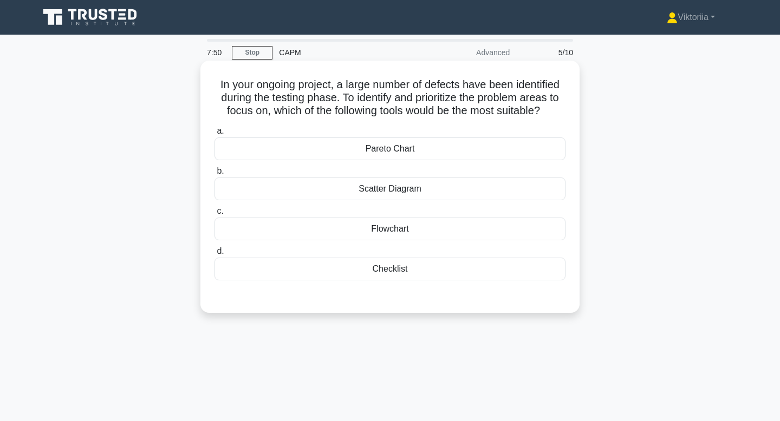
click at [426, 155] on div "Pareto Chart" at bounding box center [389, 149] width 351 height 23
click at [214, 135] on input "a. Pareto Chart" at bounding box center [214, 131] width 0 height 7
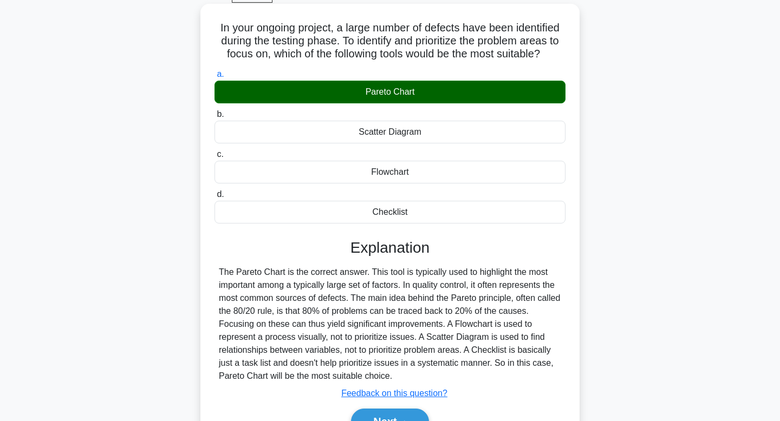
scroll to position [164, 0]
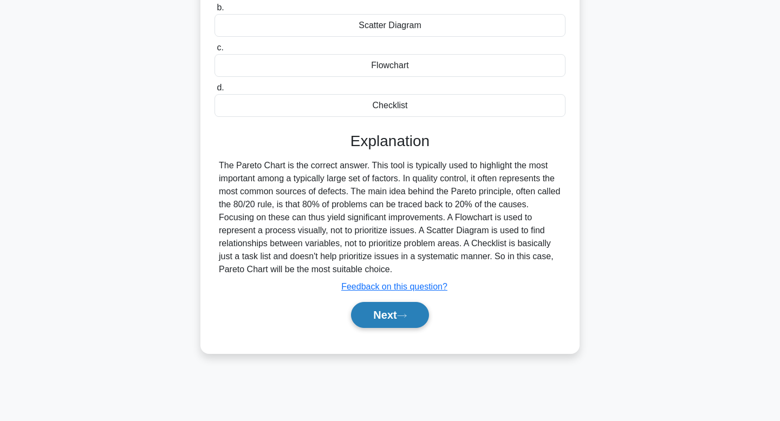
click at [383, 315] on button "Next" at bounding box center [389, 315] width 77 height 26
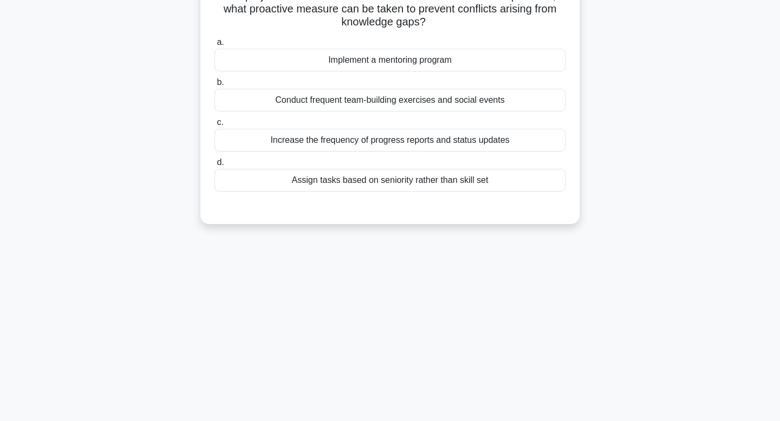
scroll to position [0, 0]
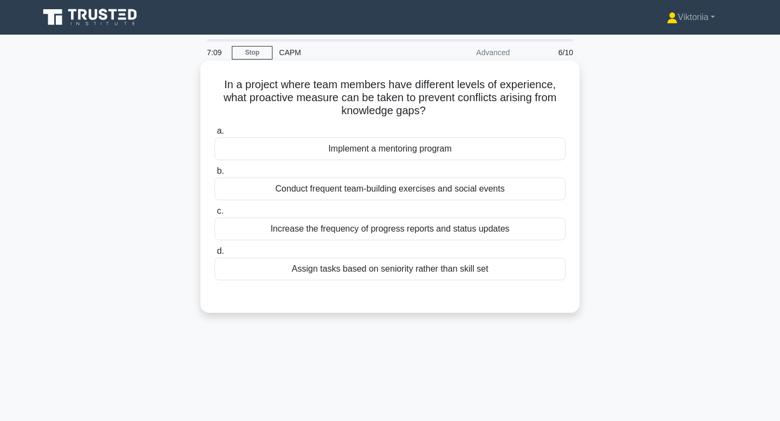
click at [411, 125] on label "a. Implement a mentoring program" at bounding box center [389, 143] width 351 height 36
click at [214, 128] on input "a. Implement a mentoring program" at bounding box center [214, 131] width 0 height 7
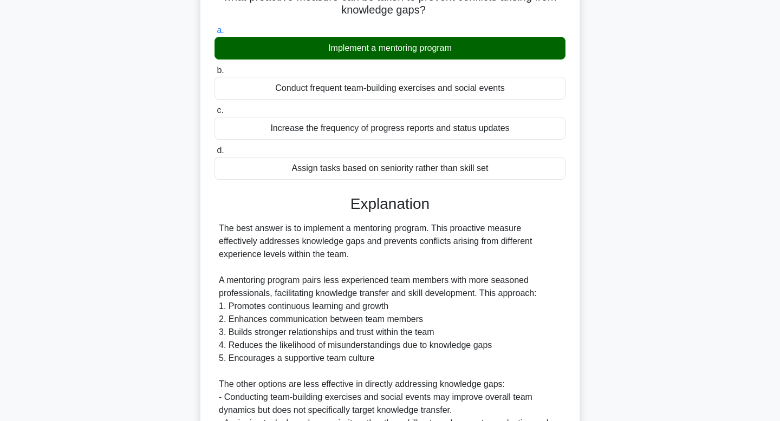
scroll to position [298, 0]
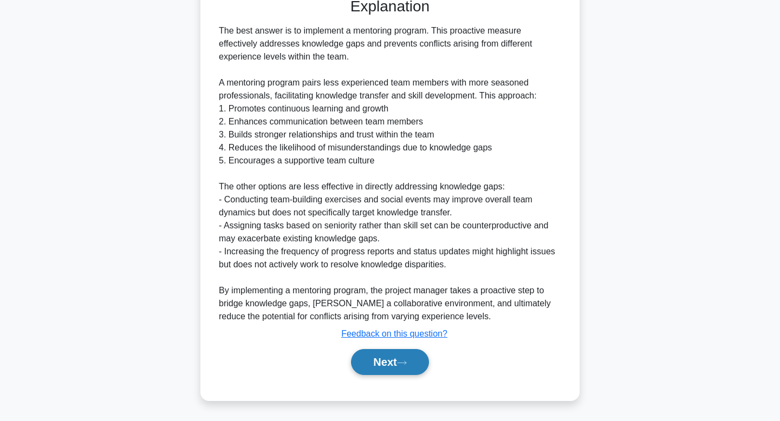
click at [357, 359] on button "Next" at bounding box center [389, 362] width 77 height 26
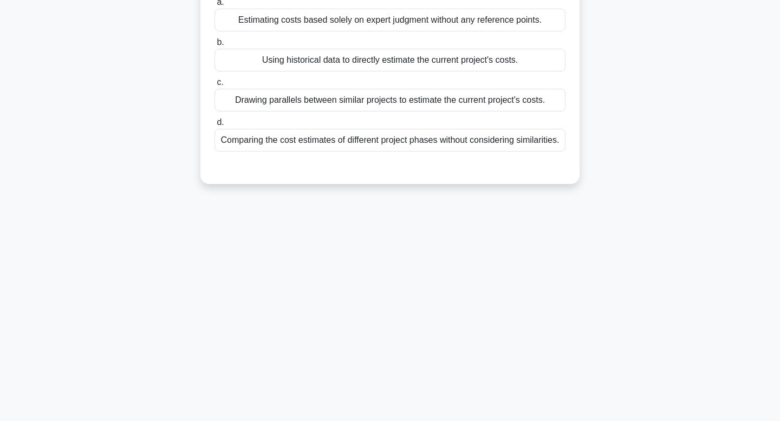
scroll to position [0, 0]
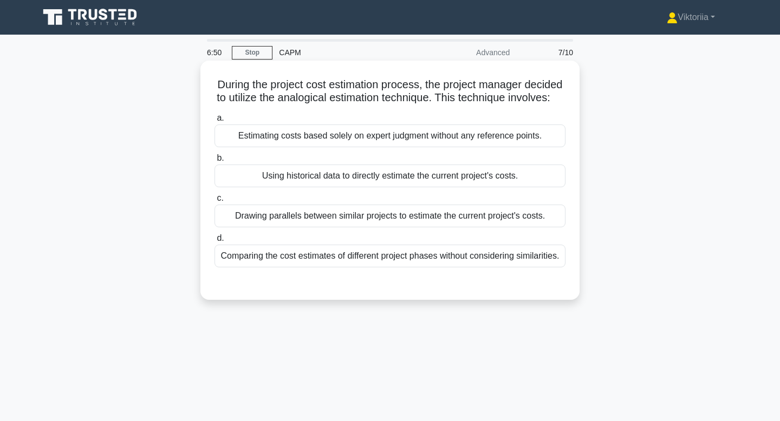
click at [366, 217] on div "Drawing parallels between similar projects to estimate the current project's co…" at bounding box center [389, 216] width 351 height 23
click at [214, 202] on input "c. Drawing parallels between similar projects to estimate the current project's…" at bounding box center [214, 198] width 0 height 7
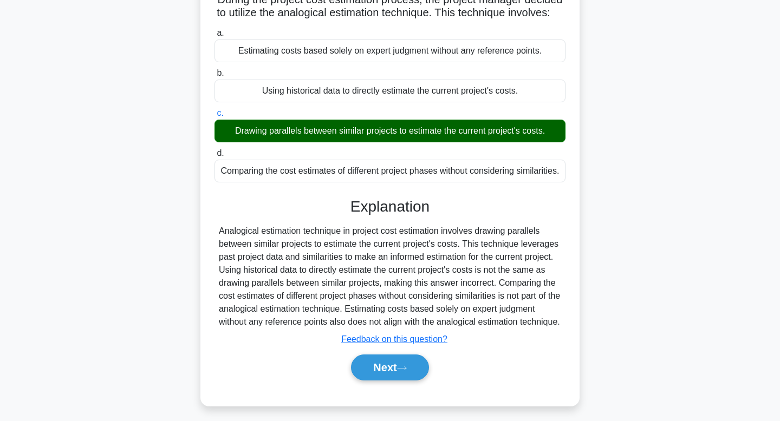
scroll to position [164, 0]
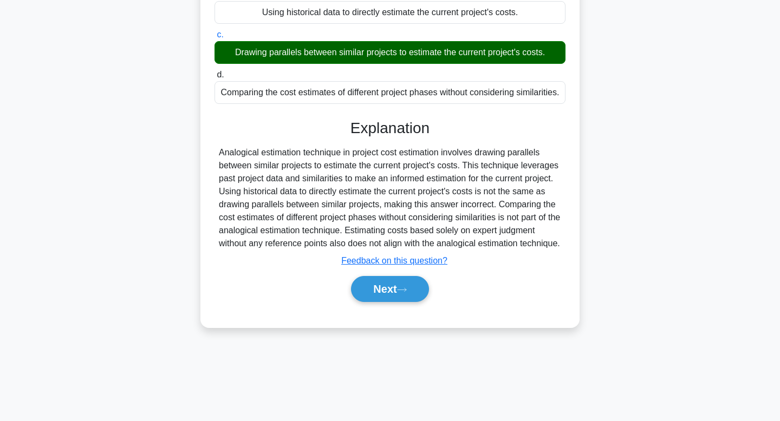
click at [384, 306] on div "Next" at bounding box center [389, 289] width 351 height 35
click at [388, 302] on button "Next" at bounding box center [389, 289] width 77 height 26
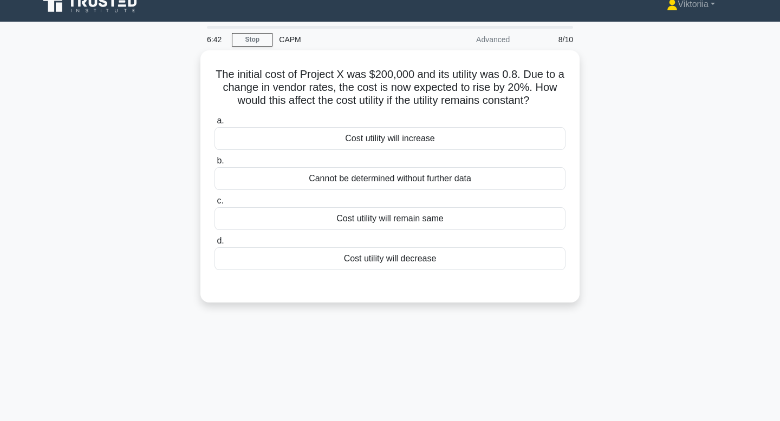
scroll to position [0, 0]
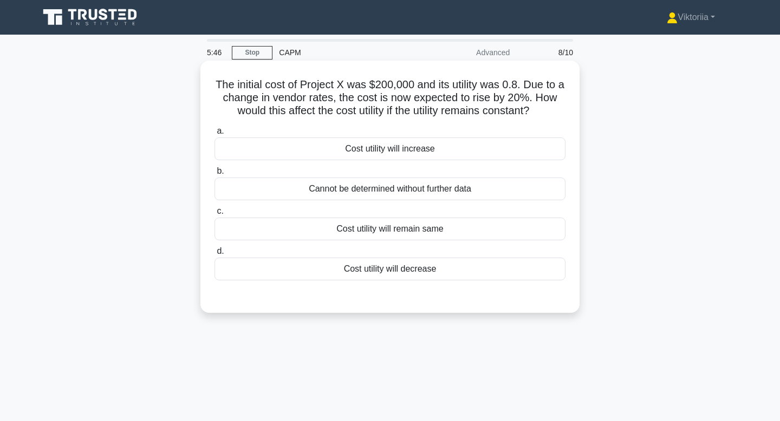
click at [397, 243] on div "a. Cost utility will increase b. Cannot be determined without further data c. d." at bounding box center [390, 202] width 364 height 160
click at [386, 234] on div "Cost utility will remain same" at bounding box center [389, 229] width 351 height 23
click at [214, 215] on input "c. Cost utility will remain same" at bounding box center [214, 211] width 0 height 7
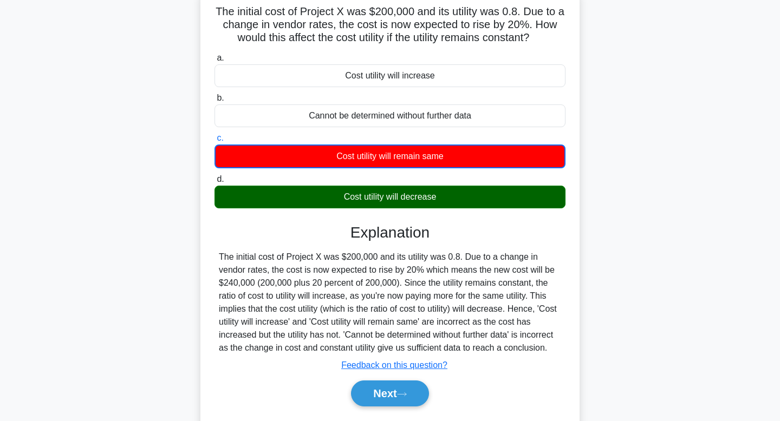
scroll to position [81, 0]
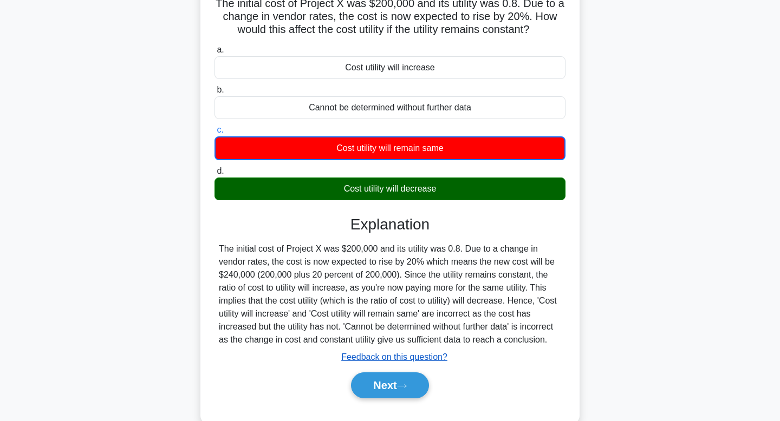
click at [358, 357] on u "Feedback on this question?" at bounding box center [394, 356] width 106 height 9
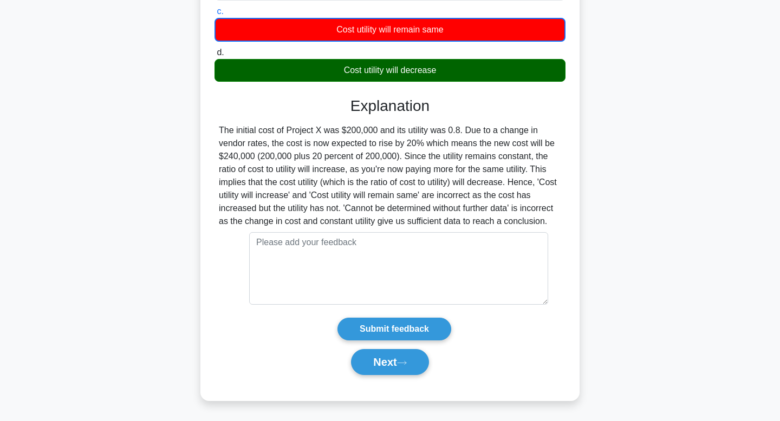
scroll to position [195, 0]
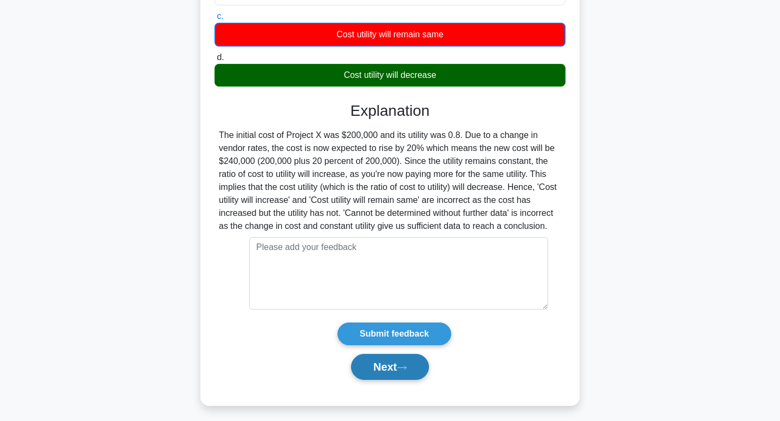
click at [366, 362] on button "Next" at bounding box center [389, 367] width 77 height 26
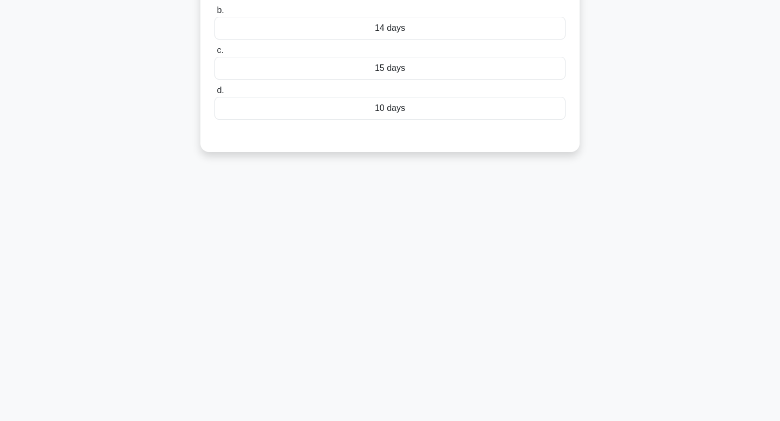
scroll to position [0, 0]
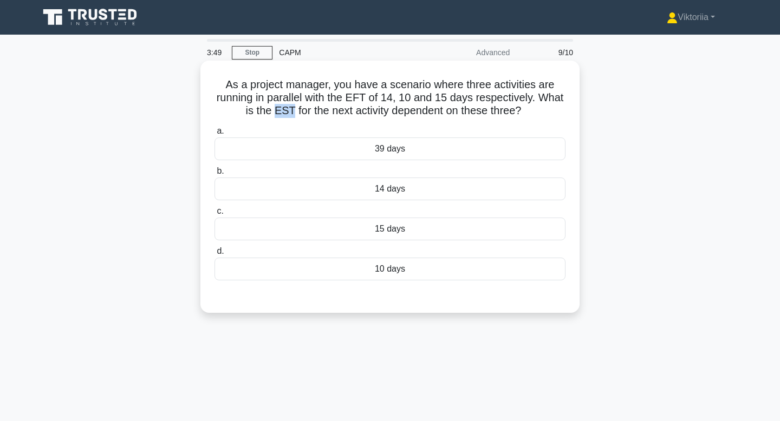
drag, startPoint x: 274, startPoint y: 112, endPoint x: 289, endPoint y: 112, distance: 15.2
click at [289, 112] on h5 "As a project manager, you have a scenario where three activities are running in…" at bounding box center [389, 98] width 353 height 40
click at [303, 228] on div "15 days" at bounding box center [389, 229] width 351 height 23
click at [214, 215] on input "c. 15 days" at bounding box center [214, 211] width 0 height 7
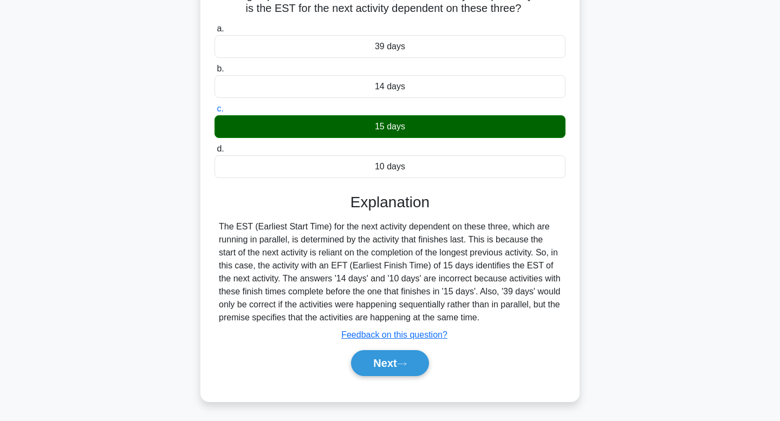
scroll to position [164, 0]
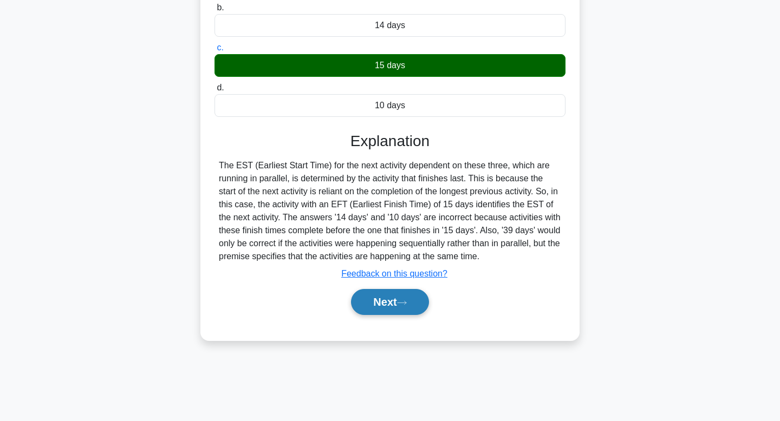
click at [376, 305] on button "Next" at bounding box center [389, 302] width 77 height 26
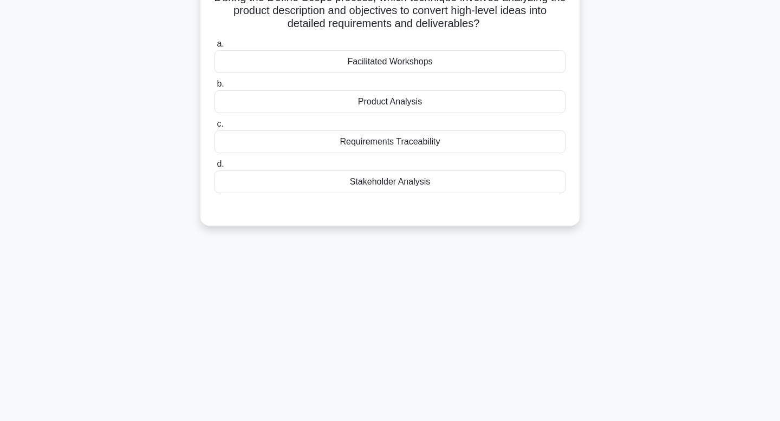
scroll to position [0, 0]
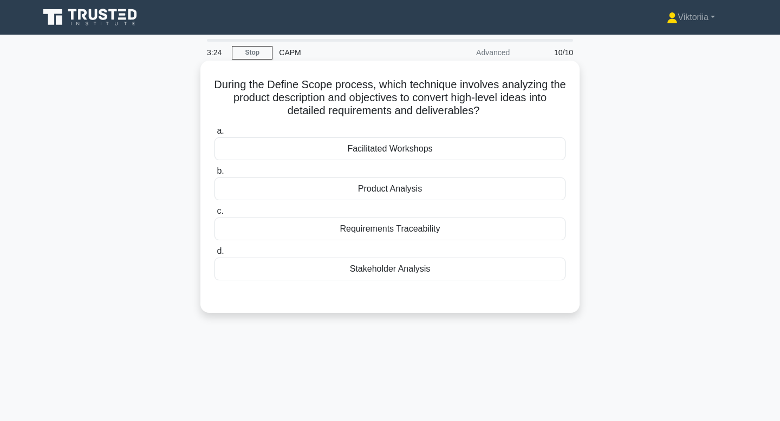
click at [447, 230] on div "Requirements Traceability" at bounding box center [389, 229] width 351 height 23
click at [214, 215] on input "c. Requirements Traceability" at bounding box center [214, 211] width 0 height 7
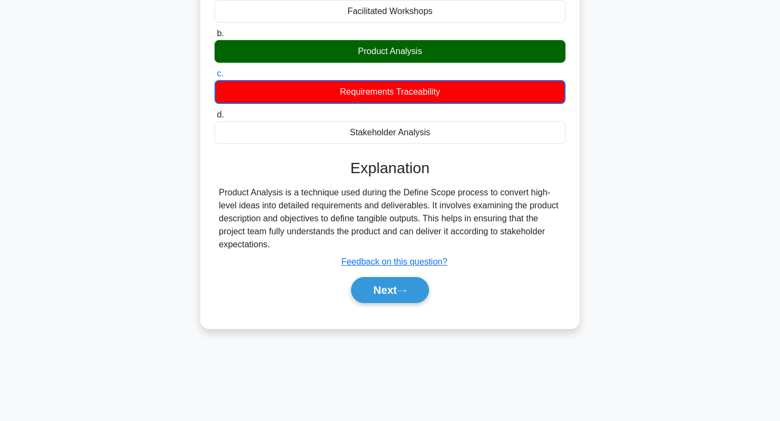
scroll to position [140, 0]
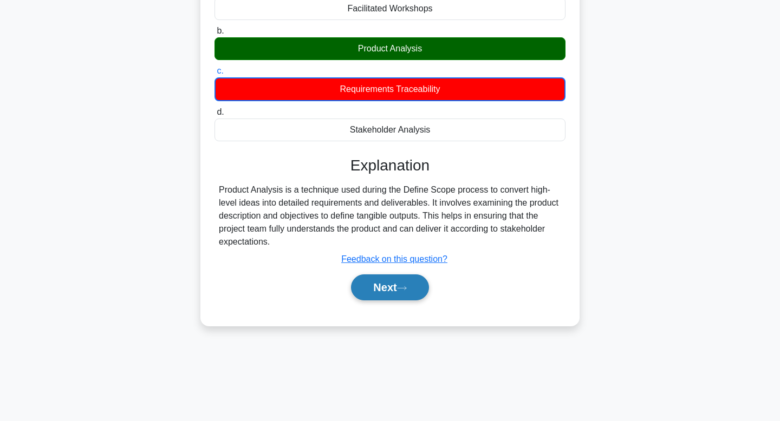
click at [422, 284] on button "Next" at bounding box center [389, 288] width 77 height 26
click at [411, 285] on button "Next" at bounding box center [389, 288] width 77 height 26
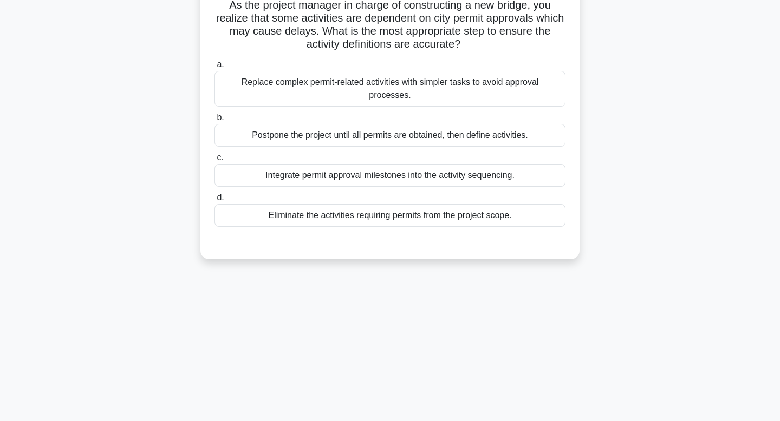
scroll to position [0, 0]
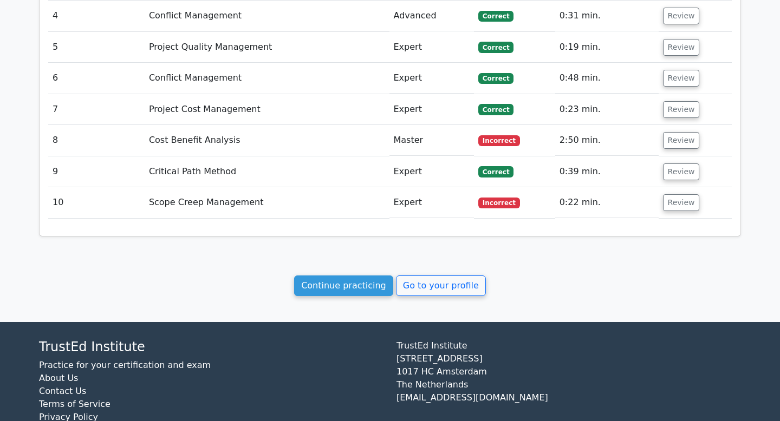
scroll to position [1334, 0]
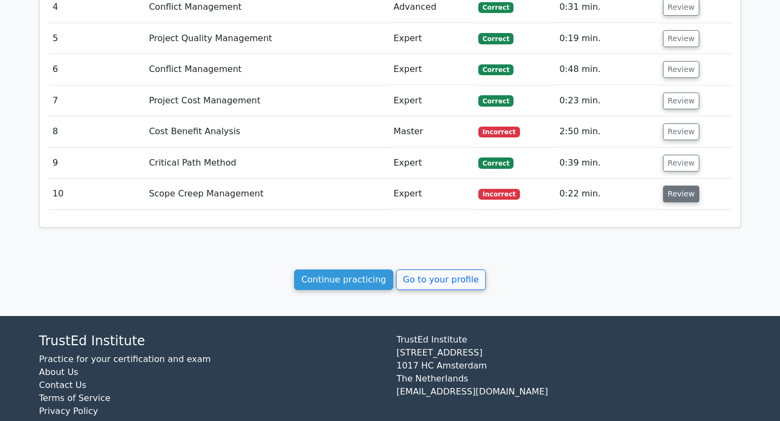
click at [687, 186] on button "Review" at bounding box center [681, 194] width 37 height 17
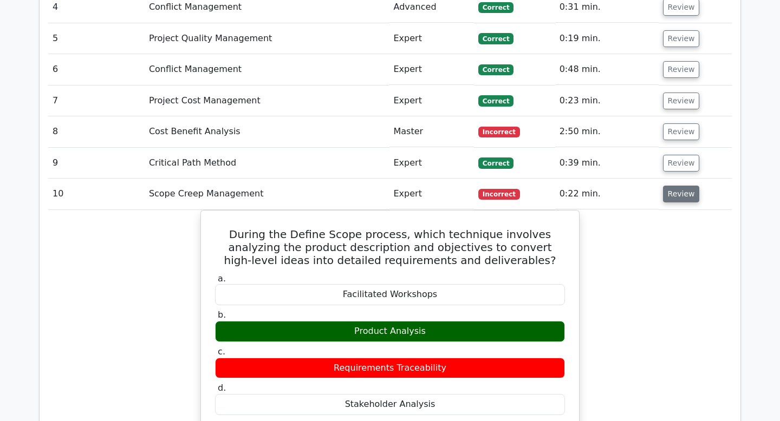
click at [687, 186] on button "Review" at bounding box center [681, 194] width 37 height 17
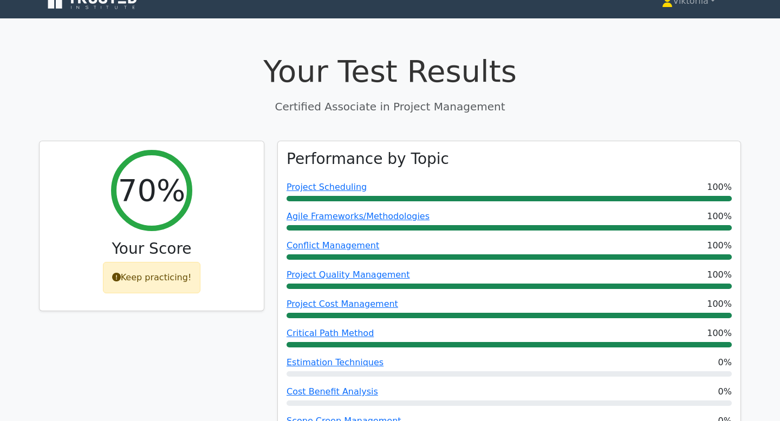
scroll to position [0, 0]
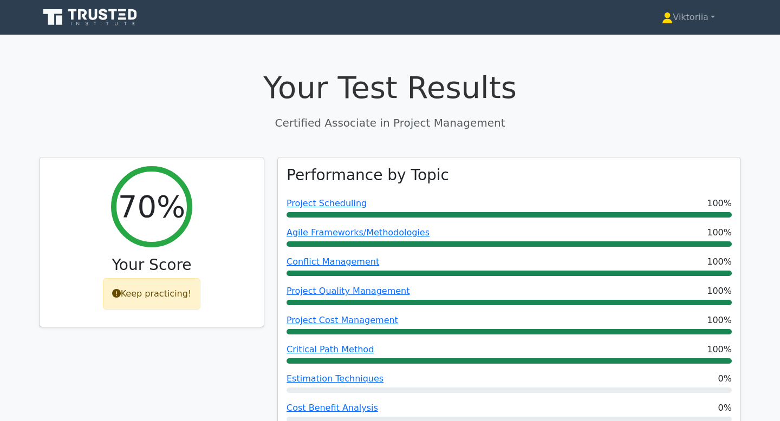
click at [86, 22] on icon at bounding box center [91, 17] width 104 height 21
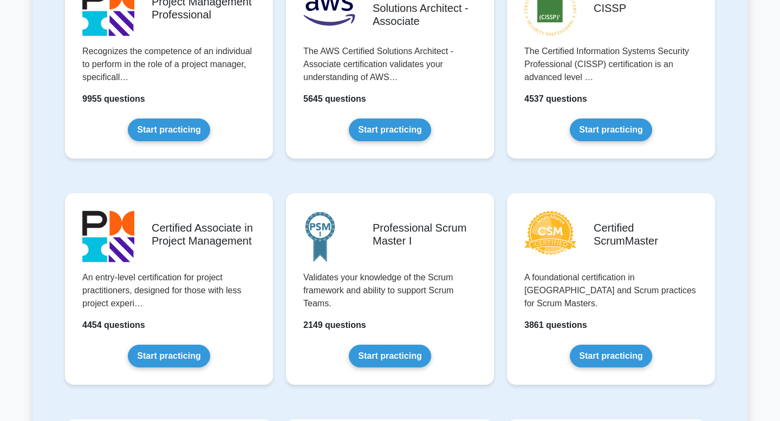
scroll to position [278, 0]
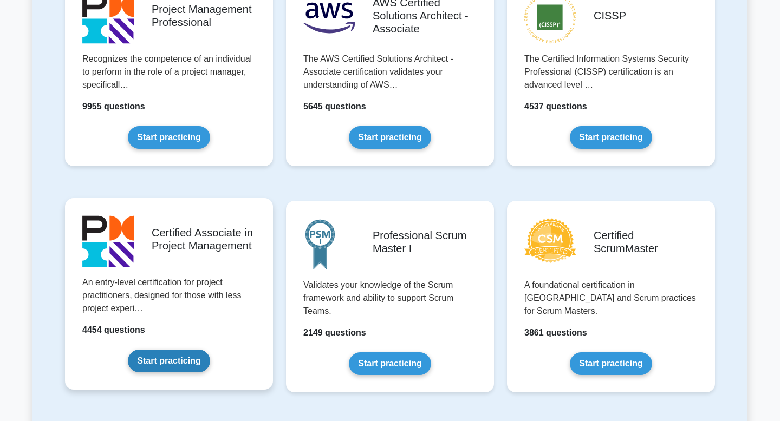
click at [164, 369] on link "Start practicing" at bounding box center [169, 361] width 82 height 23
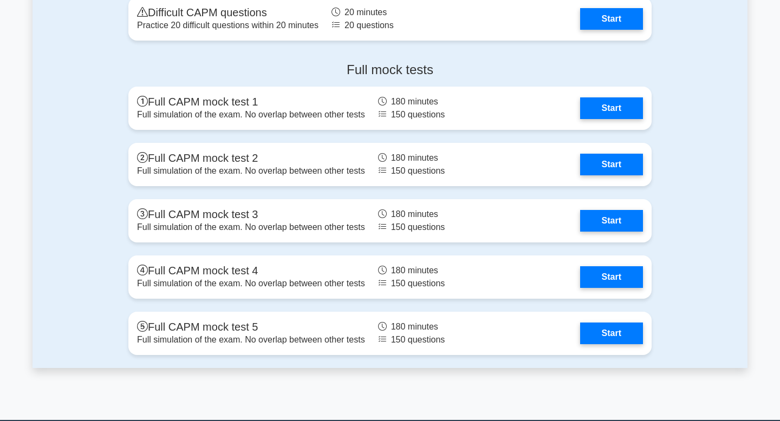
scroll to position [3399, 0]
